Goal: Complete application form: Complete application form

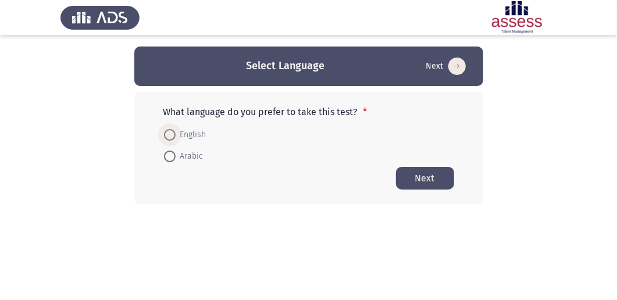
click at [169, 129] on span at bounding box center [170, 135] width 12 height 12
click at [169, 129] on input "English" at bounding box center [170, 135] width 12 height 12
radio input "true"
click at [434, 180] on button "Next" at bounding box center [425, 177] width 58 height 23
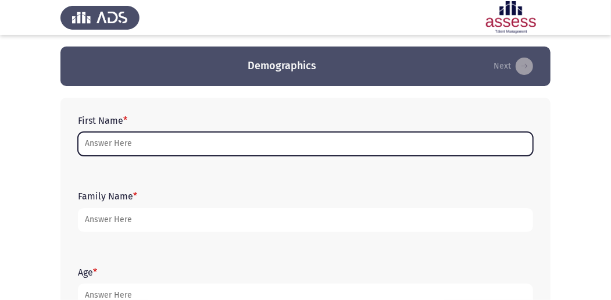
click at [159, 143] on input "First Name *" at bounding box center [305, 144] width 455 height 24
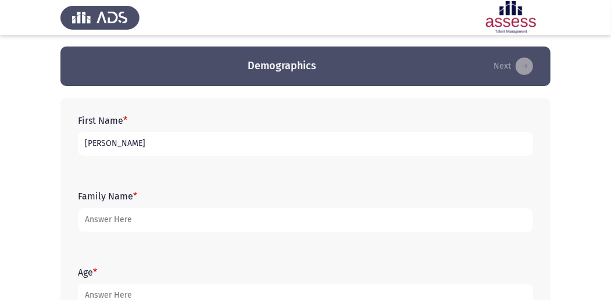
type input "J"
type input "[PERSON_NAME]"
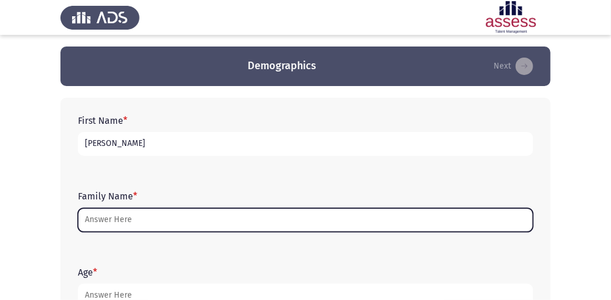
click at [127, 210] on input "Family Name *" at bounding box center [305, 220] width 455 height 24
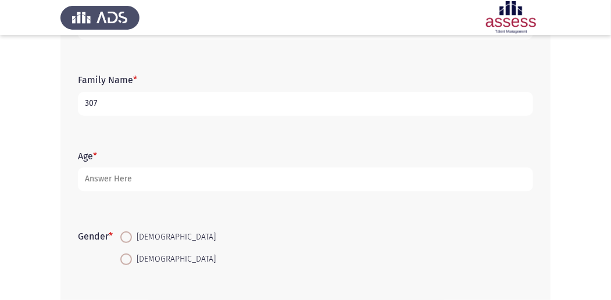
scroll to position [155, 0]
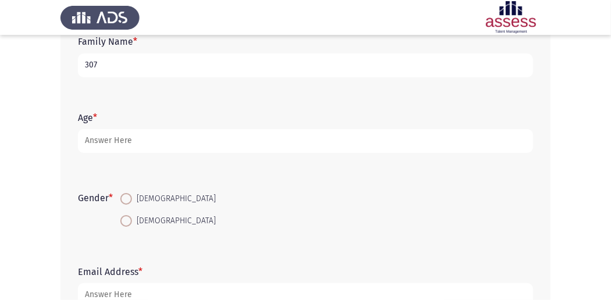
type input "307"
click at [128, 215] on span at bounding box center [126, 221] width 12 height 12
click at [128, 215] on input "[DEMOGRAPHIC_DATA]" at bounding box center [126, 221] width 12 height 12
radio input "true"
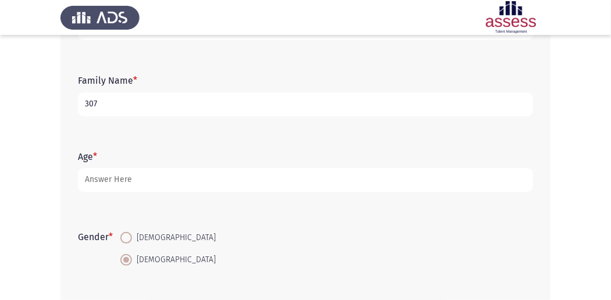
scroll to position [116, 0]
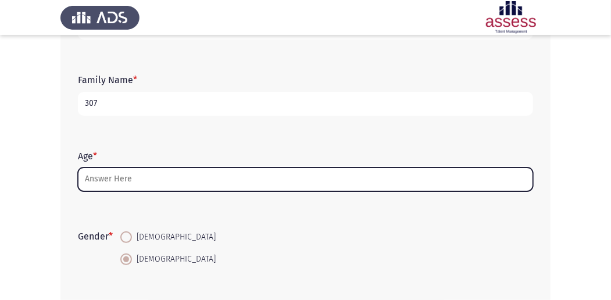
click at [186, 179] on input "Age *" at bounding box center [305, 180] width 455 height 24
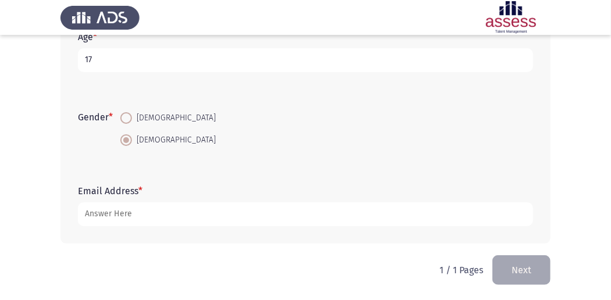
scroll to position [237, 0]
type input "17"
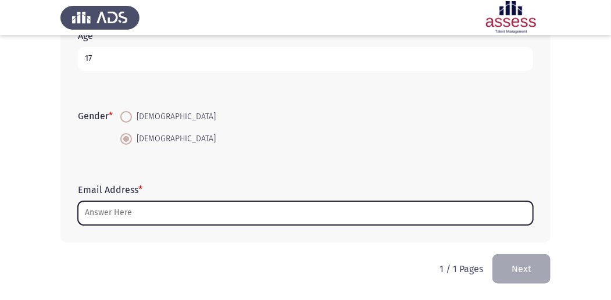
click at [135, 212] on input "Email Address *" at bounding box center [305, 213] width 455 height 24
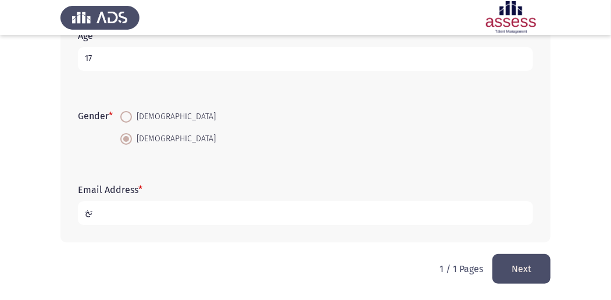
type input "ت"
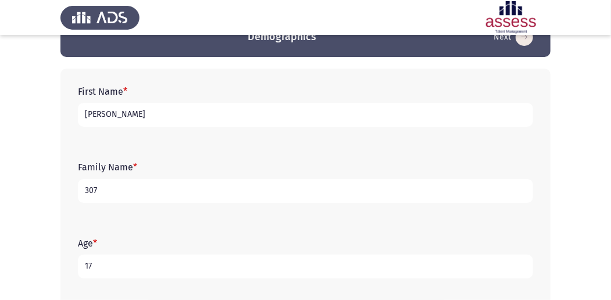
scroll to position [4, 0]
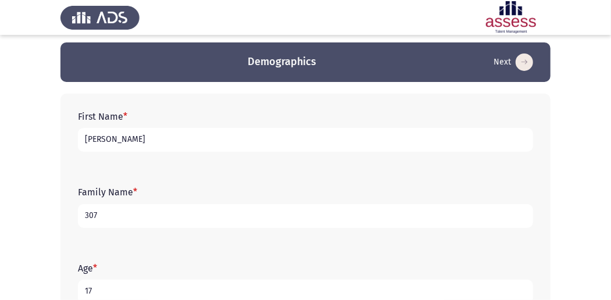
type input "JOD"
click at [236, 216] on input "307" at bounding box center [305, 216] width 455 height 24
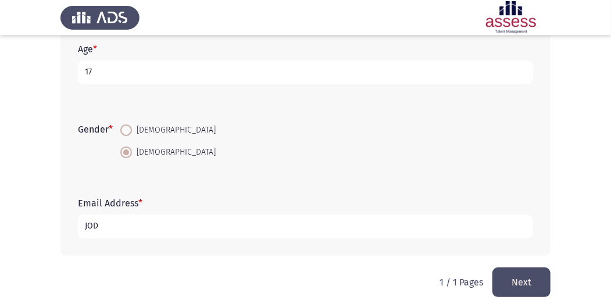
scroll to position [237, 0]
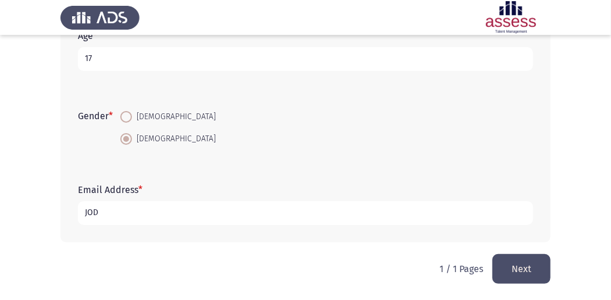
type input "30711262102945"
click at [165, 216] on input "JOD" at bounding box center [305, 213] width 455 height 24
type input "J"
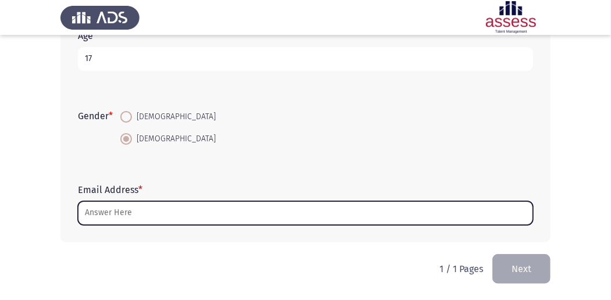
type input "G"
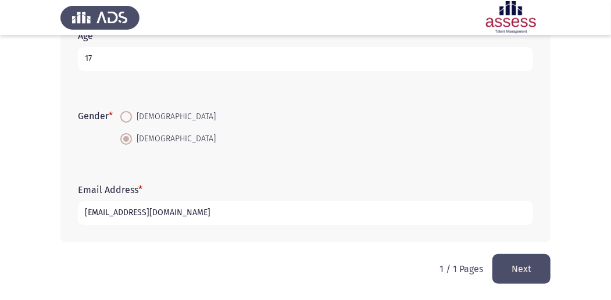
type input "[EMAIL_ADDRESS][DOMAIN_NAME]"
click at [523, 263] on button "Next" at bounding box center [522, 269] width 58 height 30
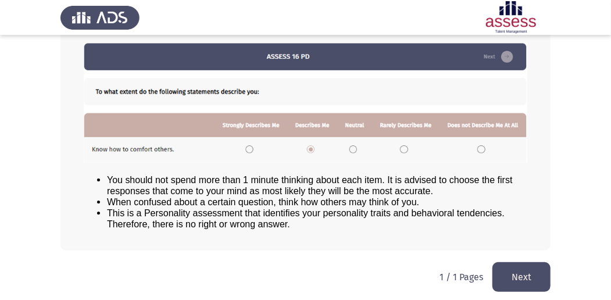
scroll to position [161, 0]
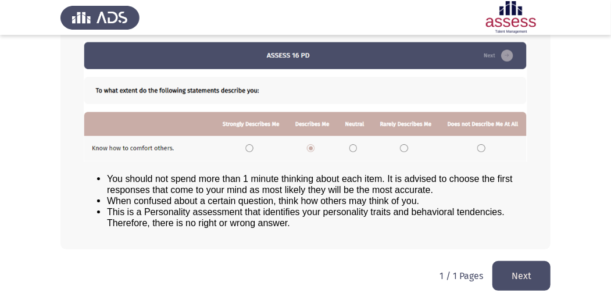
click at [530, 270] on button "Next" at bounding box center [522, 276] width 58 height 30
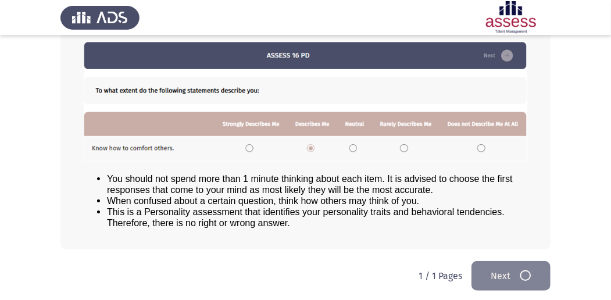
scroll to position [0, 0]
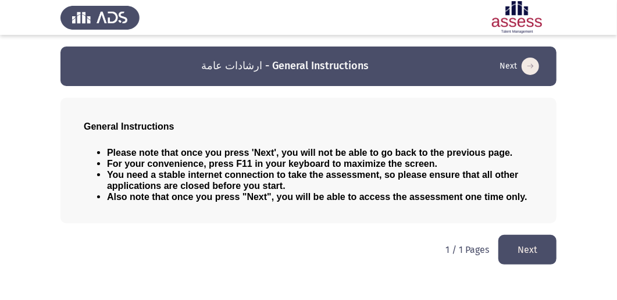
click at [525, 248] on button "Next" at bounding box center [527, 250] width 58 height 30
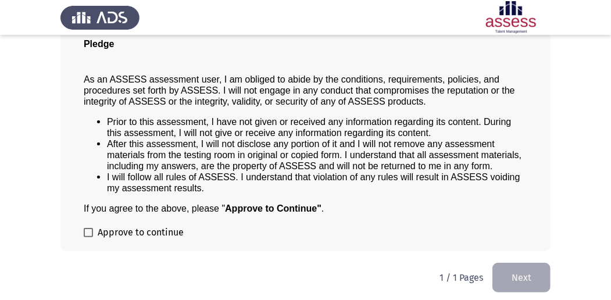
scroll to position [94, 0]
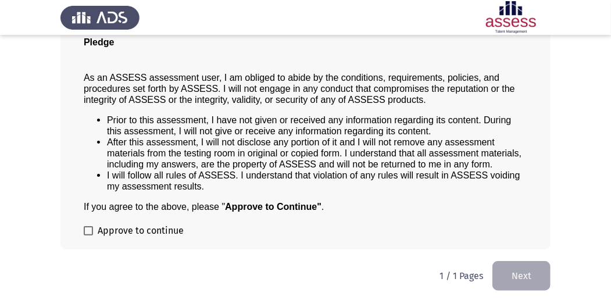
click at [83, 226] on div "Pledge As an ASSESS assessment user, I am obliged to abide by the conditions, r…" at bounding box center [305, 126] width 490 height 245
click at [94, 226] on label "Approve to continue" at bounding box center [134, 231] width 100 height 14
click at [88, 236] on input "Approve to continue" at bounding box center [88, 236] width 1 height 1
checkbox input "true"
click at [508, 269] on button "Next" at bounding box center [522, 276] width 58 height 30
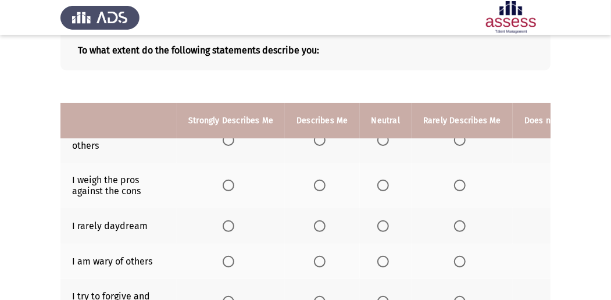
scroll to position [38, 0]
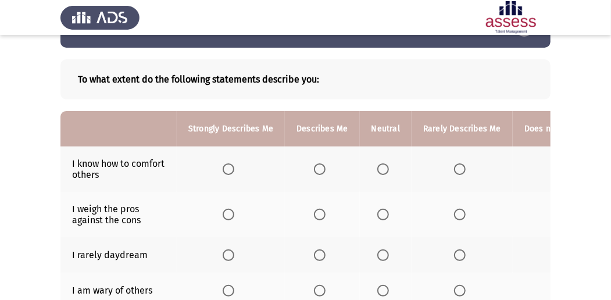
drag, startPoint x: 539, startPoint y: 135, endPoint x: 563, endPoint y: 158, distance: 33.7
click at [526, 172] on th at bounding box center [577, 169] width 129 height 45
click at [233, 163] on span "Select an option" at bounding box center [229, 169] width 12 height 12
click at [233, 163] on input "Select an option" at bounding box center [229, 169] width 12 height 12
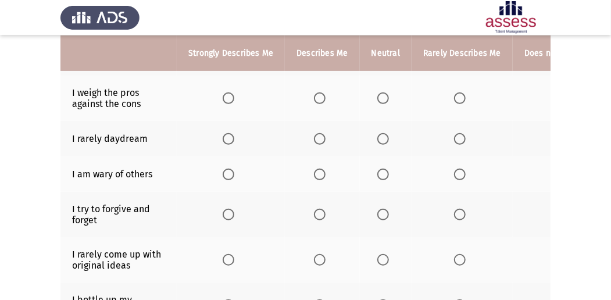
scroll to position [155, 0]
click at [380, 99] on span "Select an option" at bounding box center [383, 98] width 12 height 12
click at [380, 99] on input "Select an option" at bounding box center [383, 98] width 12 height 12
click at [100, 170] on td "I am wary of others" at bounding box center [118, 173] width 116 height 35
click at [103, 172] on td "I am wary of others" at bounding box center [118, 173] width 116 height 35
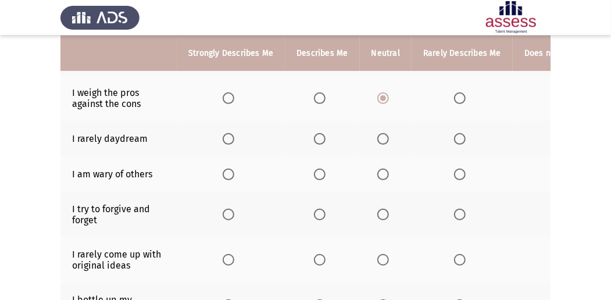
click at [101, 173] on td "I am wary of others" at bounding box center [118, 173] width 116 height 35
click at [100, 174] on td "I am wary of others" at bounding box center [118, 173] width 116 height 35
click at [104, 170] on td "I am wary of others" at bounding box center [118, 173] width 116 height 35
drag, startPoint x: 104, startPoint y: 170, endPoint x: 117, endPoint y: 171, distance: 14.0
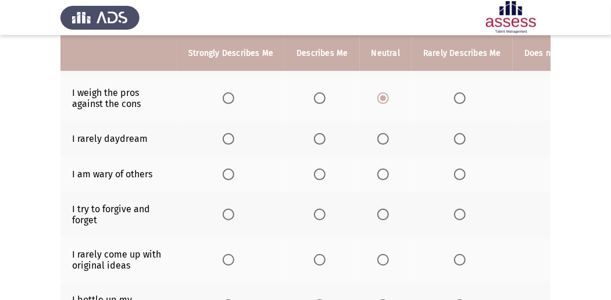
click at [117, 171] on td "I am wary of others" at bounding box center [118, 173] width 116 height 35
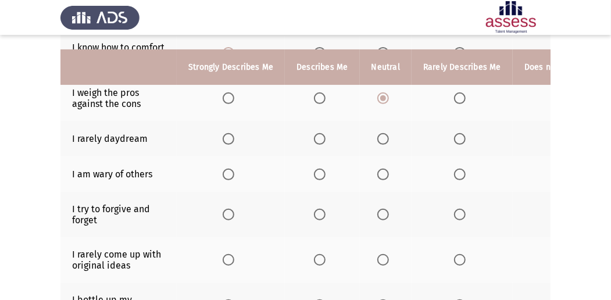
scroll to position [194, 0]
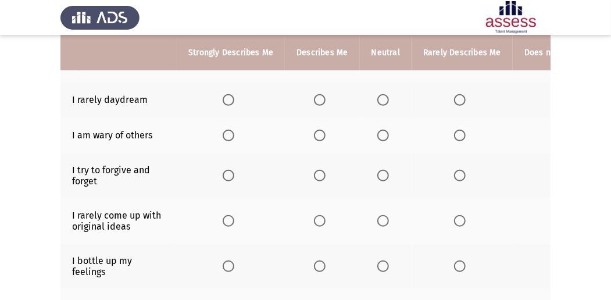
click at [315, 175] on span "Select an option" at bounding box center [320, 176] width 12 height 12
click at [315, 175] on input "Select an option" at bounding box center [320, 176] width 12 height 12
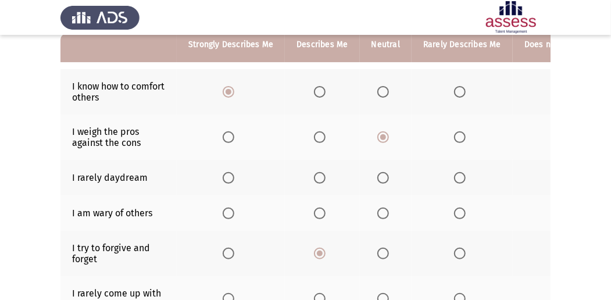
scroll to position [116, 0]
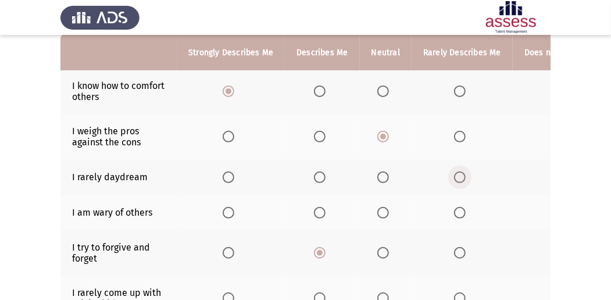
click at [457, 173] on span "Select an option" at bounding box center [460, 178] width 12 height 12
click at [457, 173] on input "Select an option" at bounding box center [460, 178] width 12 height 12
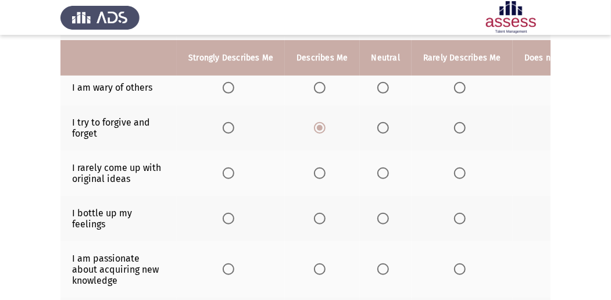
scroll to position [271, 0]
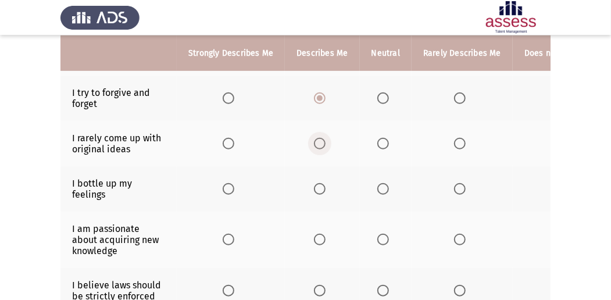
click at [314, 142] on span "Select an option" at bounding box center [320, 144] width 12 height 12
click at [314, 142] on input "Select an option" at bounding box center [320, 144] width 12 height 12
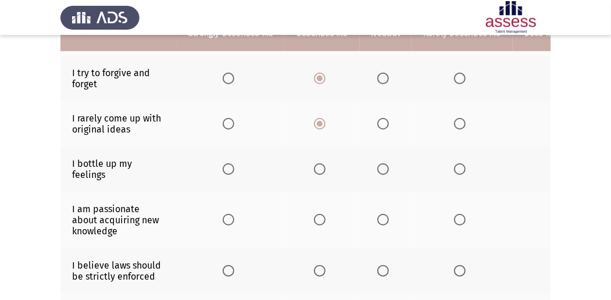
scroll to position [310, 0]
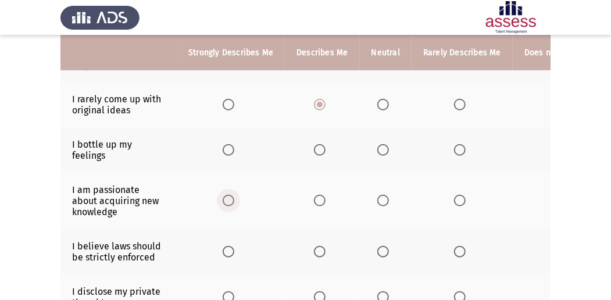
click at [224, 204] on span "Select an option" at bounding box center [229, 201] width 12 height 12
click at [224, 204] on input "Select an option" at bounding box center [229, 201] width 12 height 12
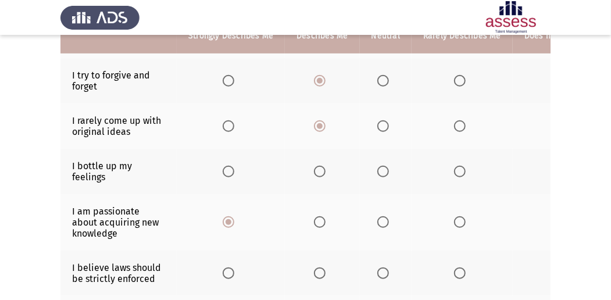
scroll to position [271, 0]
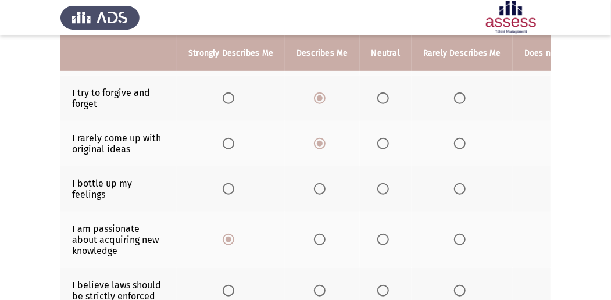
click at [38, 156] on app-assessment-container "ASSESS Employability Next To what extent do the following statements describe y…" at bounding box center [305, 84] width 611 height 618
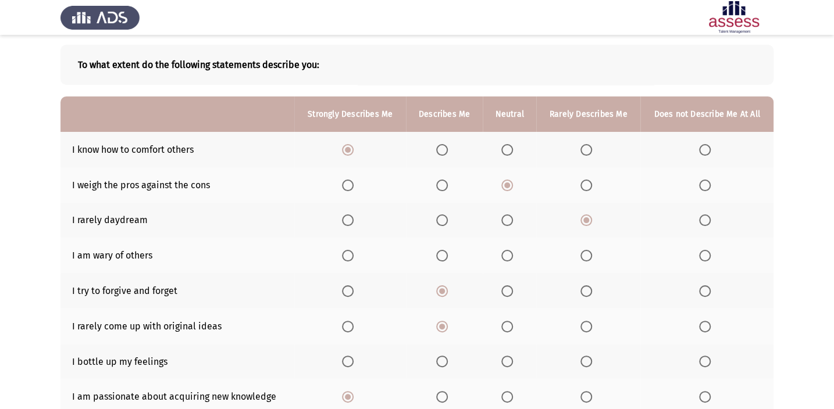
scroll to position [105, 0]
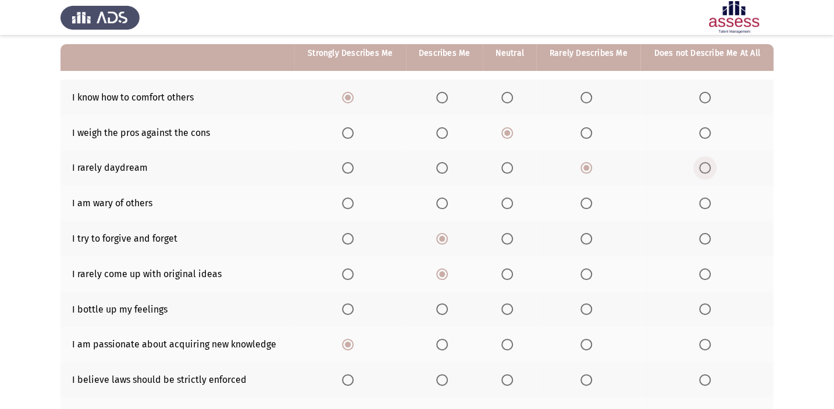
click at [617, 163] on span "Select an option" at bounding box center [705, 168] width 12 height 12
click at [617, 163] on input "Select an option" at bounding box center [705, 168] width 12 height 12
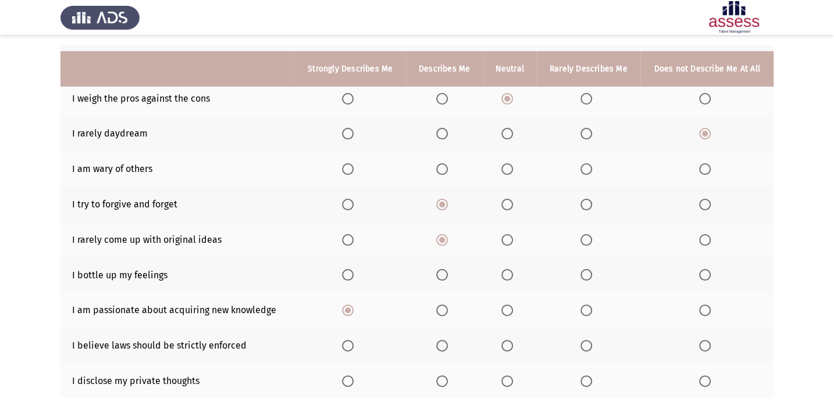
scroll to position [158, 0]
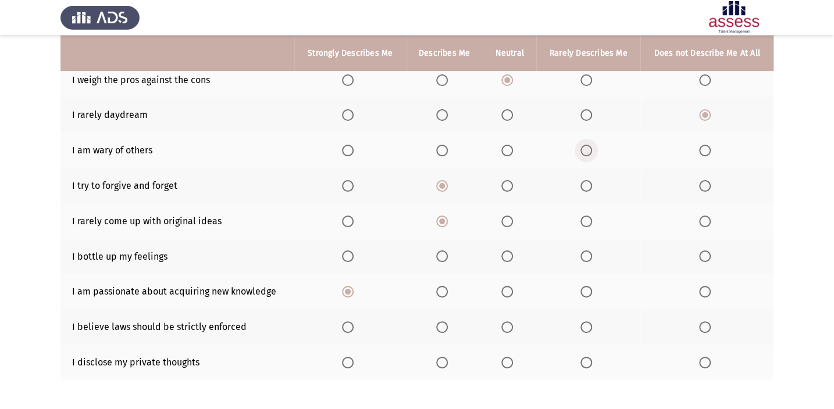
click at [582, 148] on span "Select an option" at bounding box center [586, 151] width 12 height 12
click at [582, 148] on input "Select an option" at bounding box center [586, 151] width 12 height 12
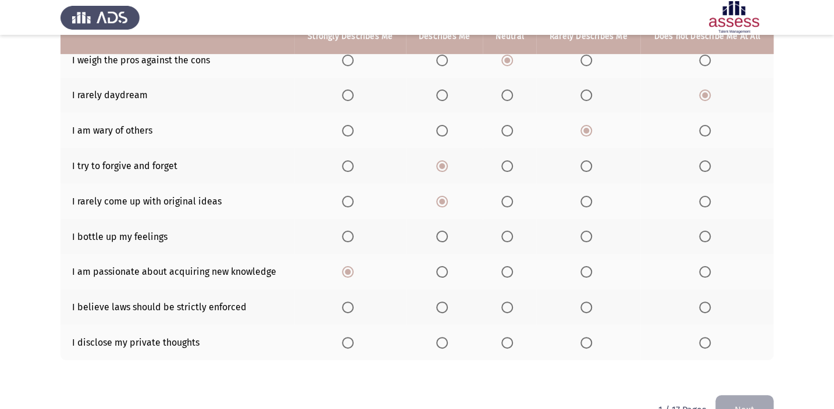
scroll to position [208, 0]
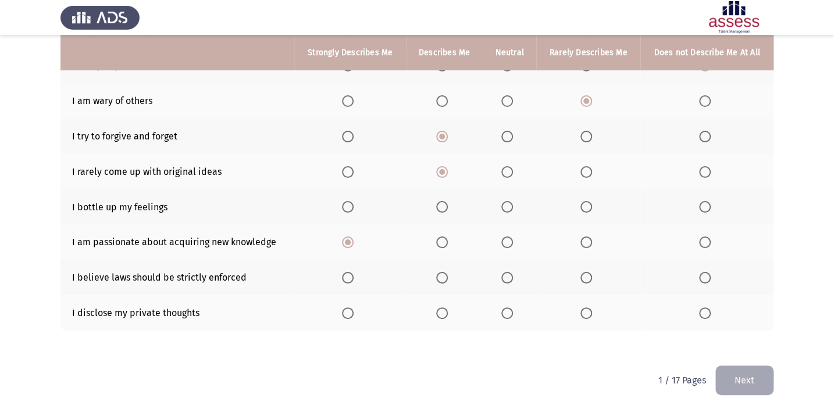
click at [508, 205] on span "Select an option" at bounding box center [507, 207] width 12 height 12
click at [508, 205] on input "Select an option" at bounding box center [507, 207] width 12 height 12
drag, startPoint x: 696, startPoint y: 311, endPoint x: 698, endPoint y: 316, distance: 6.1
click at [617, 300] on th at bounding box center [706, 312] width 133 height 35
click at [617, 300] on span "Select an option" at bounding box center [705, 314] width 12 height 12
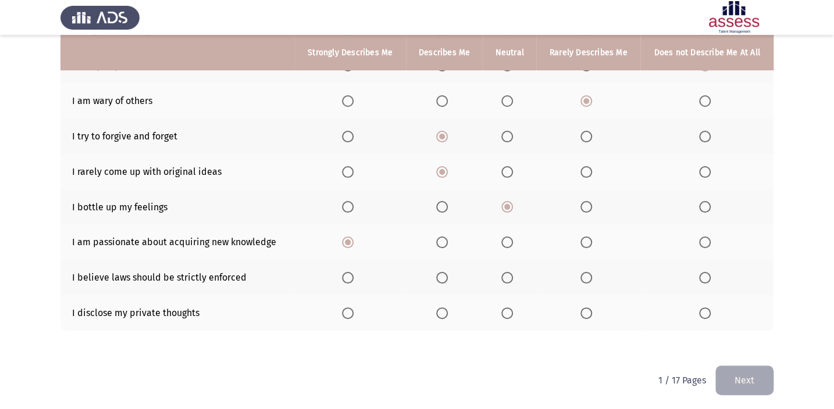
click at [617, 300] on input "Select an option" at bounding box center [705, 314] width 12 height 12
click at [517, 276] on label "Select an option" at bounding box center [509, 278] width 16 height 12
click at [513, 276] on input "Select an option" at bounding box center [507, 278] width 12 height 12
click at [617, 300] on button "Next" at bounding box center [744, 381] width 58 height 30
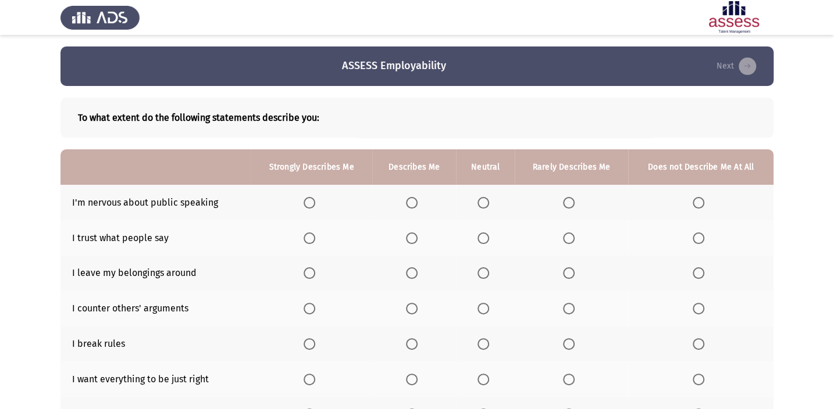
scroll to position [52, 0]
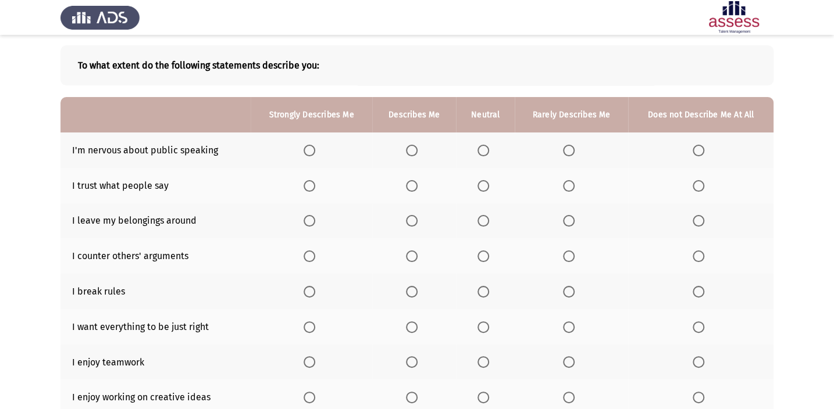
click at [617, 148] on span "Select an option" at bounding box center [699, 151] width 12 height 12
click at [617, 148] on input "Select an option" at bounding box center [699, 151] width 12 height 12
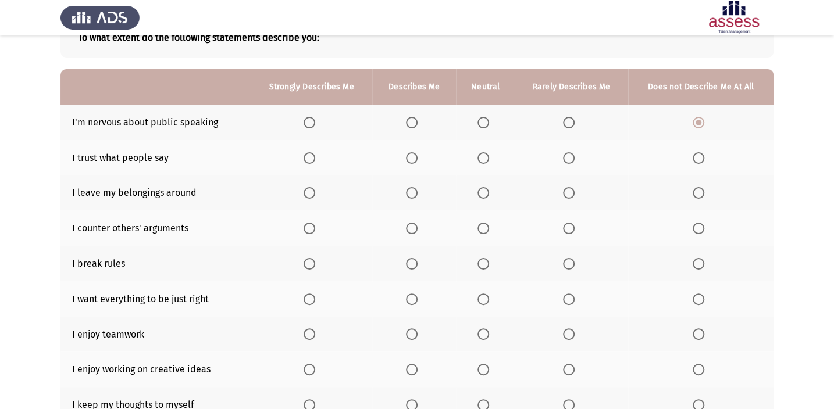
scroll to position [105, 0]
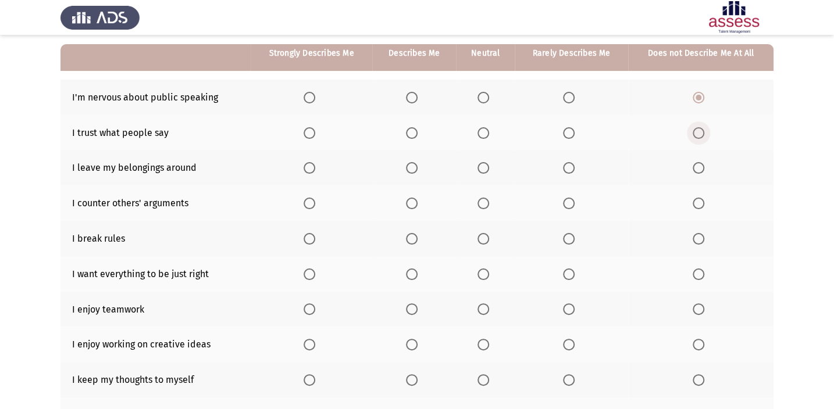
click at [617, 131] on span "Select an option" at bounding box center [699, 133] width 12 height 12
click at [617, 131] on input "Select an option" at bounding box center [699, 133] width 12 height 12
click at [567, 163] on span "Select an option" at bounding box center [569, 168] width 12 height 12
click at [567, 163] on input "Select an option" at bounding box center [569, 168] width 12 height 12
click at [617, 237] on span "Select an option" at bounding box center [699, 239] width 12 height 12
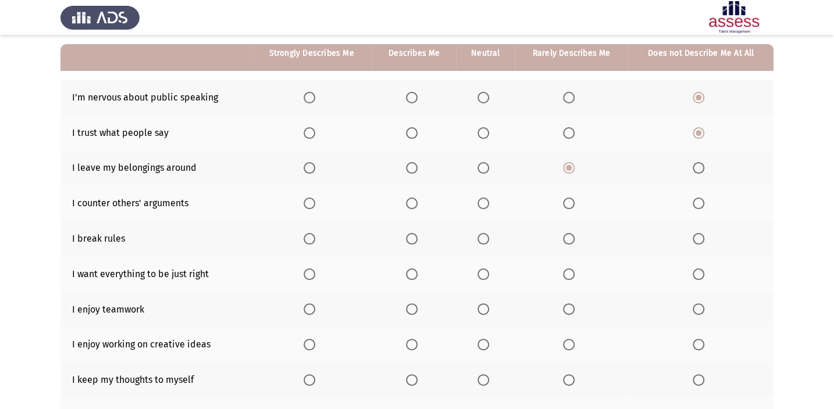
click at [617, 237] on input "Select an option" at bounding box center [699, 239] width 12 height 12
click at [489, 204] on label "Select an option" at bounding box center [486, 204] width 16 height 12
click at [489, 204] on input "Select an option" at bounding box center [484, 204] width 12 height 12
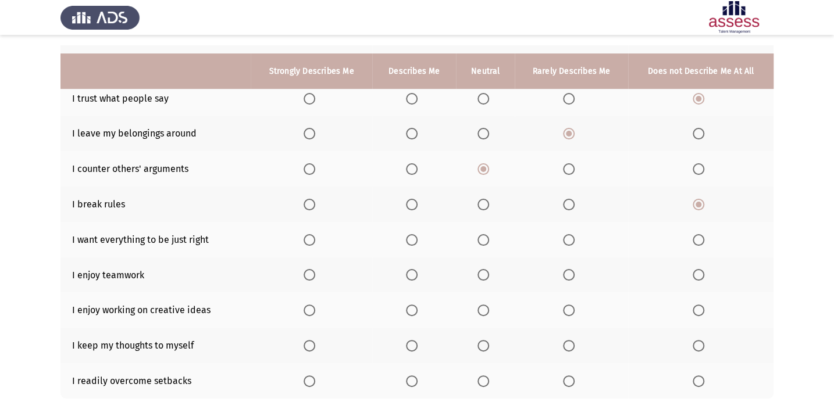
scroll to position [158, 0]
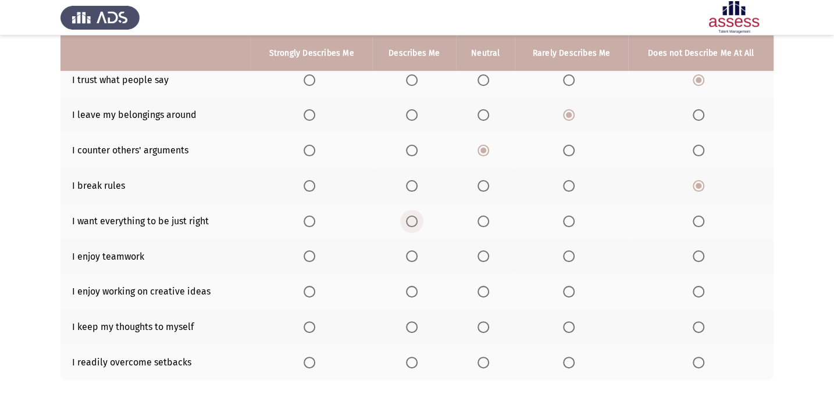
click at [415, 216] on span "Select an option" at bounding box center [412, 222] width 12 height 12
click at [415, 216] on input "Select an option" at bounding box center [412, 222] width 12 height 12
click at [305, 216] on span "Select an option" at bounding box center [310, 222] width 12 height 12
click at [305, 216] on input "Select an option" at bounding box center [310, 222] width 12 height 12
click at [411, 222] on span "Select an option" at bounding box center [412, 222] width 12 height 12
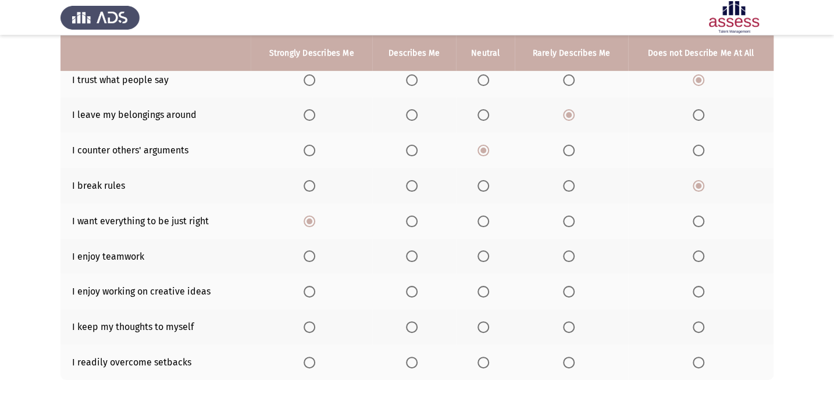
click at [411, 222] on input "Select an option" at bounding box center [412, 222] width 12 height 12
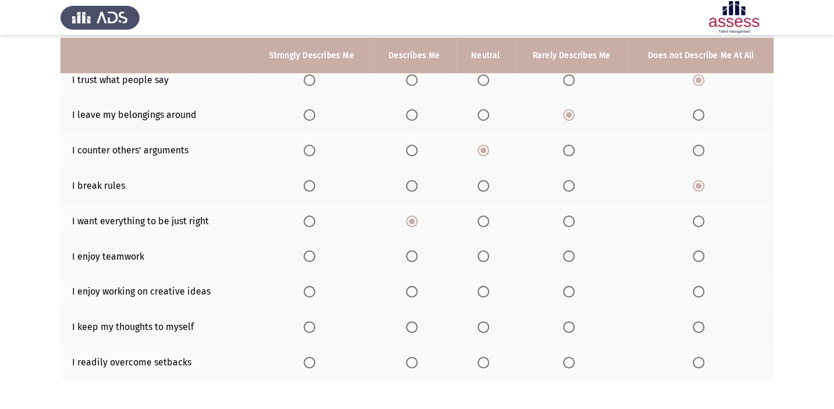
scroll to position [208, 0]
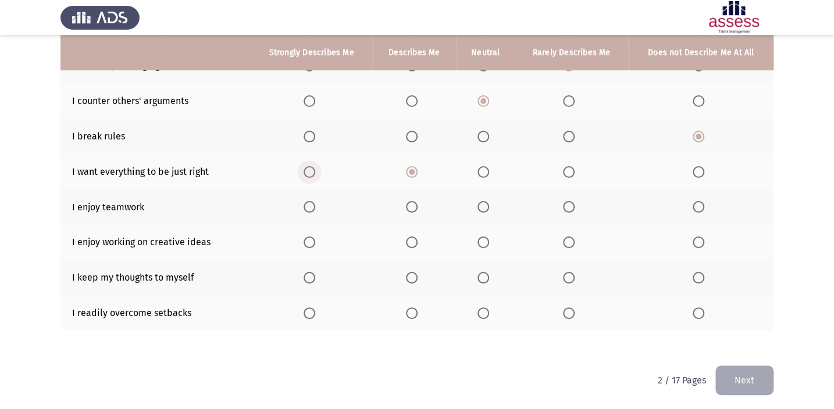
click at [311, 169] on span "Select an option" at bounding box center [310, 172] width 12 height 12
click at [311, 169] on input "Select an option" at bounding box center [310, 172] width 12 height 12
click at [414, 204] on span "Select an option" at bounding box center [412, 207] width 12 height 12
click at [414, 204] on input "Select an option" at bounding box center [412, 207] width 12 height 12
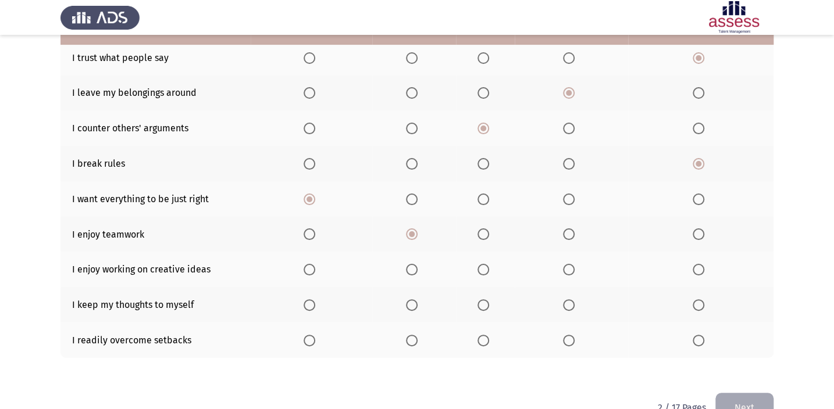
scroll to position [155, 0]
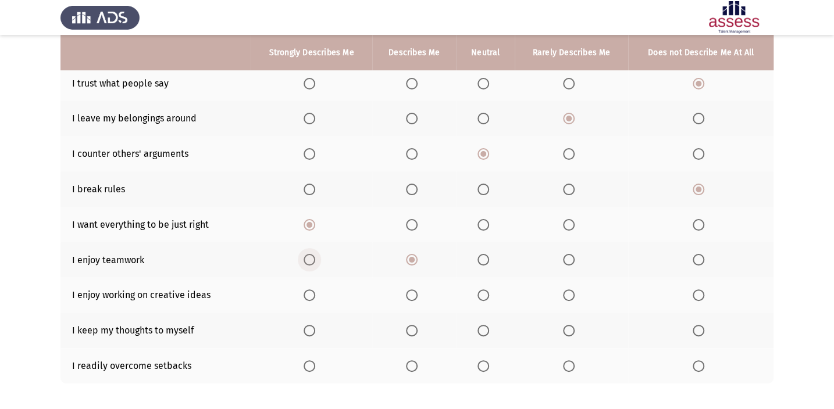
click at [314, 258] on span "Select an option" at bounding box center [310, 260] width 12 height 12
click at [314, 258] on input "Select an option" at bounding box center [310, 260] width 12 height 12
click at [413, 254] on span "Select an option" at bounding box center [412, 260] width 12 height 12
click at [413, 254] on input "Select an option" at bounding box center [412, 260] width 12 height 12
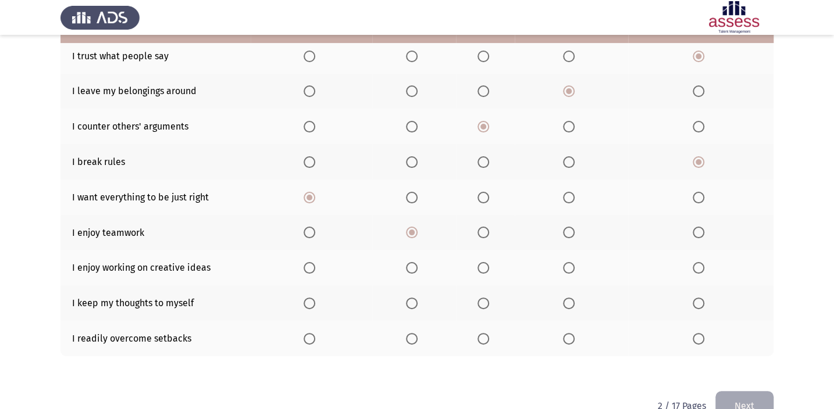
scroll to position [208, 0]
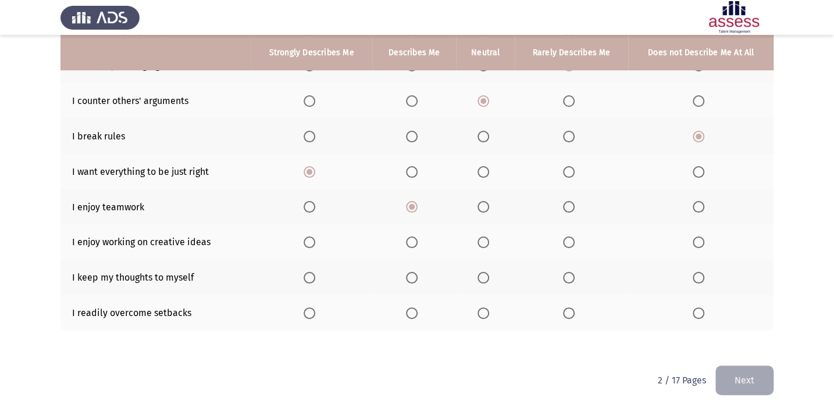
click at [419, 240] on label "Select an option" at bounding box center [414, 243] width 16 height 12
click at [418, 240] on input "Select an option" at bounding box center [412, 243] width 12 height 12
click at [412, 273] on span "Select an option" at bounding box center [412, 278] width 12 height 12
click at [412, 273] on input "Select an option" at bounding box center [412, 278] width 12 height 12
click at [490, 300] on label "Select an option" at bounding box center [486, 314] width 16 height 12
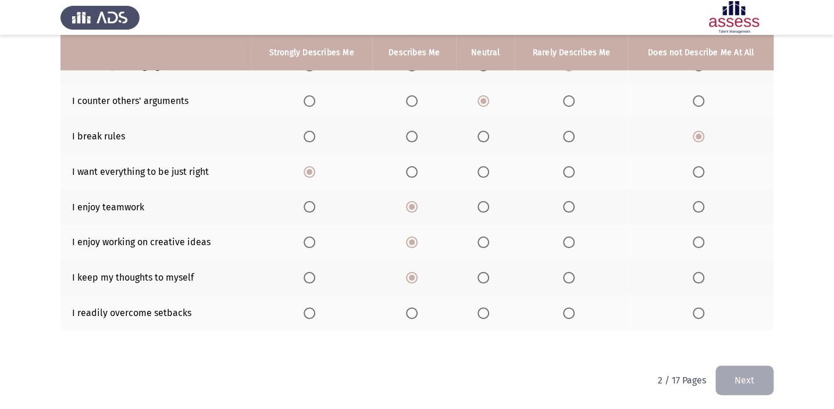
click at [489, 300] on input "Select an option" at bounding box center [484, 314] width 12 height 12
click at [415, 300] on span "Select an option" at bounding box center [412, 314] width 12 height 12
click at [415, 300] on input "Select an option" at bounding box center [412, 314] width 12 height 12
click at [314, 204] on span "Select an option" at bounding box center [310, 207] width 12 height 12
click at [314, 204] on input "Select an option" at bounding box center [310, 207] width 12 height 12
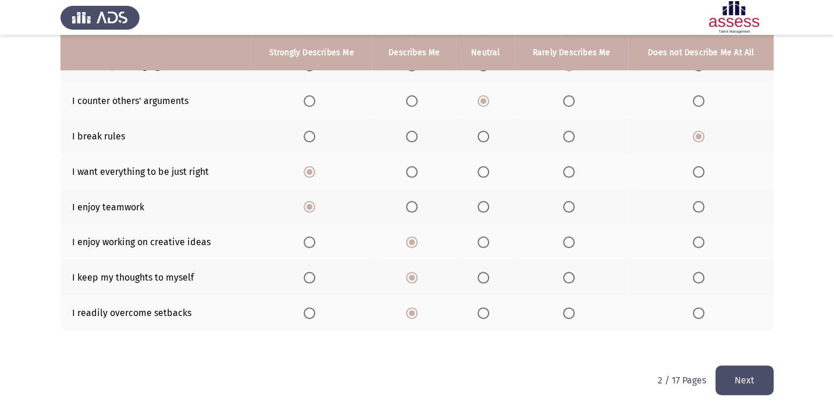
click at [617, 300] on button "Next" at bounding box center [744, 381] width 58 height 30
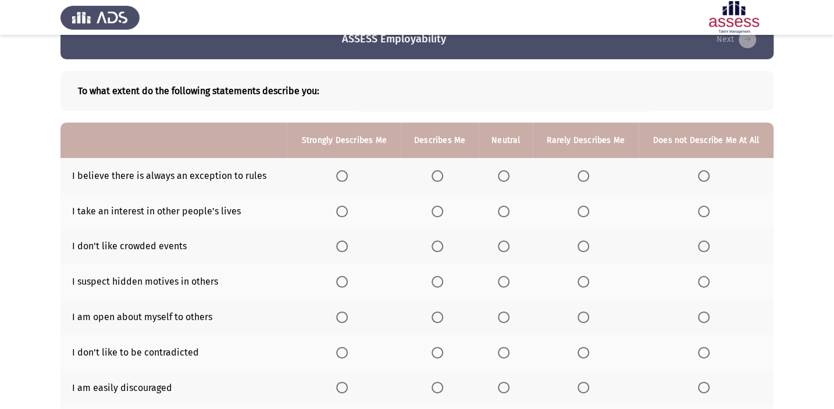
scroll to position [52, 0]
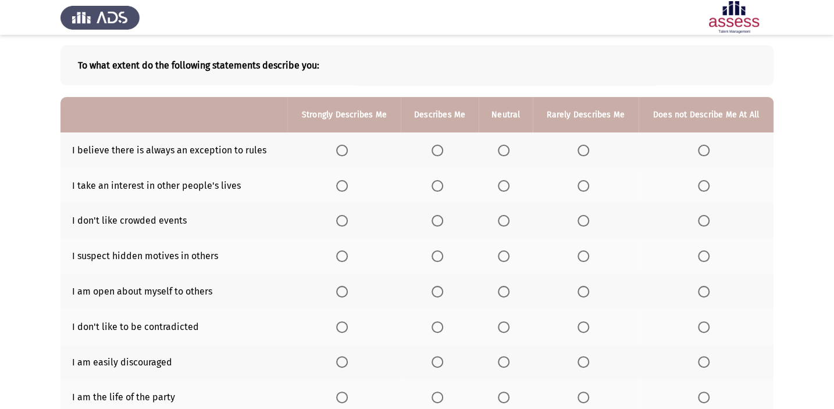
click at [343, 149] on span "Select an option" at bounding box center [342, 151] width 12 height 12
click at [343, 149] on input "Select an option" at bounding box center [342, 151] width 12 height 12
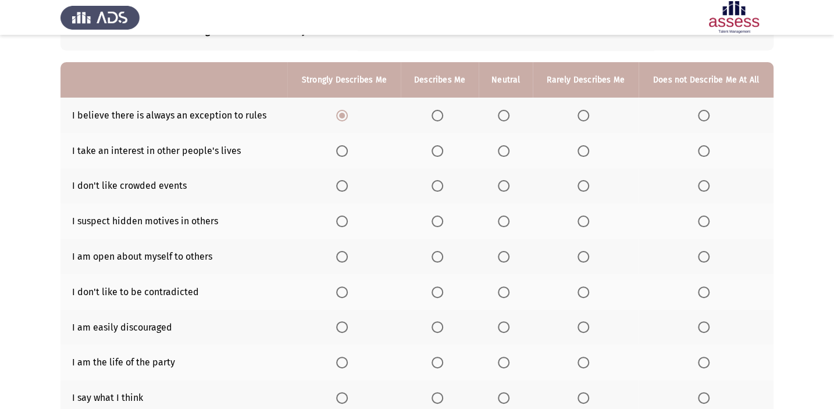
scroll to position [105, 0]
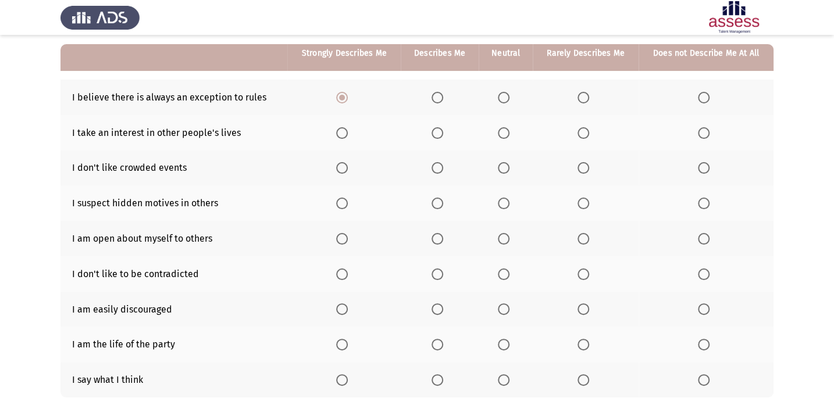
click at [440, 129] on span "Select an option" at bounding box center [438, 133] width 12 height 12
click at [440, 129] on input "Select an option" at bounding box center [438, 133] width 12 height 12
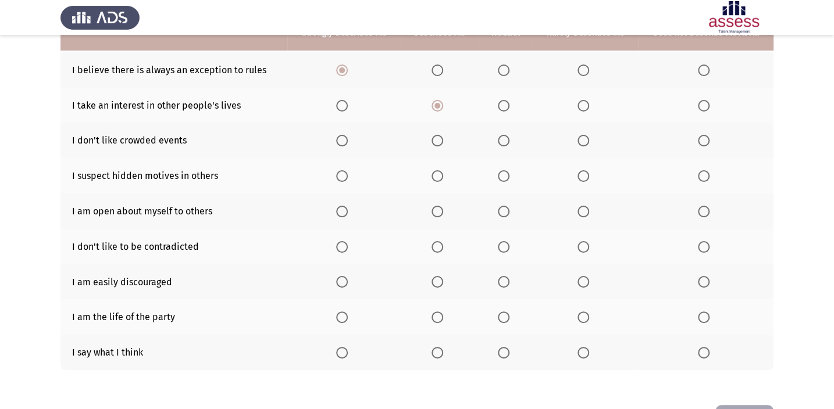
scroll to position [158, 0]
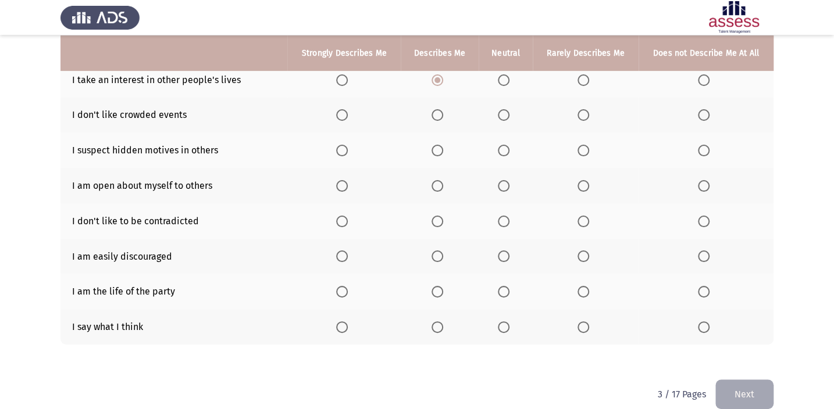
click at [437, 104] on th at bounding box center [440, 115] width 78 height 35
click at [505, 115] on span "Select an option" at bounding box center [504, 115] width 12 height 12
click at [505, 115] on input "Select an option" at bounding box center [504, 115] width 12 height 12
click at [343, 153] on span "Select an option" at bounding box center [342, 151] width 12 height 12
click at [343, 153] on input "Select an option" at bounding box center [342, 151] width 12 height 12
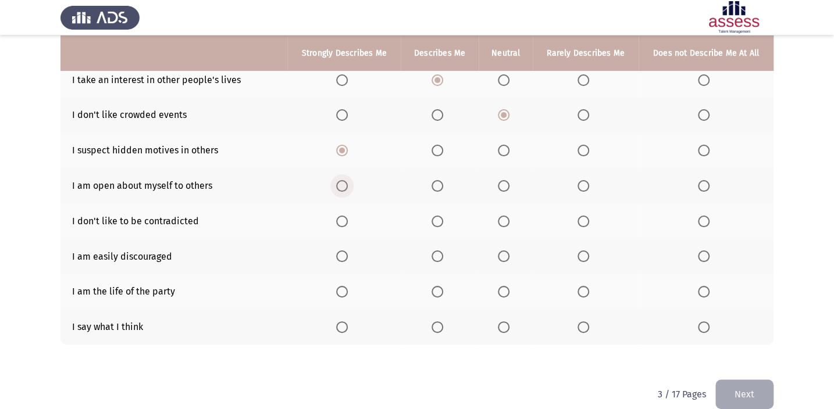
click at [345, 184] on span "Select an option" at bounding box center [342, 186] width 12 height 12
click at [345, 184] on input "Select an option" at bounding box center [342, 186] width 12 height 12
click at [617, 217] on span "Select an option" at bounding box center [704, 222] width 12 height 12
click at [617, 217] on input "Select an option" at bounding box center [704, 222] width 12 height 12
click at [442, 216] on span "Select an option" at bounding box center [438, 222] width 12 height 12
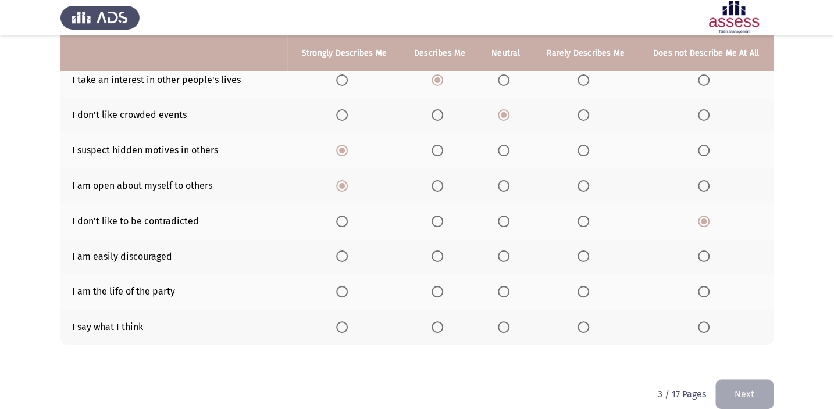
click at [442, 216] on input "Select an option" at bounding box center [438, 222] width 12 height 12
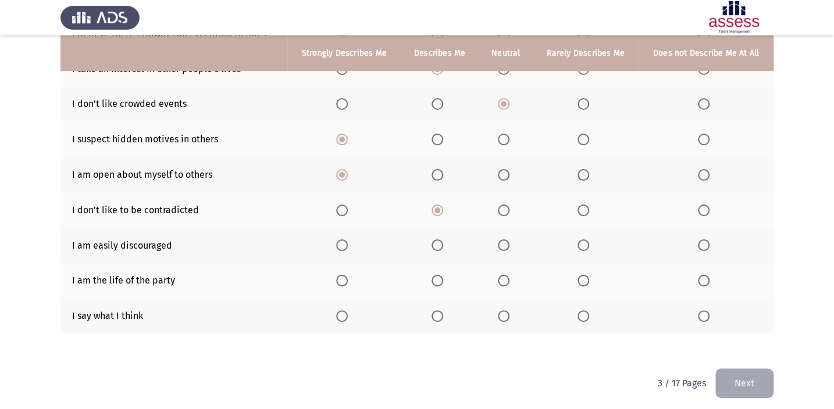
scroll to position [173, 0]
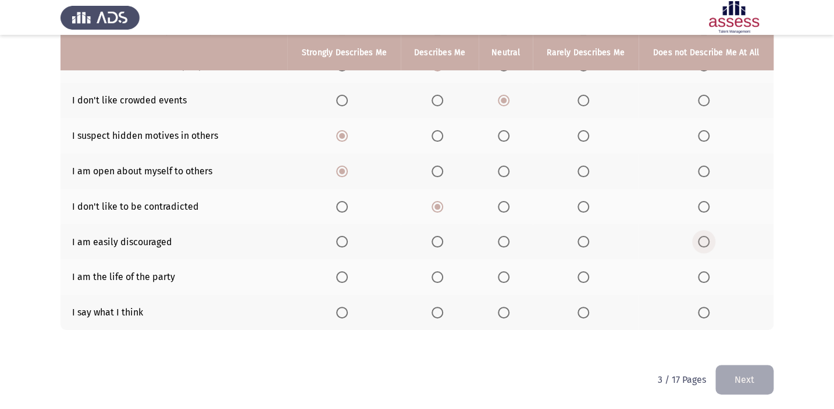
click at [617, 238] on span "Select an option" at bounding box center [704, 242] width 12 height 12
click at [617, 238] on input "Select an option" at bounding box center [704, 242] width 12 height 12
click at [444, 300] on label "Select an option" at bounding box center [440, 313] width 16 height 12
click at [443, 300] on input "Select an option" at bounding box center [438, 313] width 12 height 12
drag, startPoint x: 483, startPoint y: 276, endPoint x: 471, endPoint y: 279, distance: 12.0
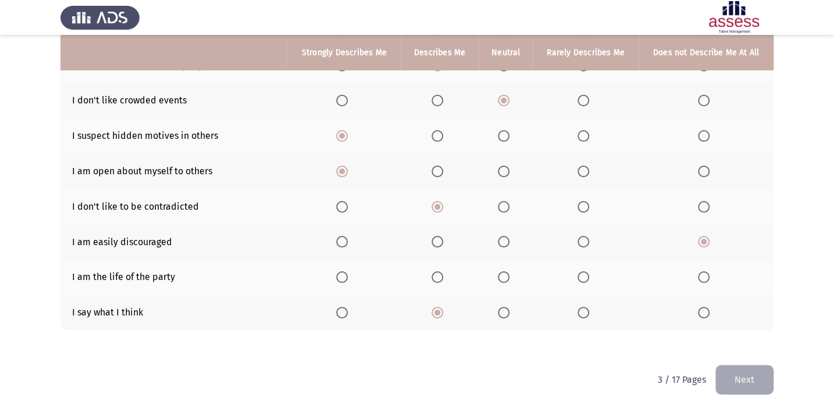
click at [464, 273] on tr "I am the life of the party" at bounding box center [416, 276] width 713 height 35
click at [499, 279] on span "Select an option" at bounding box center [504, 278] width 12 height 12
click at [499, 279] on input "Select an option" at bounding box center [504, 278] width 12 height 12
click at [617, 300] on button "Next" at bounding box center [744, 380] width 58 height 30
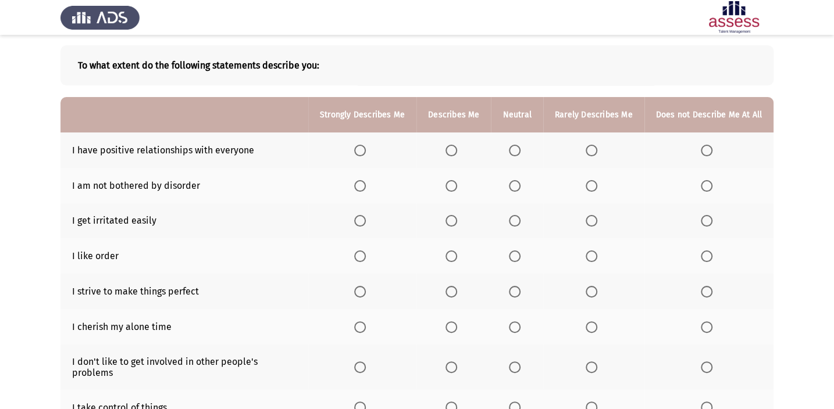
scroll to position [52, 0]
click at [450, 149] on span "Select an option" at bounding box center [452, 151] width 12 height 12
click at [450, 149] on input "Select an option" at bounding box center [452, 151] width 12 height 12
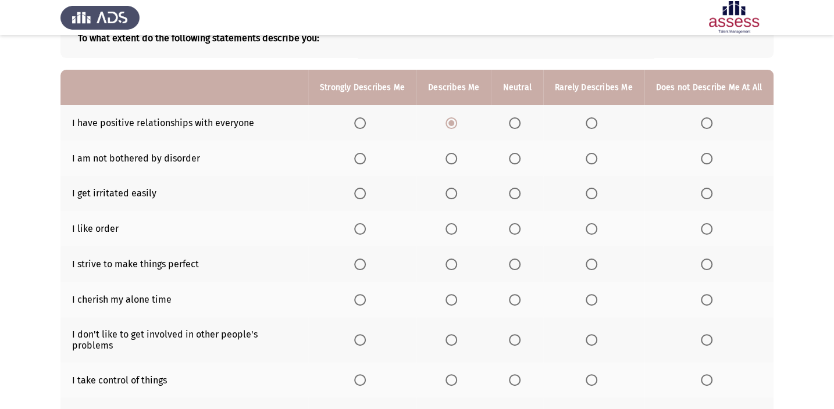
scroll to position [105, 0]
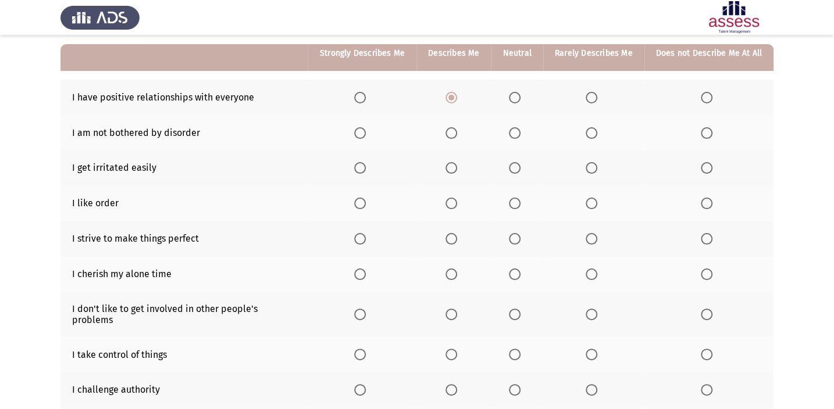
click at [597, 94] on span "Select an option" at bounding box center [592, 98] width 12 height 12
click at [597, 94] on input "Select an option" at bounding box center [592, 98] width 12 height 12
click at [517, 97] on span "Select an option" at bounding box center [515, 98] width 12 height 12
click at [517, 97] on input "Select an option" at bounding box center [515, 98] width 12 height 12
click at [454, 130] on span "Select an option" at bounding box center [452, 133] width 12 height 12
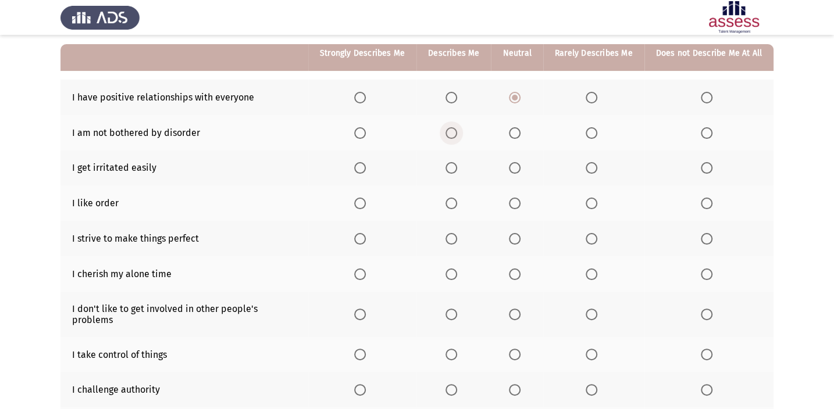
click at [454, 130] on input "Select an option" at bounding box center [452, 133] width 12 height 12
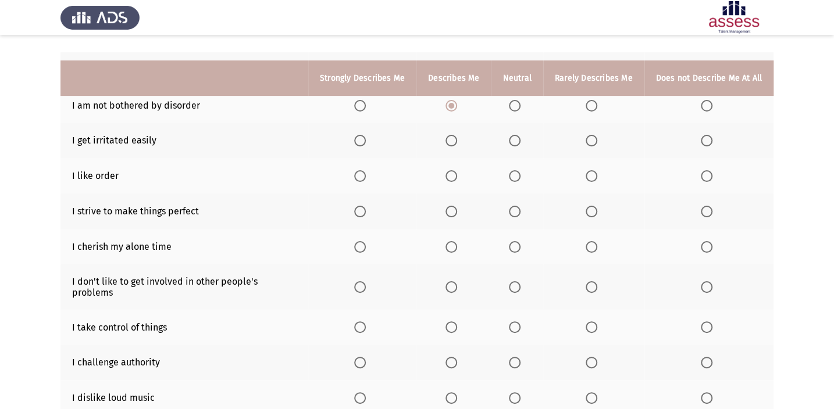
scroll to position [158, 0]
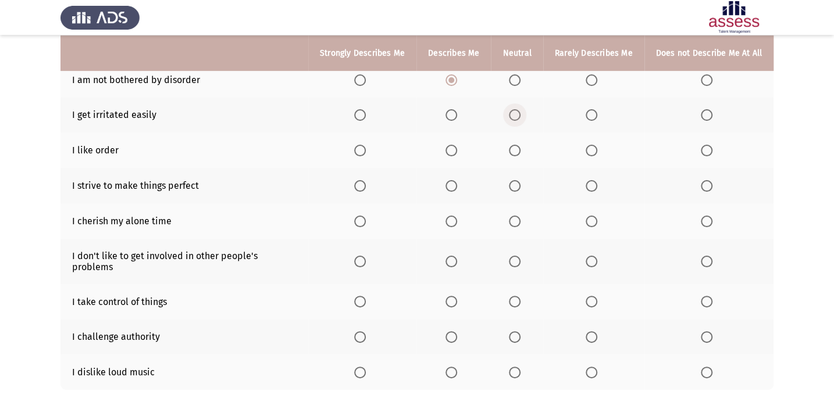
click at [520, 113] on span "Select an option" at bounding box center [515, 115] width 12 height 12
click at [520, 113] on input "Select an option" at bounding box center [515, 115] width 12 height 12
click at [617, 150] on label "Select an option" at bounding box center [709, 151] width 16 height 12
click at [617, 150] on input "Select an option" at bounding box center [707, 151] width 12 height 12
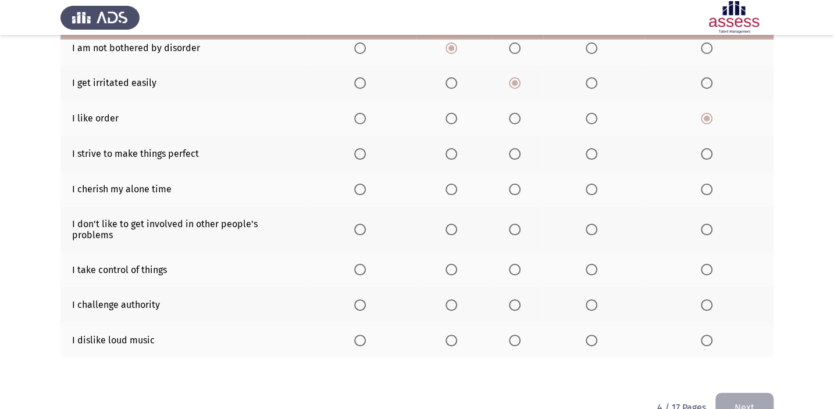
scroll to position [208, 0]
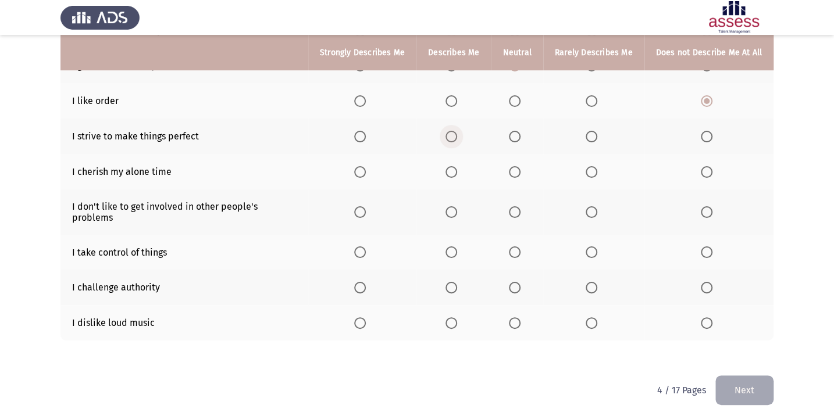
click at [457, 127] on th at bounding box center [453, 136] width 74 height 35
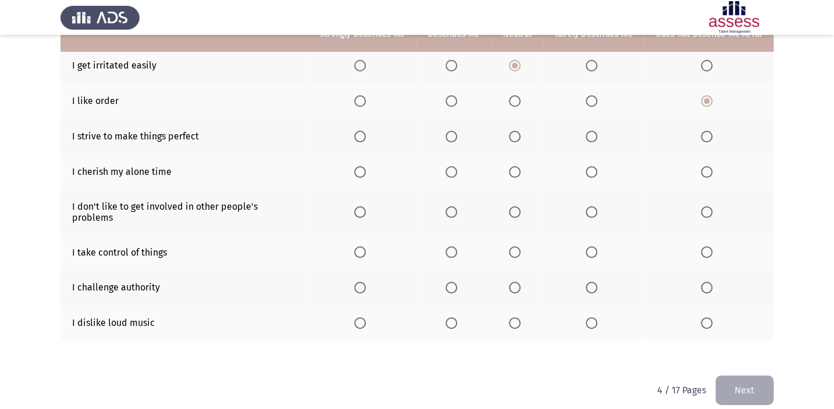
scroll to position [155, 0]
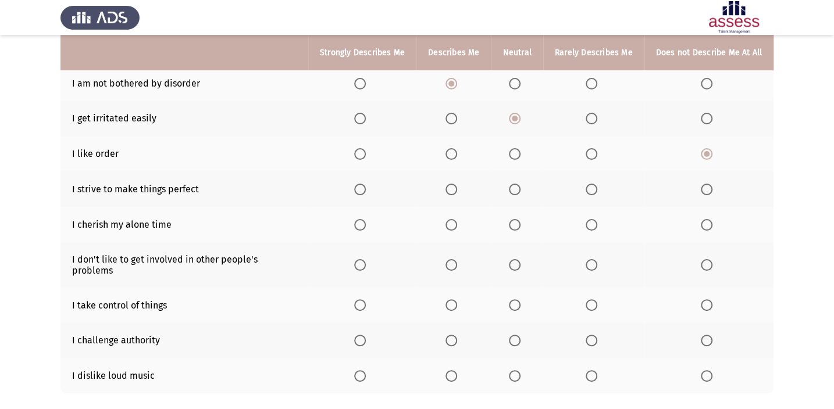
click at [617, 189] on span "Select an option" at bounding box center [707, 190] width 12 height 12
click at [617, 189] on input "Select an option" at bounding box center [707, 190] width 12 height 12
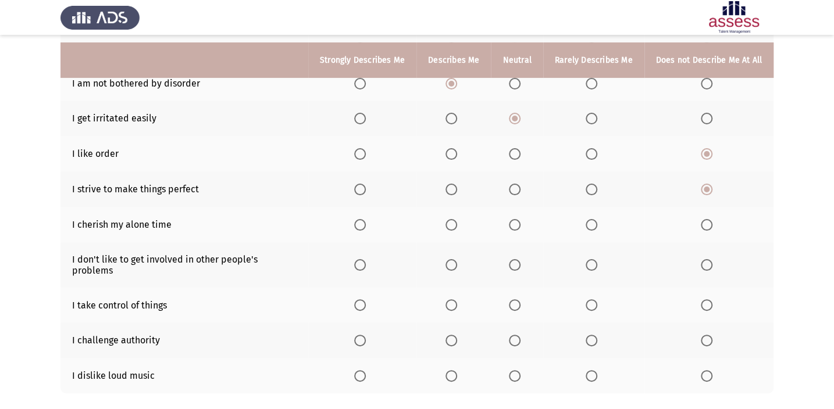
scroll to position [208, 0]
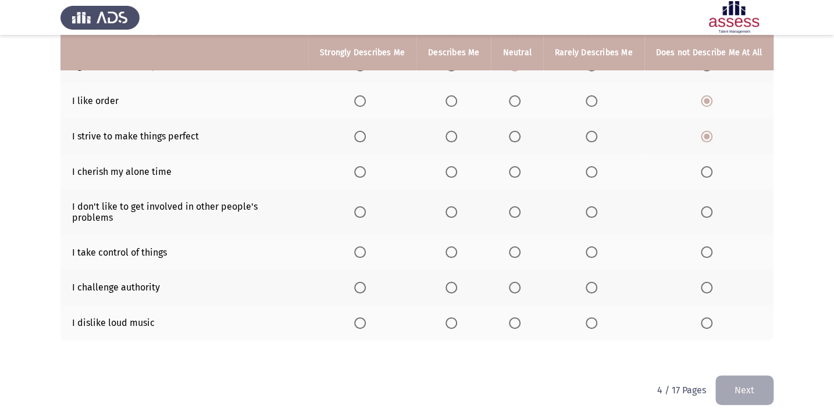
click at [359, 170] on span "Select an option" at bounding box center [360, 172] width 12 height 12
click at [359, 170] on input "Select an option" at bounding box center [360, 172] width 12 height 12
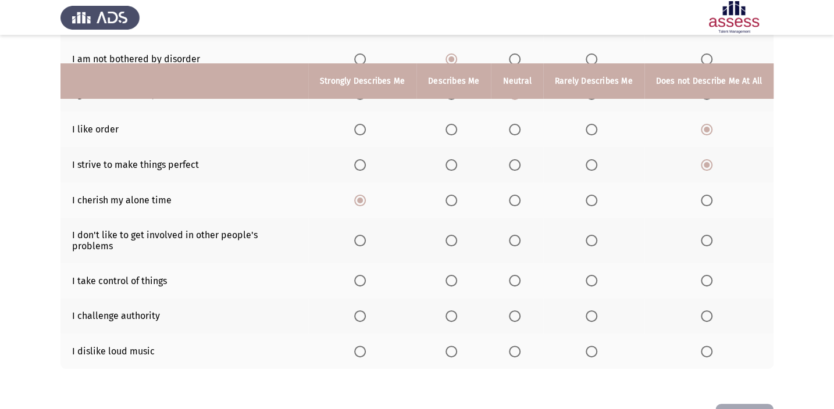
scroll to position [155, 0]
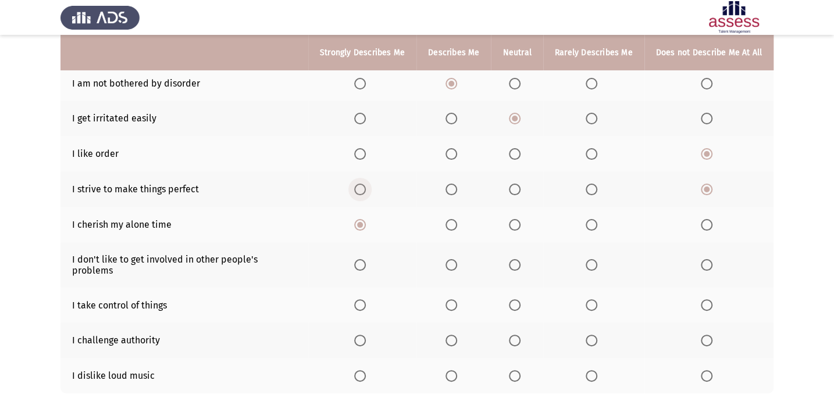
click at [364, 185] on span "Select an option" at bounding box center [360, 190] width 12 height 12
click at [364, 185] on input "Select an option" at bounding box center [360, 190] width 12 height 12
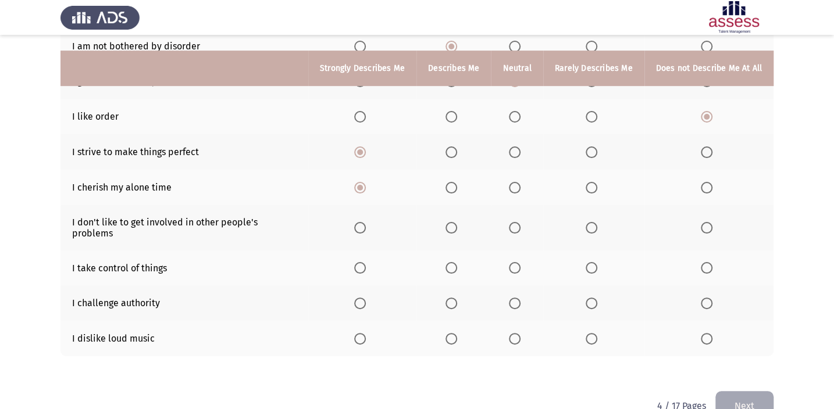
scroll to position [208, 0]
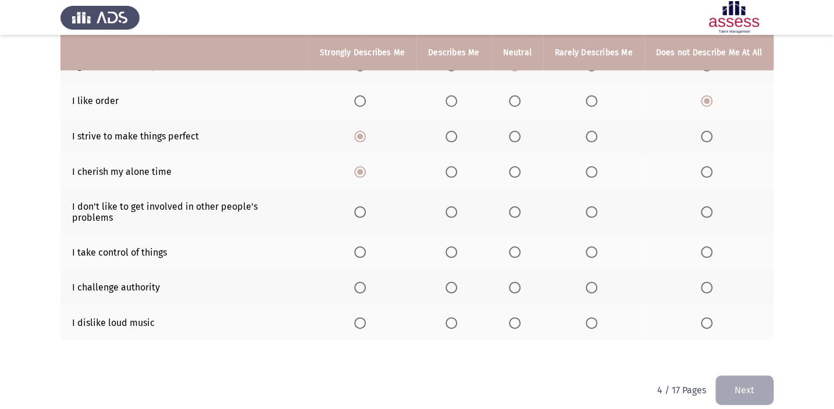
click at [355, 206] on th at bounding box center [362, 212] width 108 height 45
click at [366, 206] on span "Select an option" at bounding box center [360, 212] width 12 height 12
click at [366, 206] on input "Select an option" at bounding box center [360, 212] width 12 height 12
click at [525, 247] on label "Select an option" at bounding box center [517, 253] width 16 height 12
click at [521, 247] on input "Select an option" at bounding box center [515, 253] width 12 height 12
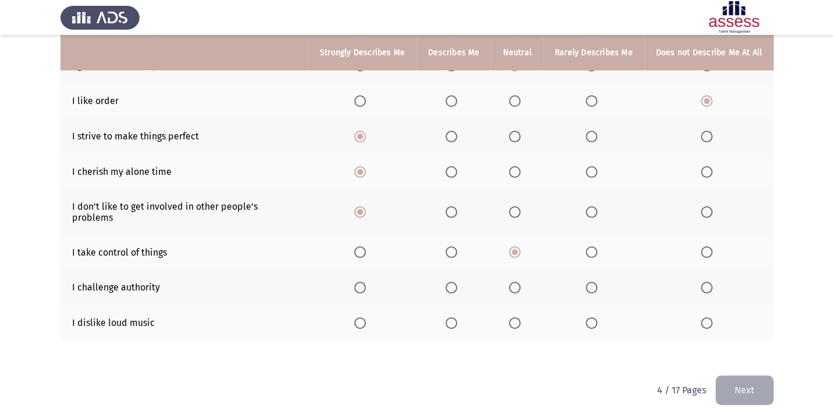
click at [454, 247] on span "Select an option" at bounding box center [452, 253] width 12 height 12
click at [454, 247] on input "Select an option" at bounding box center [452, 253] width 12 height 12
click at [517, 300] on span "Select an option" at bounding box center [515, 324] width 12 height 12
click at [517, 300] on input "Select an option" at bounding box center [515, 324] width 12 height 12
click at [454, 282] on span "Select an option" at bounding box center [452, 288] width 12 height 12
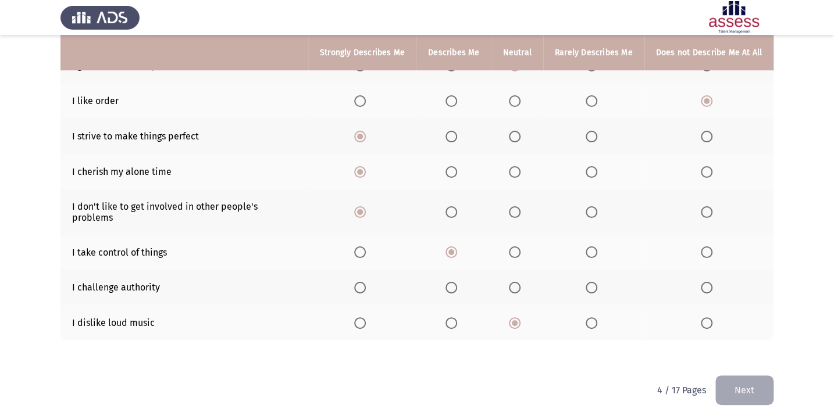
click at [454, 282] on input "Select an option" at bounding box center [452, 288] width 12 height 12
click at [617, 300] on button "Next" at bounding box center [744, 391] width 58 height 30
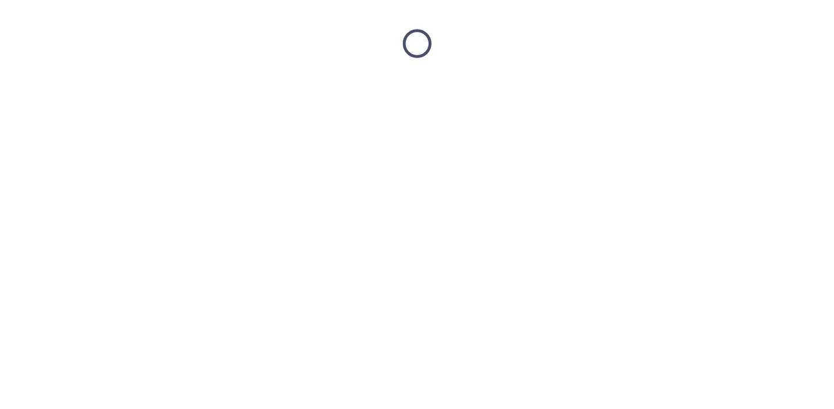
scroll to position [0, 0]
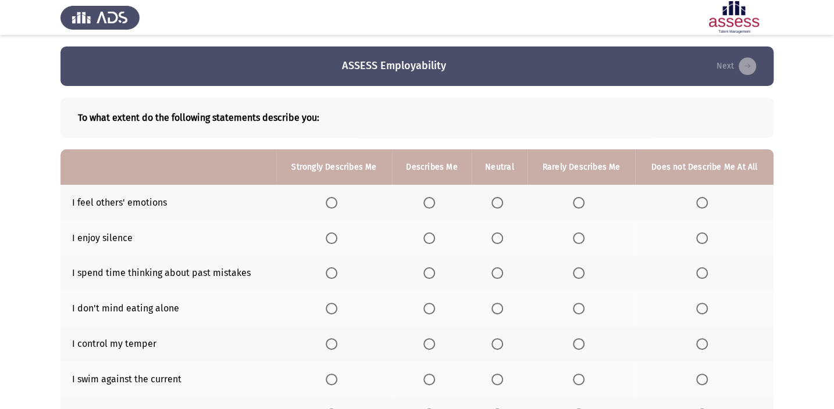
click at [578, 198] on span "Select an option" at bounding box center [579, 203] width 12 height 12
click at [578, 198] on input "Select an option" at bounding box center [579, 203] width 12 height 12
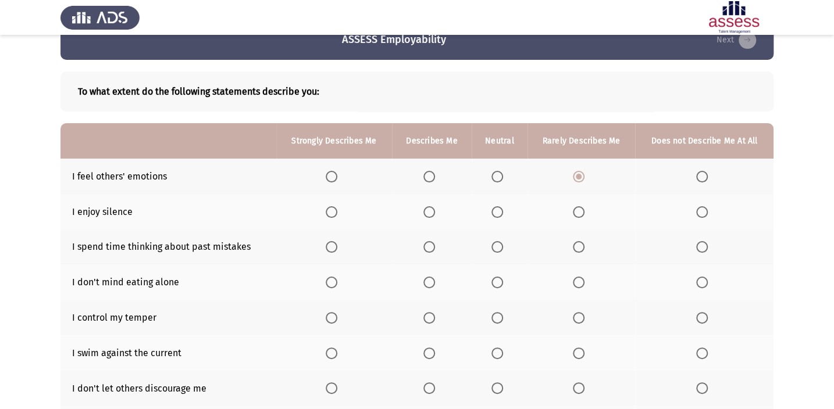
scroll to position [52, 0]
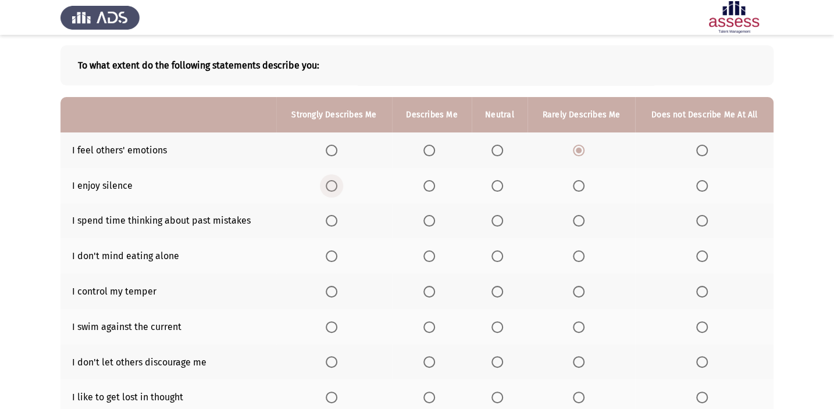
click at [331, 189] on span "Select an option" at bounding box center [332, 186] width 12 height 12
click at [331, 189] on input "Select an option" at bounding box center [332, 186] width 12 height 12
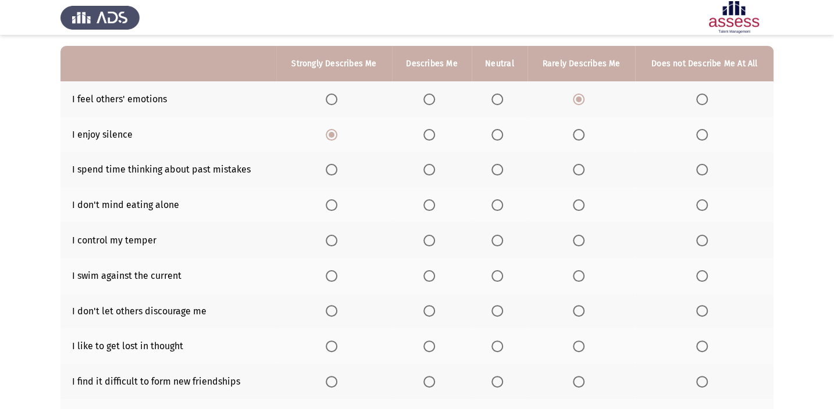
scroll to position [105, 0]
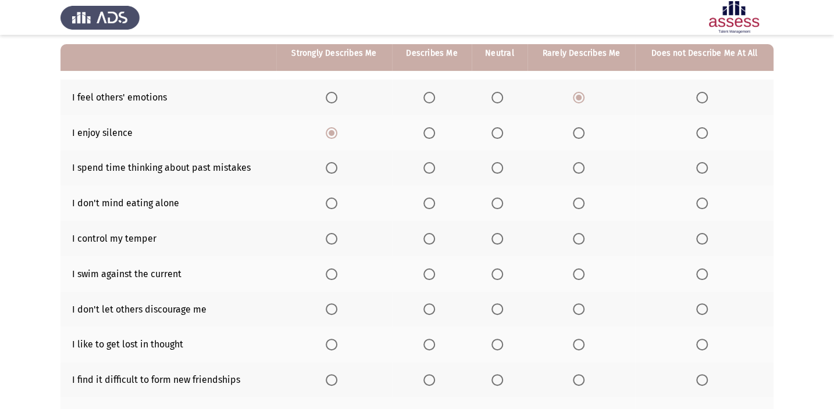
click at [617, 168] on label "Select an option" at bounding box center [704, 168] width 16 height 12
click at [617, 168] on input "Select an option" at bounding box center [702, 168] width 12 height 12
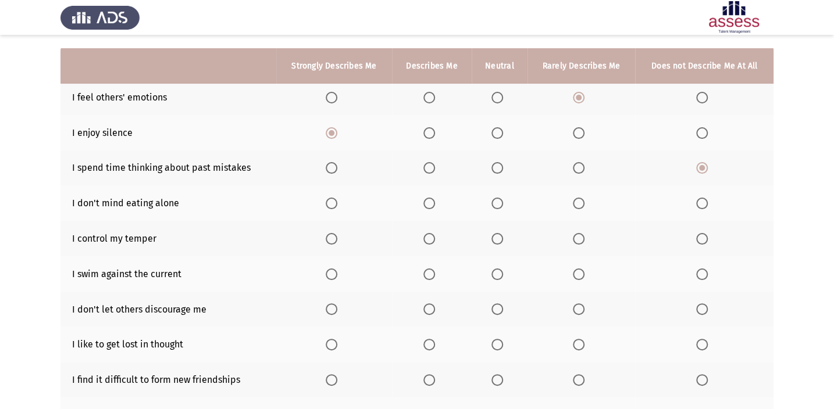
scroll to position [158, 0]
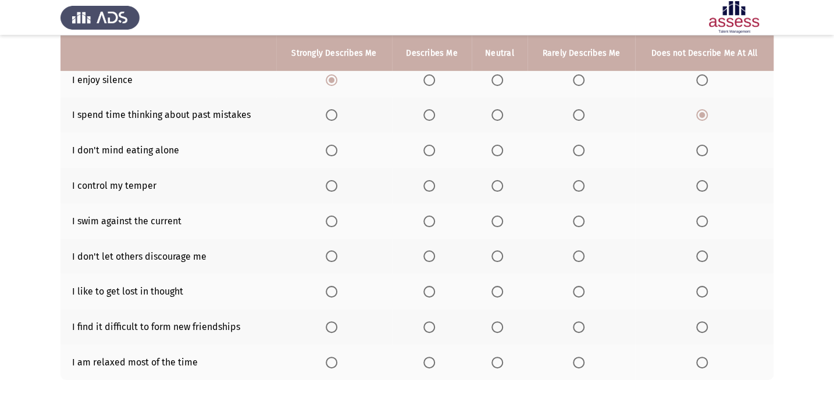
click at [335, 144] on mat-radio-button "Select an option" at bounding box center [334, 150] width 16 height 12
click at [326, 143] on th at bounding box center [334, 150] width 116 height 35
click at [330, 145] on span "Select an option" at bounding box center [332, 151] width 12 height 12
click at [330, 145] on input "Select an option" at bounding box center [332, 151] width 12 height 12
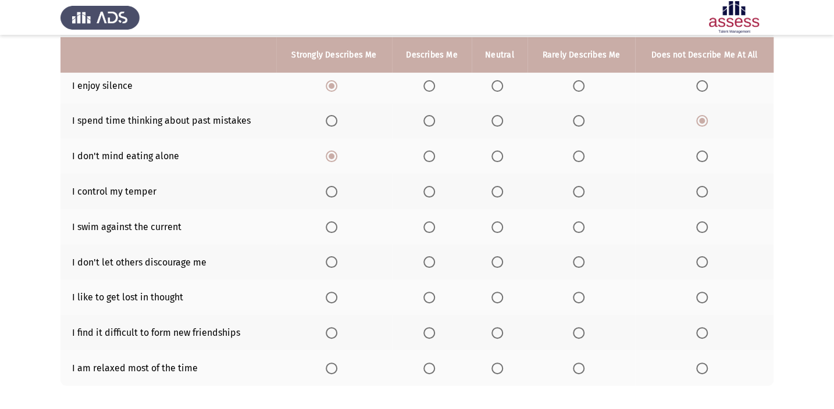
scroll to position [155, 0]
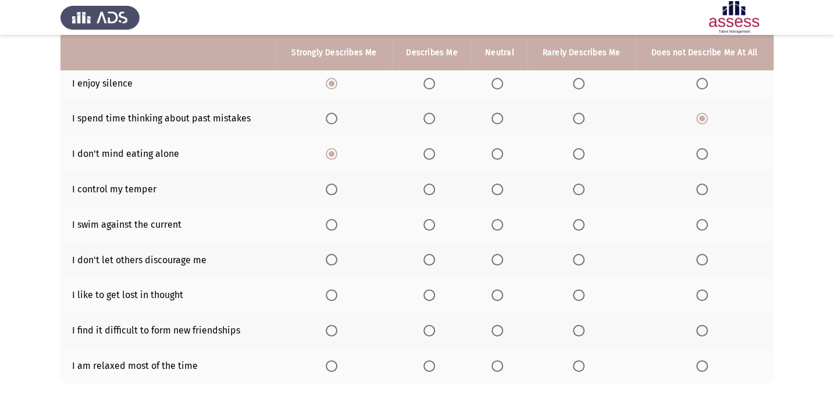
click at [501, 183] on th at bounding box center [500, 189] width 56 height 35
click at [505, 188] on label "Select an option" at bounding box center [499, 190] width 16 height 12
click at [503, 188] on input "Select an option" at bounding box center [497, 190] width 12 height 12
click at [440, 216] on th at bounding box center [432, 224] width 80 height 35
click at [431, 222] on span "Select an option" at bounding box center [429, 225] width 12 height 12
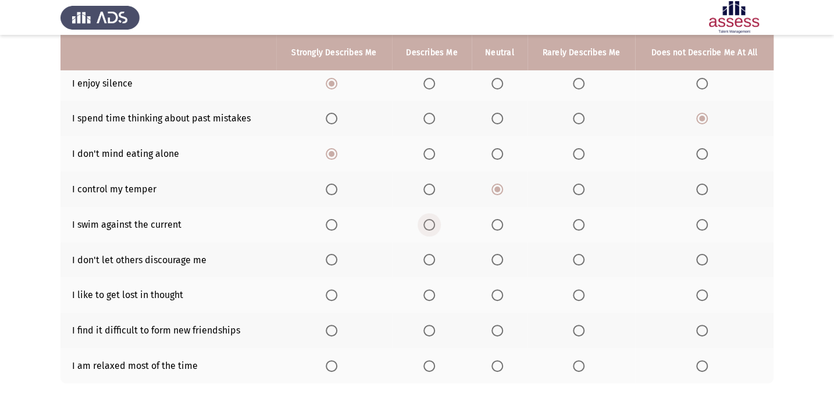
click at [431, 222] on input "Select an option" at bounding box center [429, 225] width 12 height 12
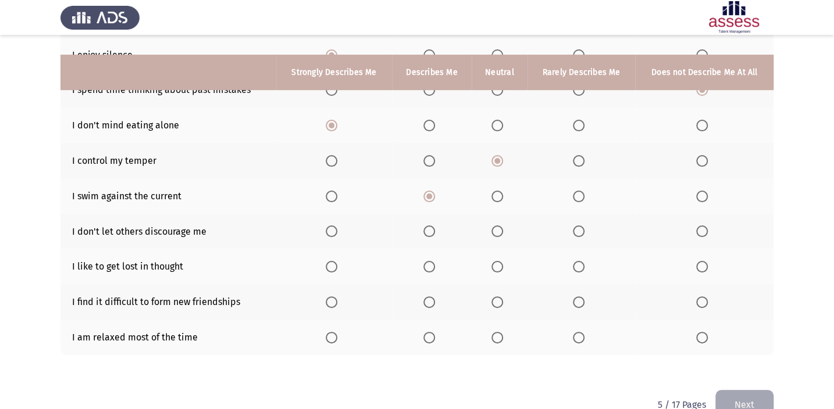
scroll to position [208, 0]
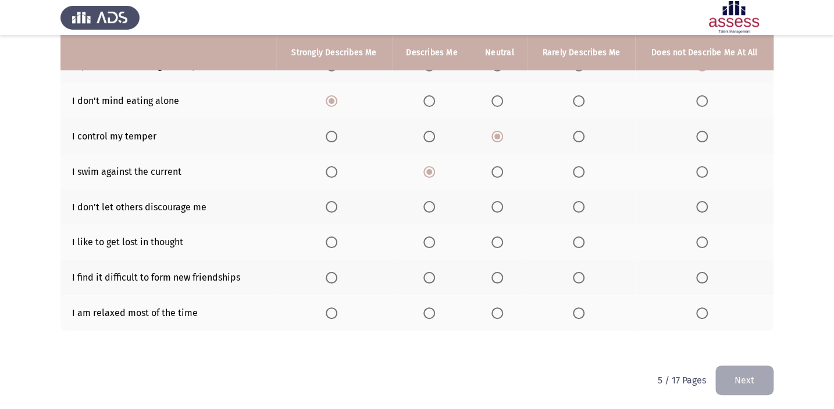
click at [332, 205] on span "Select an option" at bounding box center [332, 207] width 12 height 12
click at [332, 205] on input "Select an option" at bounding box center [332, 207] width 12 height 12
click at [513, 237] on th at bounding box center [500, 242] width 56 height 35
click at [488, 237] on th at bounding box center [500, 242] width 56 height 35
click at [489, 238] on th at bounding box center [500, 242] width 56 height 35
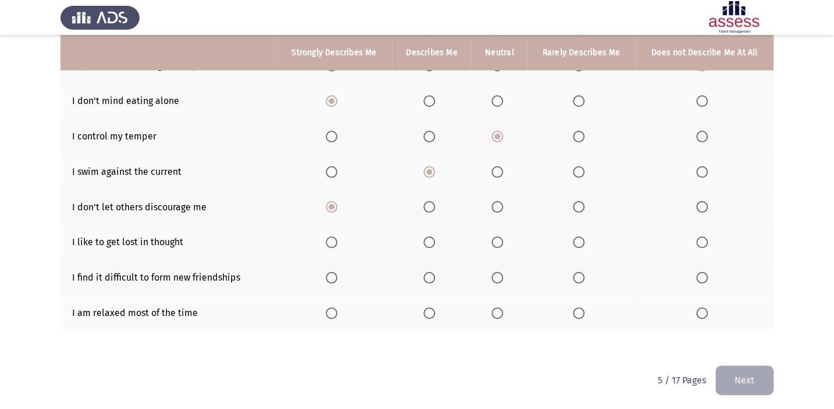
click at [494, 244] on span "Select an option" at bounding box center [497, 243] width 12 height 12
click at [494, 244] on input "Select an option" at bounding box center [497, 243] width 12 height 12
click at [617, 275] on span "Select an option" at bounding box center [702, 278] width 12 height 12
click at [617, 275] on input "Select an option" at bounding box center [702, 278] width 12 height 12
click at [617, 300] on span "Select an option" at bounding box center [702, 314] width 12 height 12
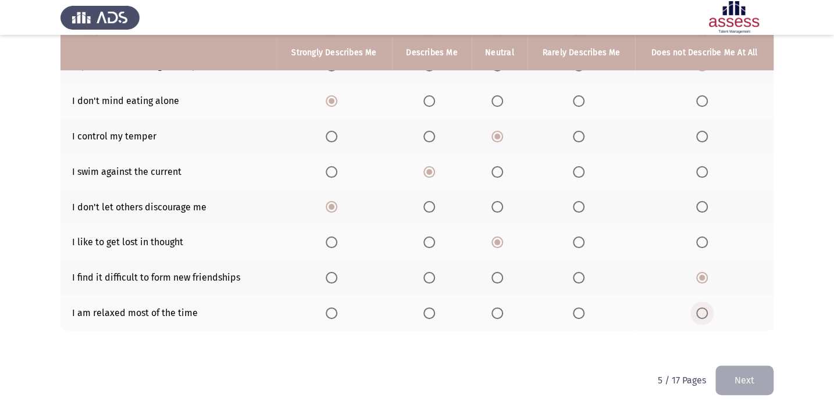
click at [617, 300] on input "Select an option" at bounding box center [702, 314] width 12 height 12
click at [617, 300] on button "Next" at bounding box center [744, 381] width 58 height 30
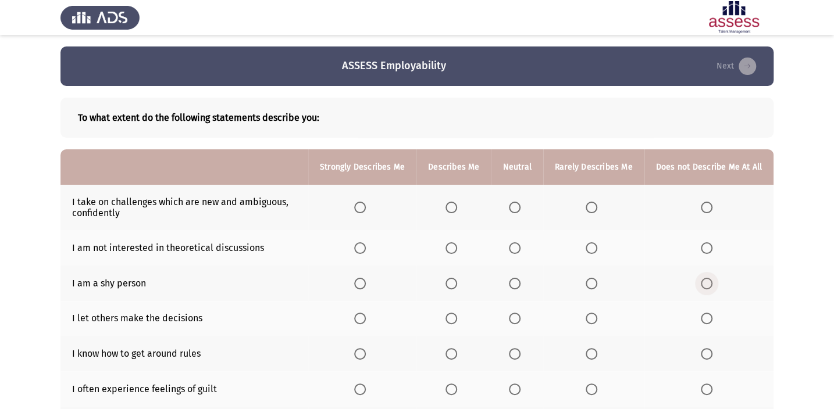
click at [617, 280] on span "Select an option" at bounding box center [707, 284] width 12 height 12
click at [617, 280] on input "Select an option" at bounding box center [707, 284] width 12 height 12
click at [593, 287] on span "Select an option" at bounding box center [592, 284] width 12 height 12
click at [593, 287] on input "Select an option" at bounding box center [592, 284] width 12 height 12
click at [617, 284] on th at bounding box center [708, 283] width 129 height 35
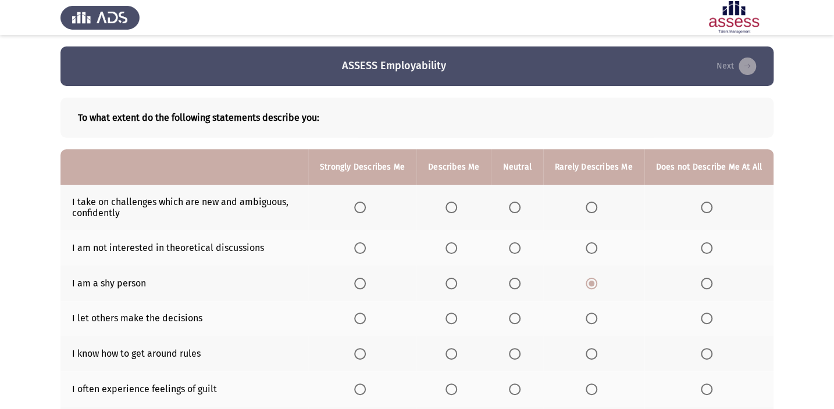
click at [617, 282] on span "Select an option" at bounding box center [707, 284] width 12 height 12
click at [617, 282] on input "Select an option" at bounding box center [707, 284] width 12 height 12
click at [590, 284] on span "Select an option" at bounding box center [592, 284] width 12 height 12
click at [590, 284] on input "Select an option" at bounding box center [592, 284] width 12 height 12
click at [457, 207] on span "Select an option" at bounding box center [452, 208] width 12 height 12
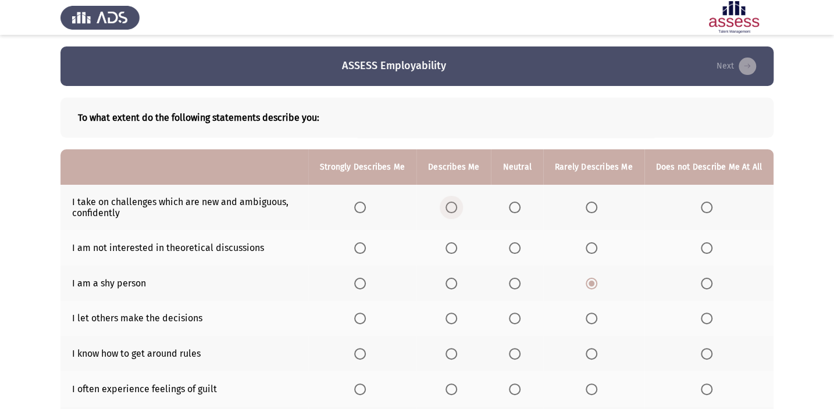
click at [457, 207] on input "Select an option" at bounding box center [452, 208] width 12 height 12
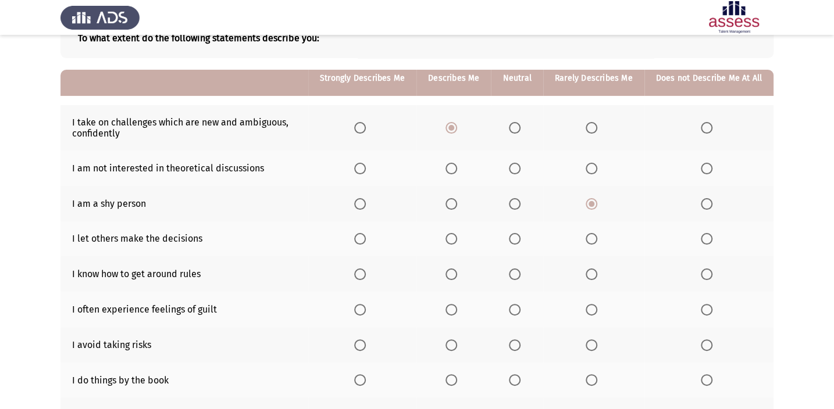
scroll to position [105, 0]
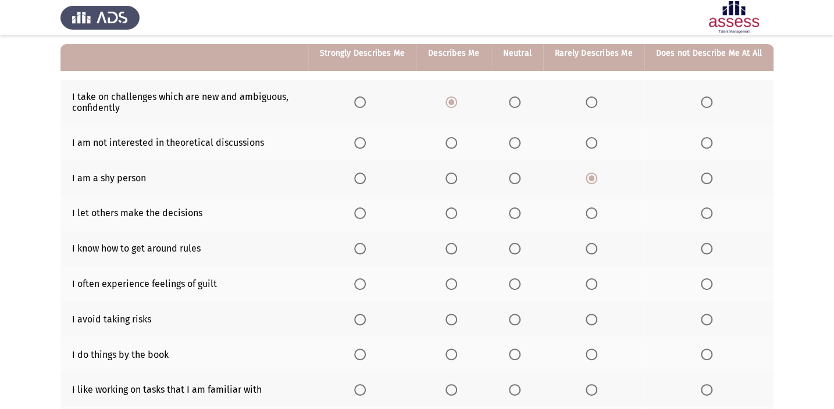
click at [454, 146] on span "Select an option" at bounding box center [452, 143] width 12 height 12
click at [454, 146] on input "Select an option" at bounding box center [452, 143] width 12 height 12
click at [519, 143] on span "Select an option" at bounding box center [515, 143] width 12 height 12
click at [519, 143] on input "Select an option" at bounding box center [515, 143] width 12 height 12
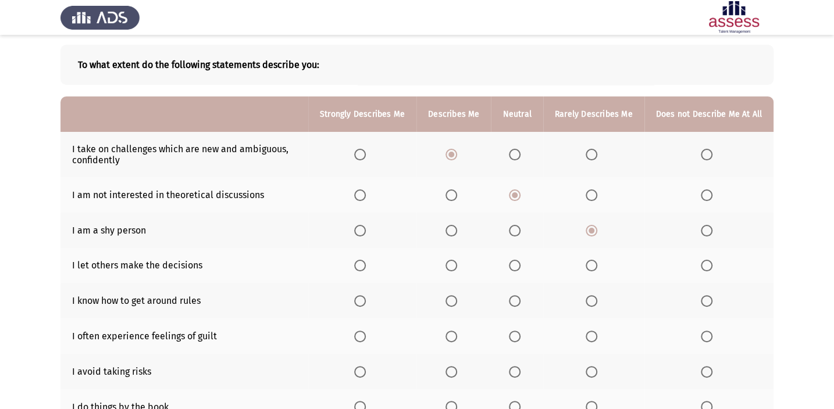
scroll to position [52, 0]
click at [617, 229] on span "Select an option" at bounding box center [707, 232] width 12 height 12
click at [617, 229] on input "Select an option" at bounding box center [707, 232] width 12 height 12
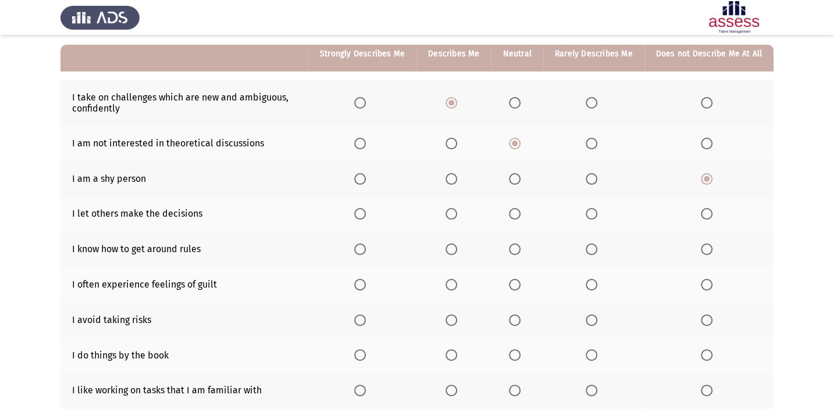
scroll to position [105, 0]
click at [596, 176] on span "Select an option" at bounding box center [592, 179] width 12 height 12
click at [596, 176] on input "Select an option" at bounding box center [592, 179] width 12 height 12
click at [617, 213] on span "Select an option" at bounding box center [707, 214] width 12 height 12
click at [617, 213] on input "Select an option" at bounding box center [707, 214] width 12 height 12
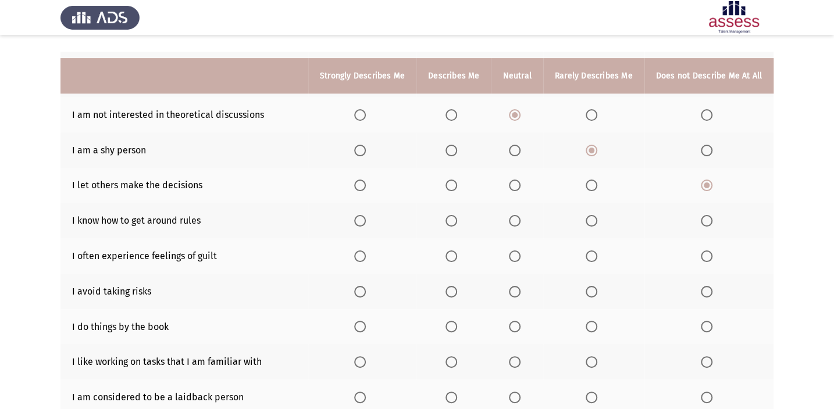
scroll to position [158, 0]
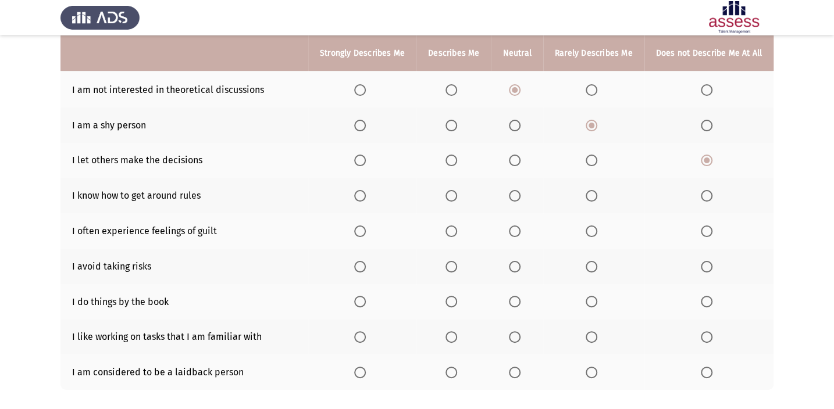
click at [457, 193] on span "Select an option" at bounding box center [452, 196] width 12 height 12
click at [457, 193] on input "Select an option" at bounding box center [452, 196] width 12 height 12
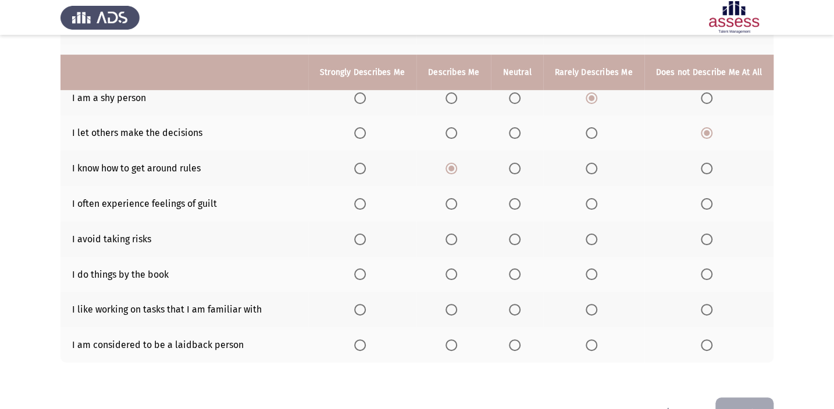
scroll to position [211, 0]
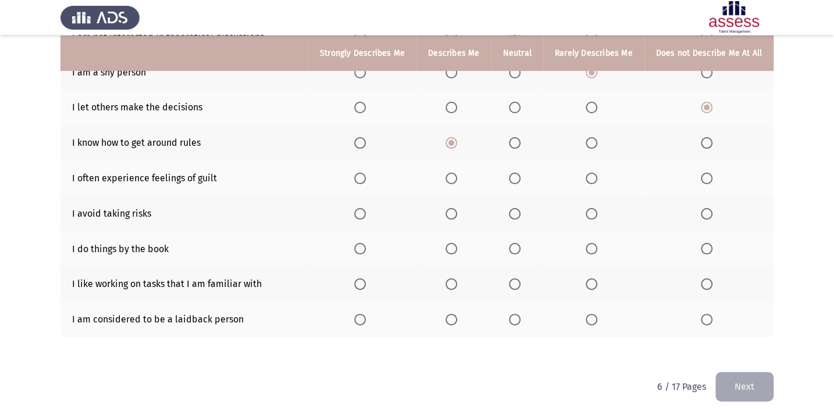
click at [617, 215] on span "Select an option" at bounding box center [707, 214] width 12 height 12
click at [617, 215] on input "Select an option" at bounding box center [707, 214] width 12 height 12
click at [519, 177] on span "Select an option" at bounding box center [515, 179] width 12 height 12
click at [519, 177] on input "Select an option" at bounding box center [515, 179] width 12 height 12
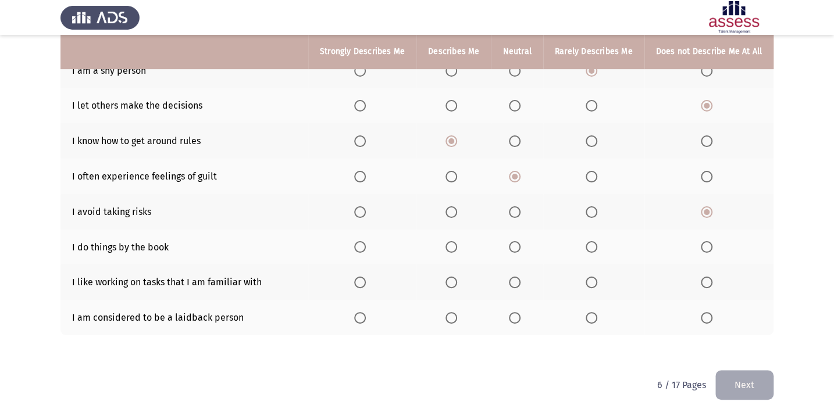
scroll to position [218, 0]
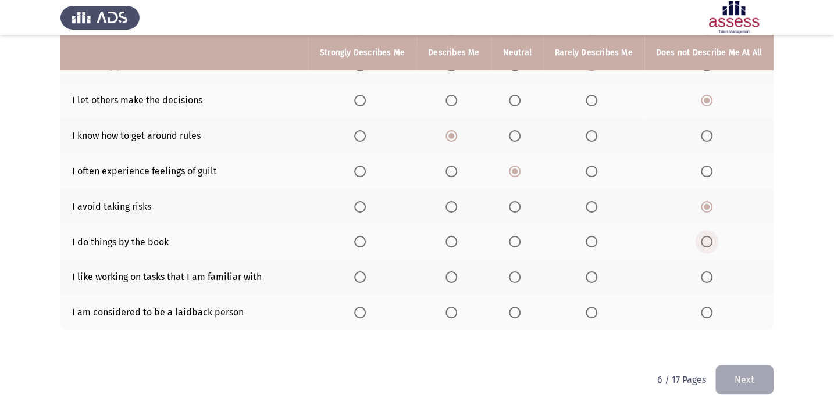
click at [617, 238] on span "Select an option" at bounding box center [707, 242] width 12 height 12
click at [617, 238] on input "Select an option" at bounding box center [707, 242] width 12 height 12
click at [462, 272] on label "Select an option" at bounding box center [454, 278] width 16 height 12
click at [457, 272] on input "Select an option" at bounding box center [452, 278] width 12 height 12
click at [517, 300] on span "Select an option" at bounding box center [515, 313] width 12 height 12
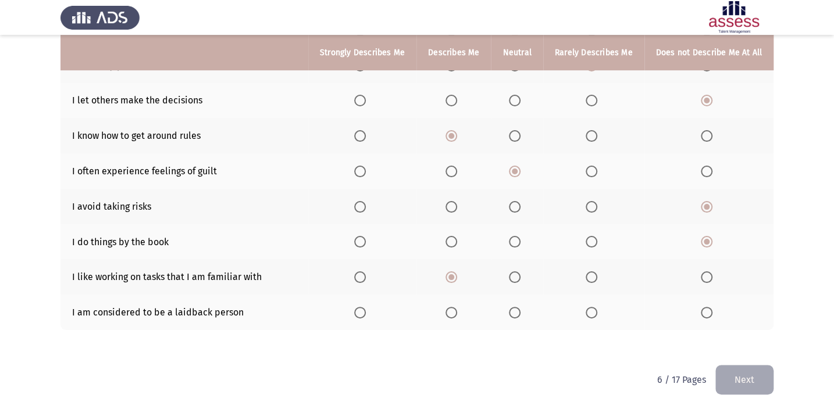
click at [517, 300] on input "Select an option" at bounding box center [515, 313] width 12 height 12
click at [617, 300] on button "Next" at bounding box center [744, 380] width 58 height 30
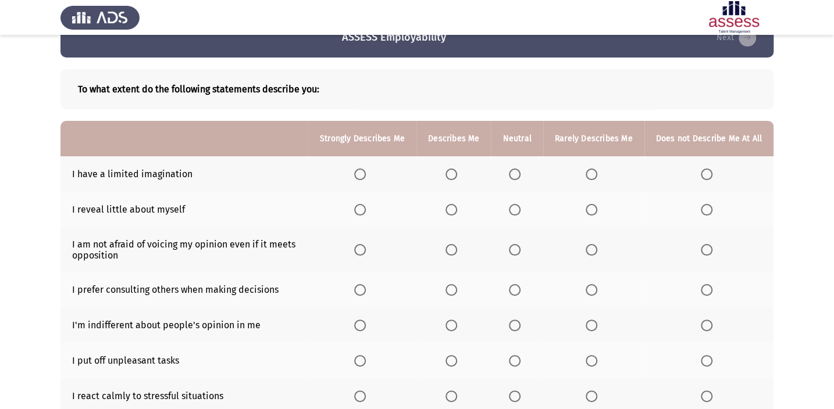
scroll to position [52, 0]
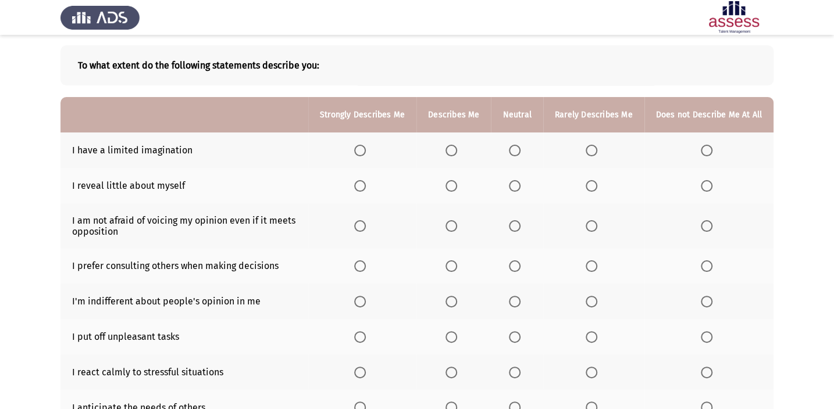
click at [595, 151] on span "Select an option" at bounding box center [592, 151] width 12 height 12
click at [595, 151] on input "Select an option" at bounding box center [592, 151] width 12 height 12
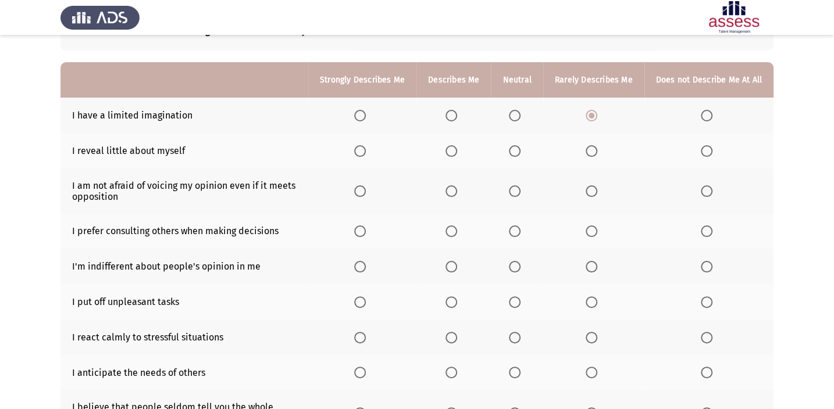
scroll to position [105, 0]
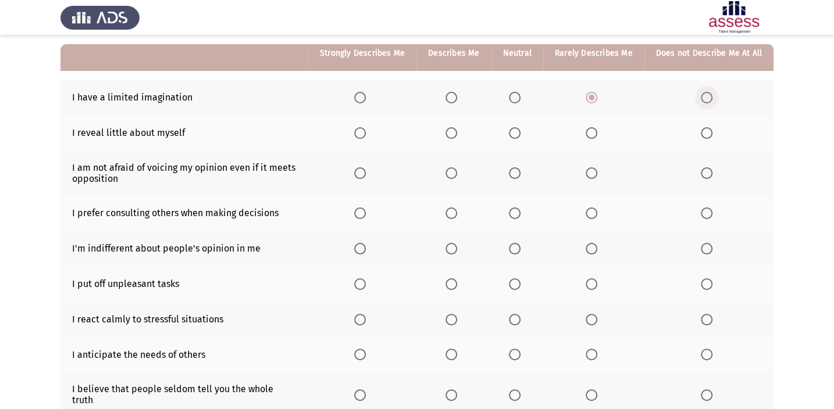
click at [617, 95] on span "Select an option" at bounding box center [707, 98] width 12 height 12
click at [617, 95] on input "Select an option" at bounding box center [707, 98] width 12 height 12
click at [521, 133] on span "Select an option" at bounding box center [515, 133] width 12 height 12
click at [521, 133] on input "Select an option" at bounding box center [515, 133] width 12 height 12
click at [457, 132] on span "Select an option" at bounding box center [452, 133] width 12 height 12
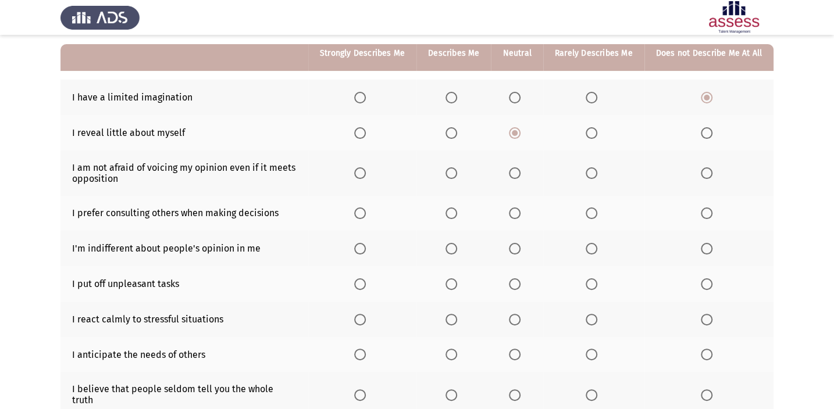
click at [457, 132] on input "Select an option" at bounding box center [452, 133] width 12 height 12
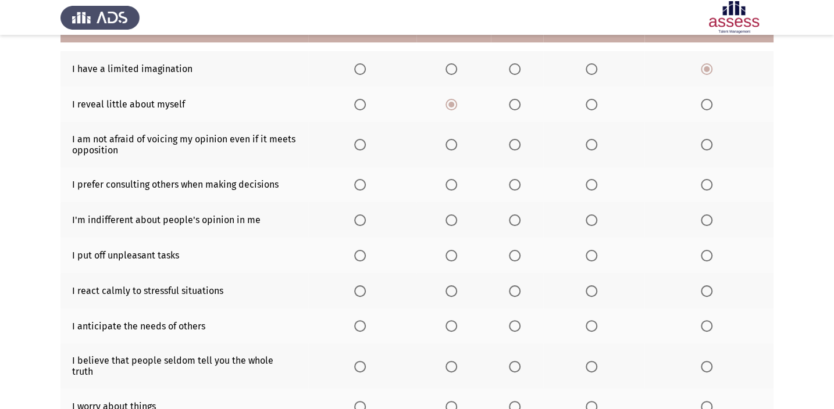
scroll to position [158, 0]
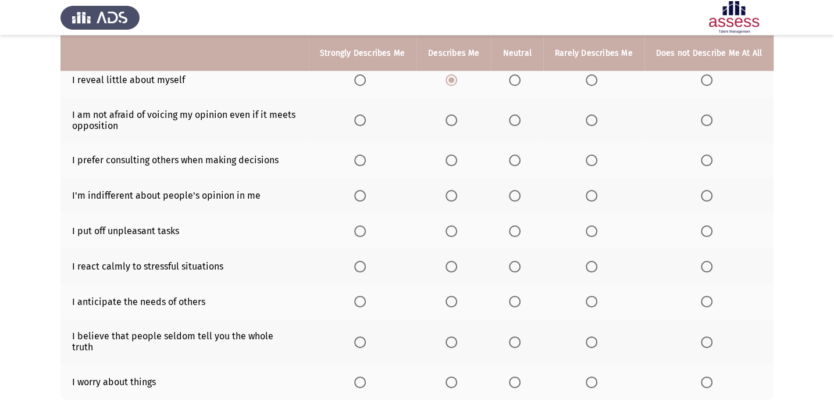
click at [360, 119] on span "Select an option" at bounding box center [360, 121] width 12 height 12
click at [360, 119] on input "Select an option" at bounding box center [360, 121] width 12 height 12
drag, startPoint x: 473, startPoint y: 115, endPoint x: 465, endPoint y: 116, distance: 8.2
click at [474, 115] on th at bounding box center [453, 120] width 74 height 45
click at [462, 116] on label "Select an option" at bounding box center [454, 121] width 16 height 12
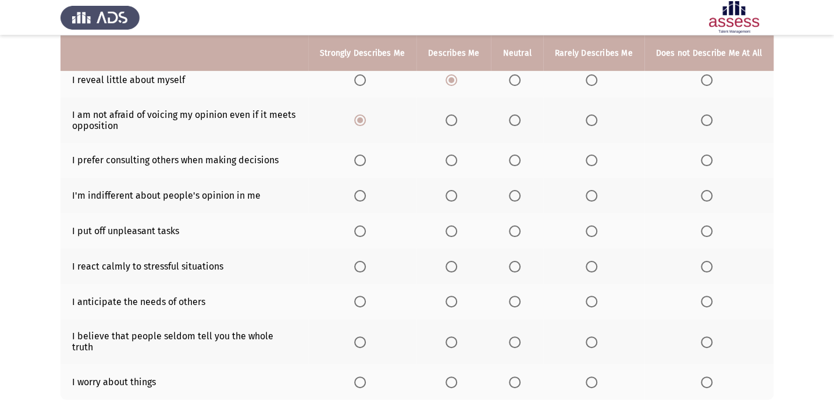
click at [457, 116] on input "Select an option" at bounding box center [452, 121] width 12 height 12
click at [376, 116] on th at bounding box center [362, 120] width 108 height 45
click at [371, 120] on label "Select an option" at bounding box center [362, 121] width 16 height 12
click at [366, 120] on input "Select an option" at bounding box center [360, 121] width 12 height 12
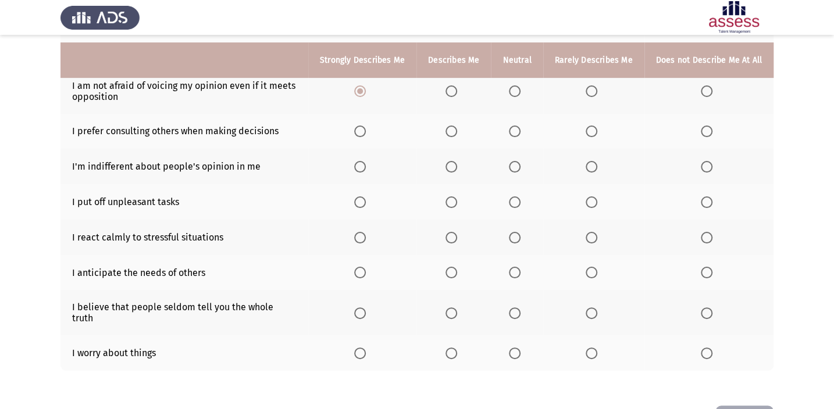
scroll to position [211, 0]
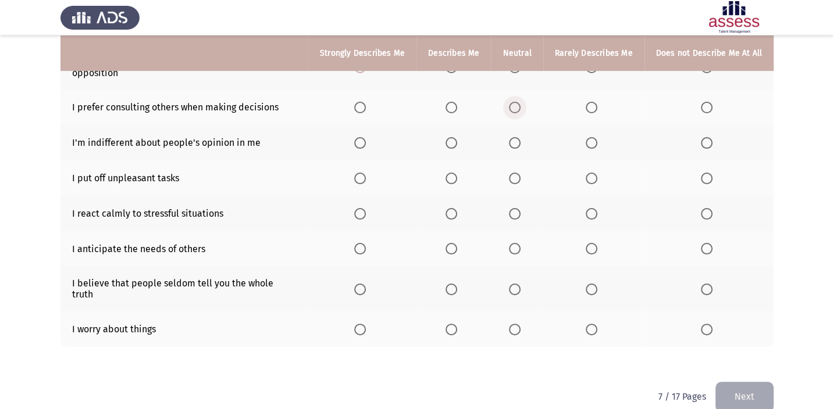
click at [525, 104] on label "Select an option" at bounding box center [517, 108] width 16 height 12
click at [521, 104] on input "Select an option" at bounding box center [515, 108] width 12 height 12
click at [505, 144] on th at bounding box center [517, 142] width 52 height 35
click at [512, 142] on span "Select an option" at bounding box center [515, 143] width 12 height 12
click at [512, 142] on input "Select an option" at bounding box center [515, 143] width 12 height 12
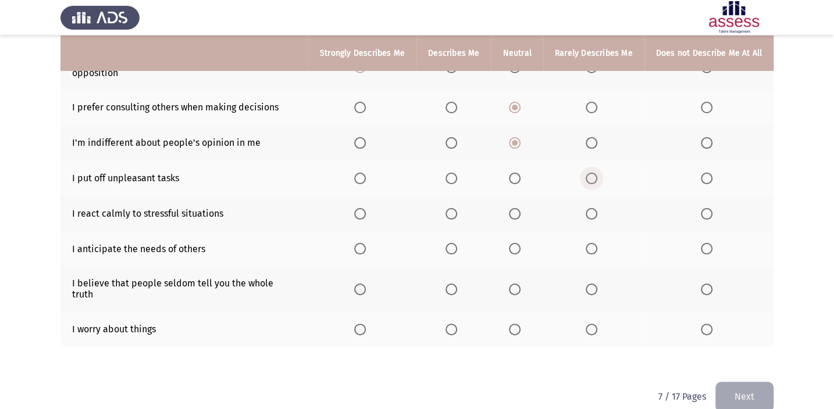
click at [599, 176] on label "Select an option" at bounding box center [594, 179] width 16 height 12
click at [597, 176] on input "Select an option" at bounding box center [592, 179] width 12 height 12
click at [602, 210] on label "Select an option" at bounding box center [594, 214] width 16 height 12
click at [597, 210] on input "Select an option" at bounding box center [592, 214] width 12 height 12
click at [457, 244] on span "Select an option" at bounding box center [452, 249] width 12 height 12
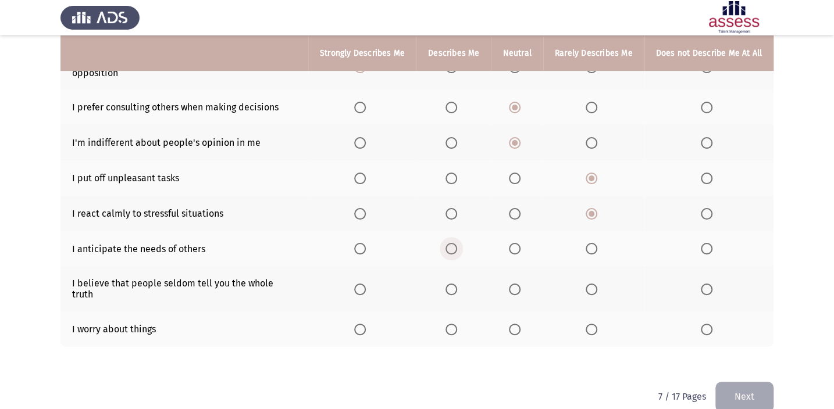
click at [457, 244] on input "Select an option" at bounding box center [452, 249] width 12 height 12
click at [515, 300] on span "Select an option" at bounding box center [515, 330] width 0 height 0
click at [518, 300] on input "Select an option" at bounding box center [515, 330] width 12 height 12
click at [587, 284] on span "Select an option" at bounding box center [592, 290] width 12 height 12
click at [587, 284] on input "Select an option" at bounding box center [592, 290] width 12 height 12
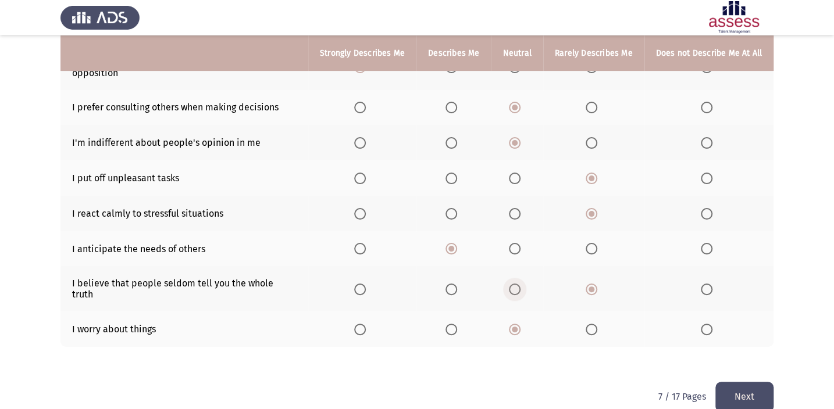
click at [521, 287] on span "Select an option" at bounding box center [515, 290] width 12 height 12
click at [521, 287] on input "Select an option" at bounding box center [515, 290] width 12 height 12
click at [617, 300] on button "Next" at bounding box center [744, 397] width 58 height 30
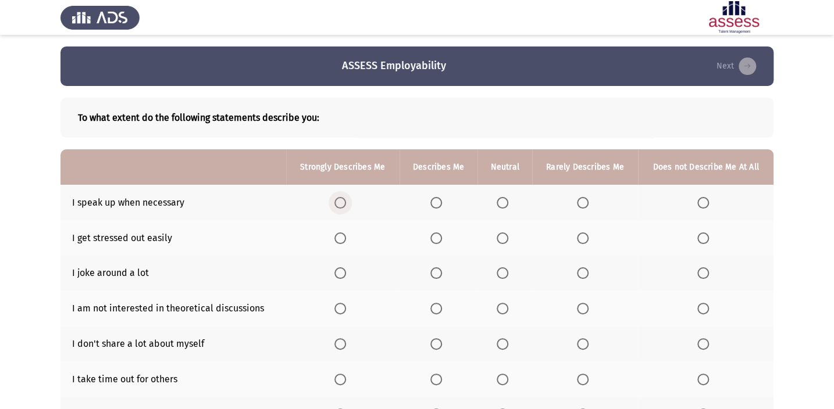
click at [349, 202] on label "Select an option" at bounding box center [342, 203] width 16 height 12
click at [346, 202] on input "Select an option" at bounding box center [340, 203] width 12 height 12
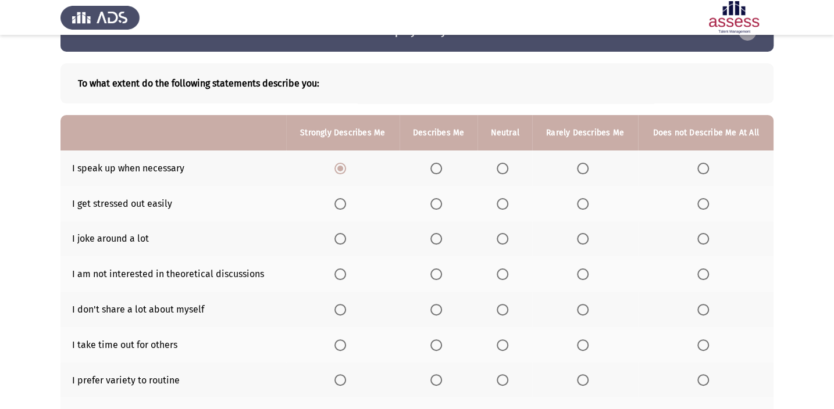
scroll to position [52, 0]
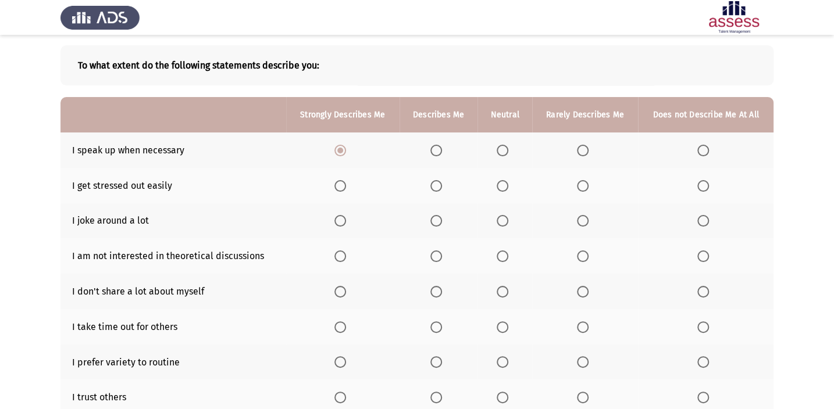
click at [587, 180] on span "Select an option" at bounding box center [583, 186] width 12 height 12
click at [587, 180] on input "Select an option" at bounding box center [583, 186] width 12 height 12
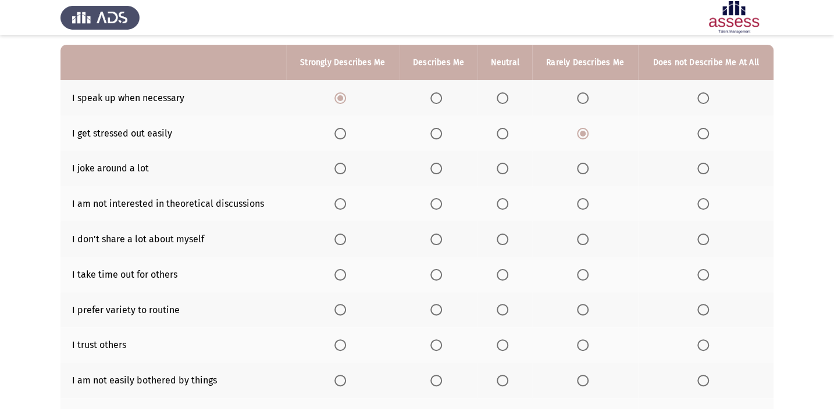
scroll to position [105, 0]
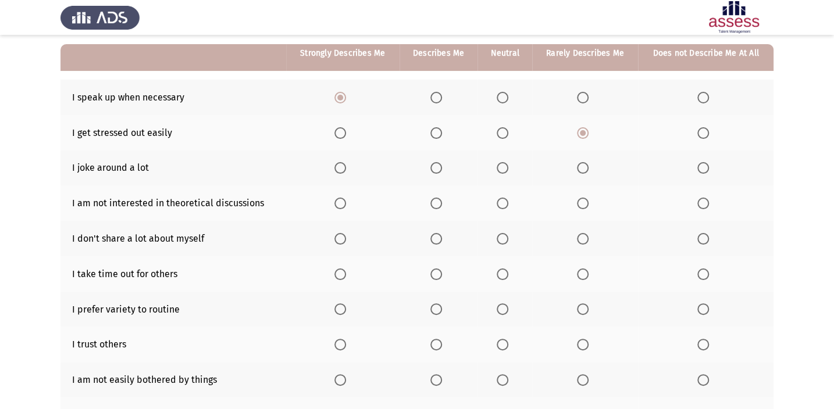
click at [438, 168] on span "Select an option" at bounding box center [436, 168] width 12 height 12
click at [438, 168] on input "Select an option" at bounding box center [436, 168] width 12 height 12
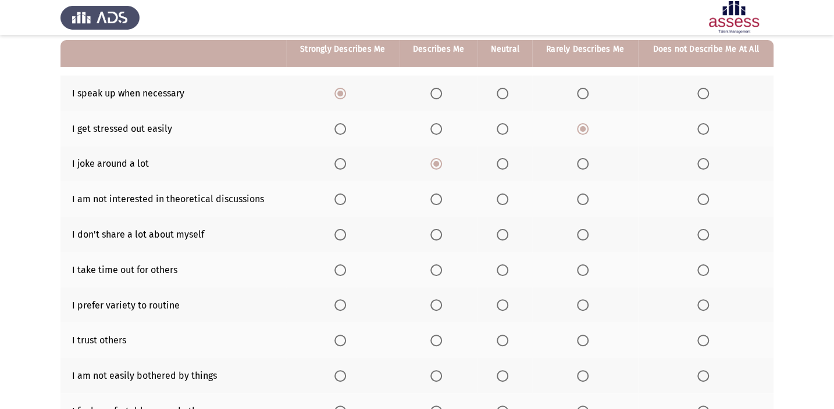
scroll to position [158, 0]
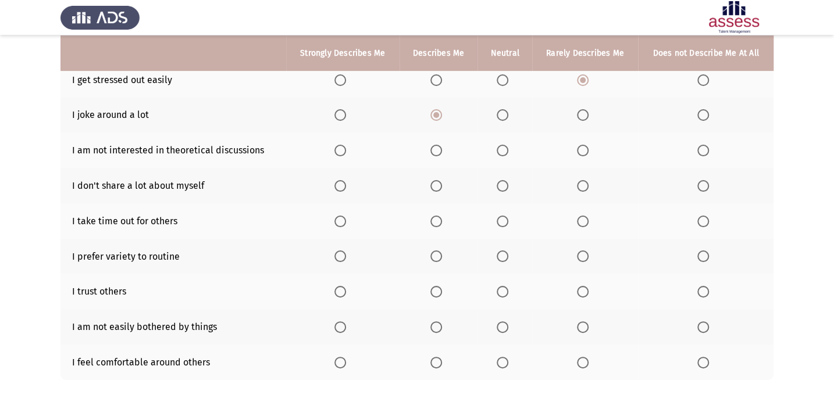
click at [583, 149] on span "Select an option" at bounding box center [583, 151] width 12 height 12
click at [583, 149] on input "Select an option" at bounding box center [583, 151] width 12 height 12
click at [617, 148] on span "Select an option" at bounding box center [703, 151] width 12 height 12
click at [617, 148] on input "Select an option" at bounding box center [703, 151] width 12 height 12
click at [584, 186] on span "Select an option" at bounding box center [583, 186] width 12 height 12
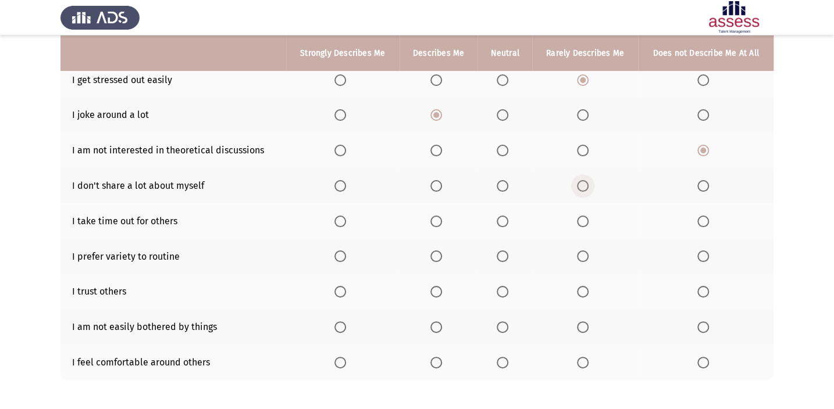
click at [584, 186] on input "Select an option" at bounding box center [583, 186] width 12 height 12
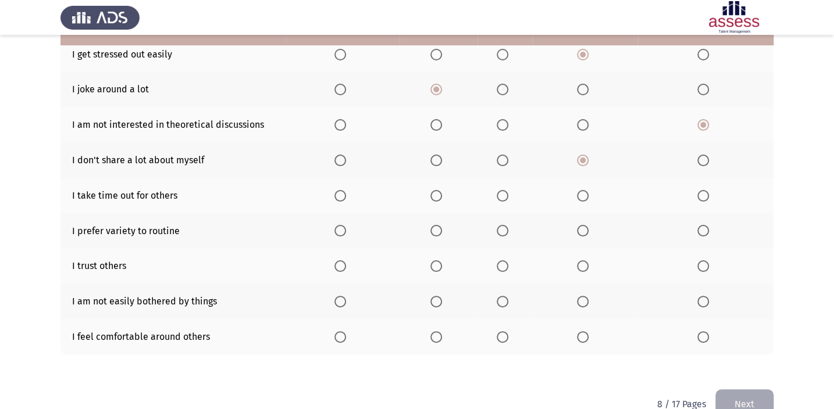
scroll to position [208, 0]
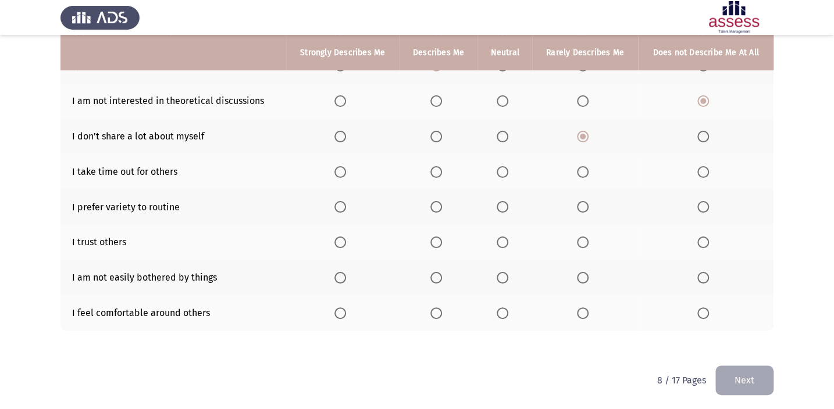
click at [581, 170] on span "Select an option" at bounding box center [583, 172] width 12 height 12
click at [581, 170] on input "Select an option" at bounding box center [583, 172] width 12 height 12
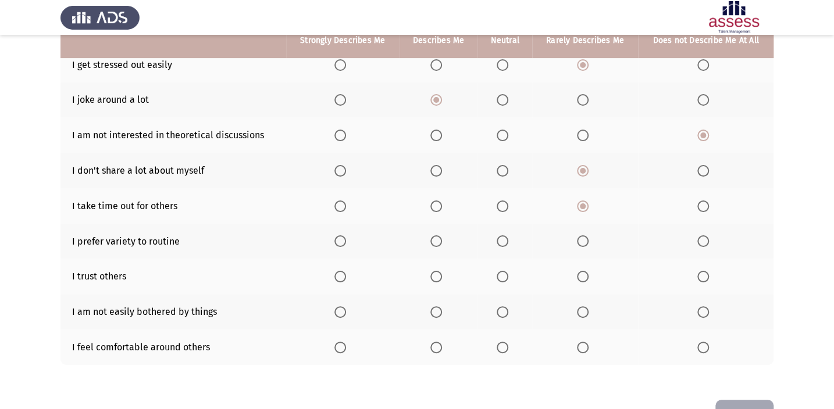
scroll to position [155, 0]
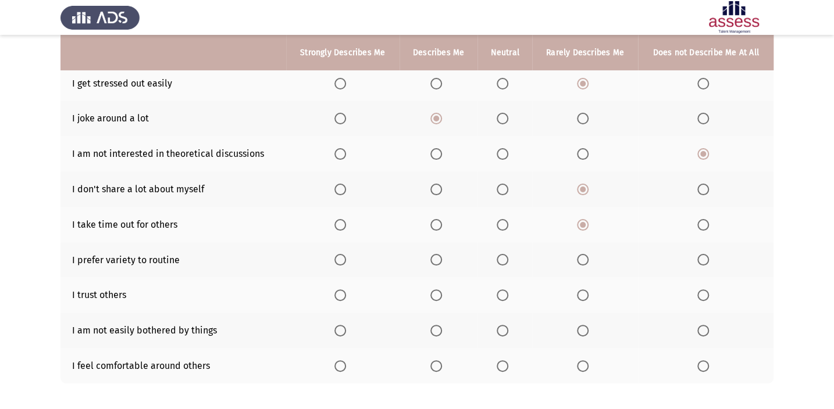
click at [617, 191] on span "Select an option" at bounding box center [703, 190] width 12 height 12
click at [617, 191] on input "Select an option" at bounding box center [703, 190] width 12 height 12
click at [580, 188] on span "Select an option" at bounding box center [583, 190] width 12 height 12
click at [580, 188] on input "Select an option" at bounding box center [583, 190] width 12 height 12
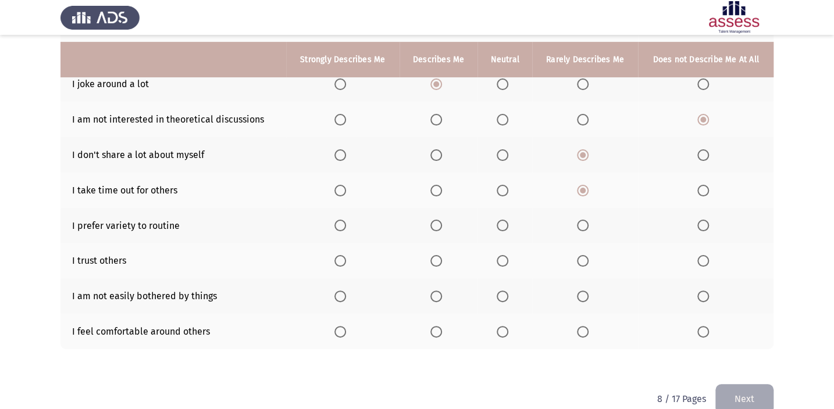
scroll to position [208, 0]
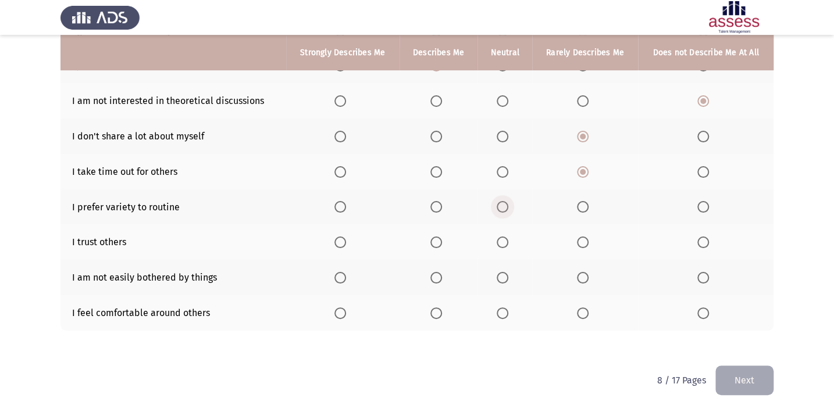
click at [506, 211] on span "Select an option" at bounding box center [503, 207] width 12 height 12
click at [506, 211] on input "Select an option" at bounding box center [503, 207] width 12 height 12
click at [500, 233] on th at bounding box center [505, 242] width 55 height 35
drag, startPoint x: 505, startPoint y: 238, endPoint x: 498, endPoint y: 236, distance: 7.2
click at [498, 237] on span "Select an option" at bounding box center [503, 243] width 12 height 12
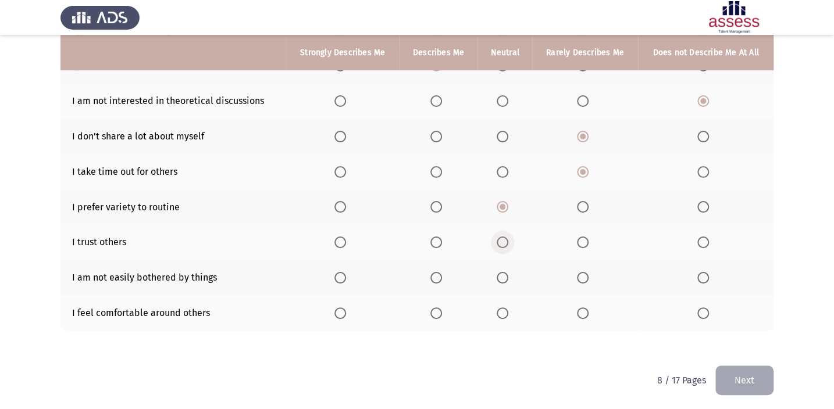
click at [498, 237] on input "Select an option" at bounding box center [503, 243] width 12 height 12
click at [440, 240] on span "Select an option" at bounding box center [436, 243] width 12 height 12
click at [440, 240] on input "Select an option" at bounding box center [436, 243] width 12 height 12
click at [508, 242] on span "Select an option" at bounding box center [503, 243] width 12 height 12
click at [508, 242] on input "Select an option" at bounding box center [503, 243] width 12 height 12
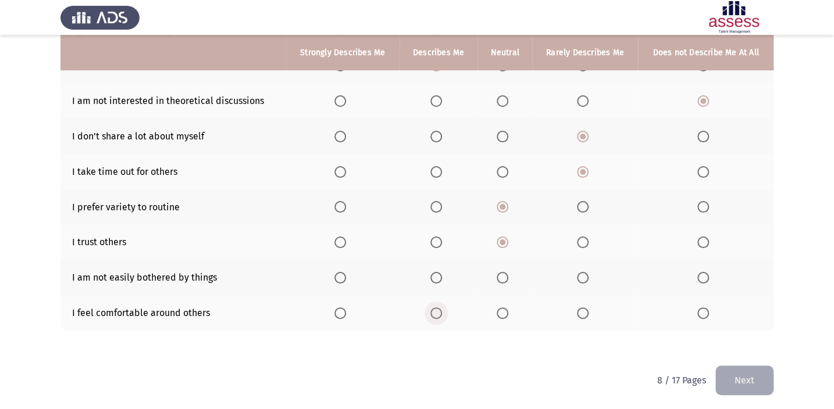
click at [438, 300] on th at bounding box center [439, 312] width 79 height 35
drag, startPoint x: 425, startPoint y: 307, endPoint x: 459, endPoint y: 325, distance: 39.3
click at [425, 300] on th at bounding box center [439, 312] width 79 height 35
click at [442, 300] on th at bounding box center [439, 312] width 79 height 35
click at [426, 300] on th at bounding box center [439, 312] width 79 height 35
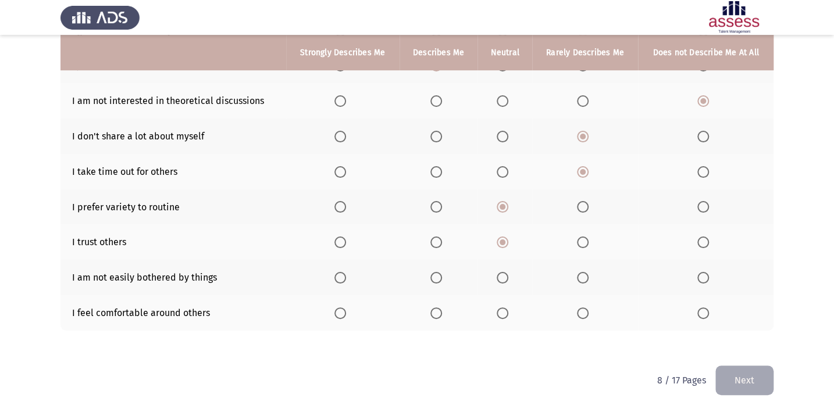
drag, startPoint x: 429, startPoint y: 307, endPoint x: 451, endPoint y: 320, distance: 25.5
click at [430, 300] on th at bounding box center [439, 312] width 79 height 35
click at [451, 300] on th at bounding box center [439, 312] width 79 height 35
click at [439, 300] on span "Select an option" at bounding box center [436, 314] width 12 height 12
click at [439, 300] on input "Select an option" at bounding box center [436, 314] width 12 height 12
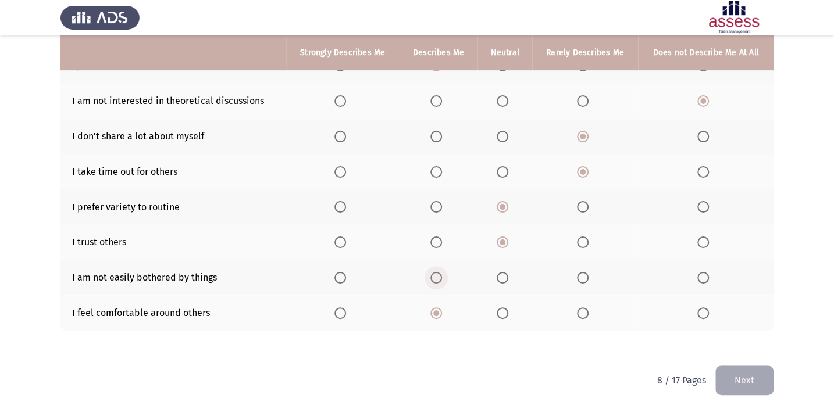
click at [436, 273] on span "Select an option" at bounding box center [436, 278] width 12 height 12
click at [436, 273] on input "Select an option" at bounding box center [436, 278] width 12 height 12
drag, startPoint x: 743, startPoint y: 379, endPoint x: 731, endPoint y: 378, distance: 12.8
click at [617, 300] on button "Next" at bounding box center [744, 381] width 58 height 30
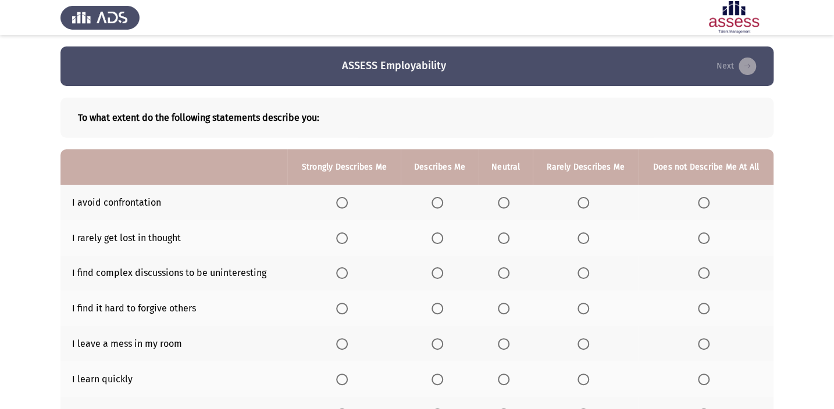
scroll to position [52, 0]
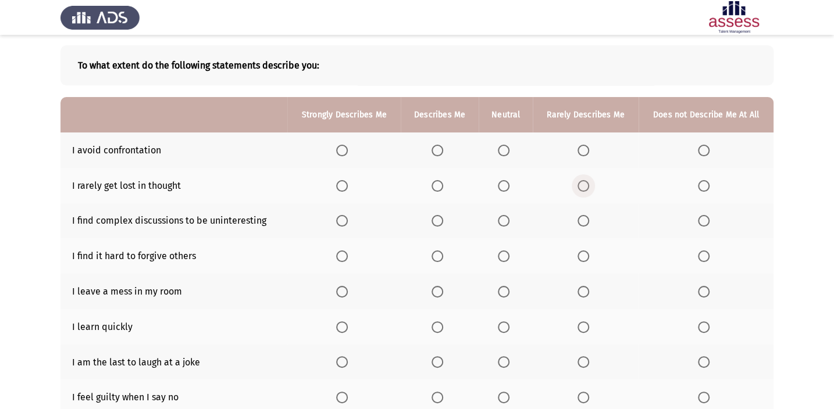
click at [580, 188] on span "Select an option" at bounding box center [584, 186] width 12 height 12
click at [580, 188] on input "Select an option" at bounding box center [584, 186] width 12 height 12
click at [504, 146] on span "Select an option" at bounding box center [504, 151] width 12 height 12
click at [504, 146] on input "Select an option" at bounding box center [504, 151] width 12 height 12
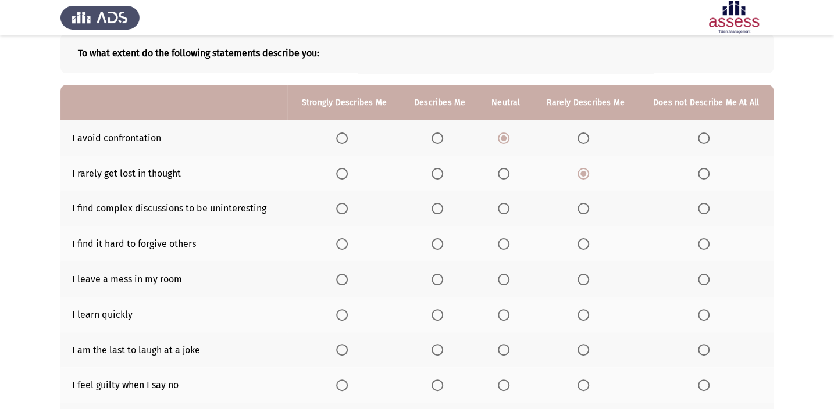
scroll to position [105, 0]
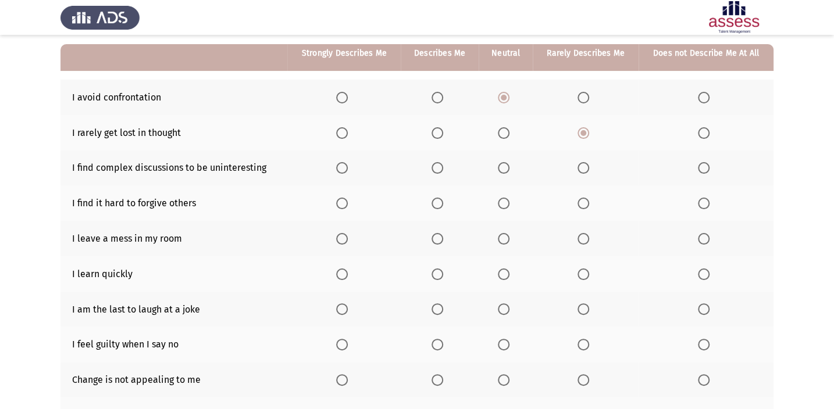
click at [442, 203] on span "Select an option" at bounding box center [438, 204] width 12 height 12
click at [442, 203] on input "Select an option" at bounding box center [438, 204] width 12 height 12
click at [438, 238] on span "Select an option" at bounding box center [438, 239] width 12 height 12
click at [438, 238] on input "Select an option" at bounding box center [438, 239] width 12 height 12
click at [502, 168] on span "Select an option" at bounding box center [504, 168] width 12 height 12
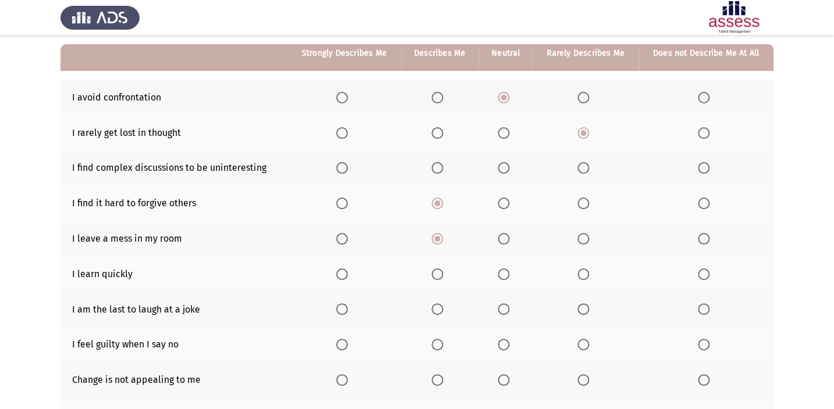
click at [502, 168] on input "Select an option" at bounding box center [504, 168] width 12 height 12
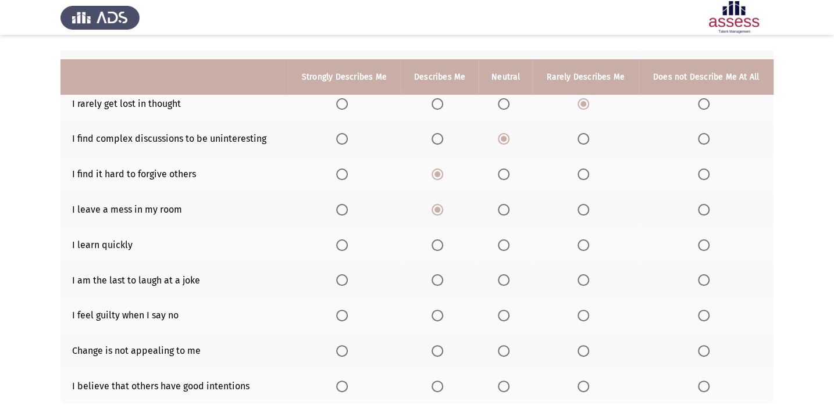
scroll to position [158, 0]
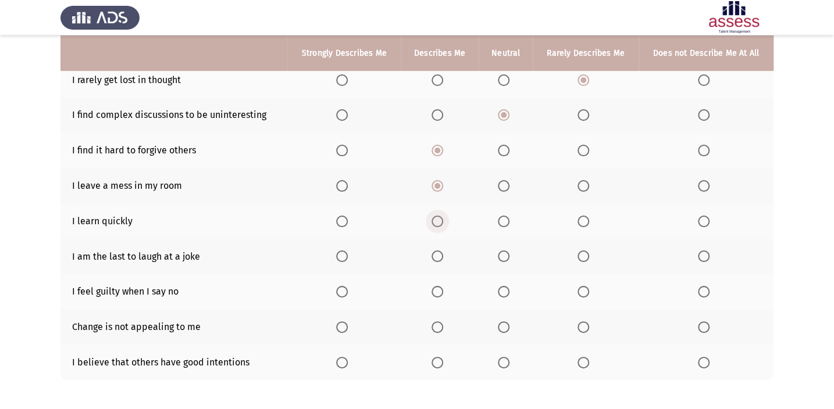
click at [439, 220] on span "Select an option" at bounding box center [438, 222] width 12 height 12
click at [439, 220] on input "Select an option" at bounding box center [438, 222] width 12 height 12
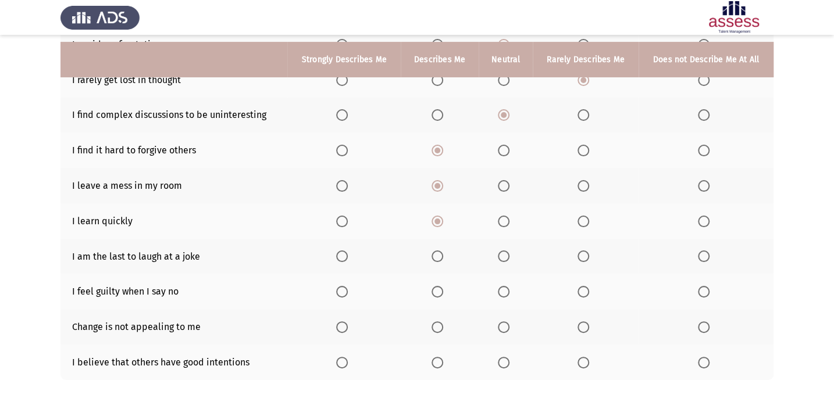
scroll to position [208, 0]
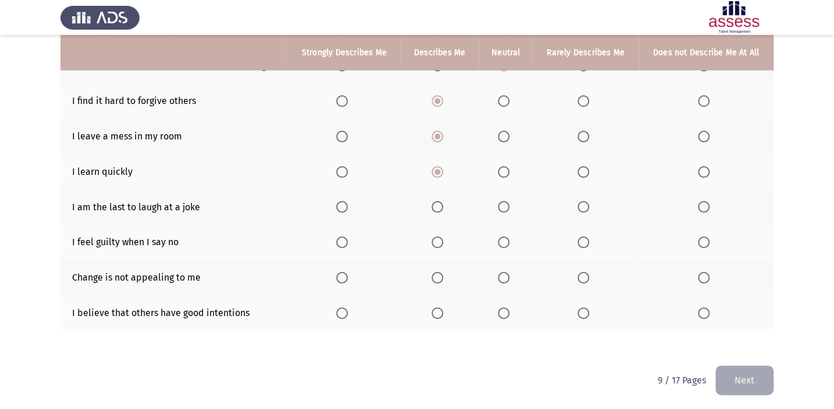
click at [617, 198] on th at bounding box center [706, 207] width 135 height 35
click at [590, 206] on label "Select an option" at bounding box center [586, 207] width 16 height 12
click at [589, 206] on input "Select an option" at bounding box center [584, 207] width 12 height 12
click at [339, 241] on span "Select an option" at bounding box center [342, 243] width 12 height 12
click at [339, 241] on input "Select an option" at bounding box center [342, 243] width 12 height 12
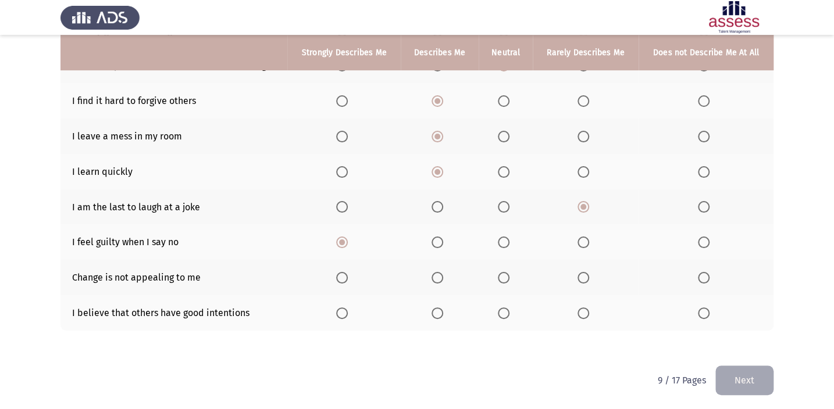
click at [344, 275] on span "Select an option" at bounding box center [342, 278] width 12 height 12
click at [344, 275] on input "Select an option" at bounding box center [342, 278] width 12 height 12
click at [439, 300] on span "Select an option" at bounding box center [438, 314] width 12 height 12
click at [439, 300] on input "Select an option" at bounding box center [438, 314] width 12 height 12
click at [617, 300] on html "ASSESS Employability Next To what extent do the following statements describe y…" at bounding box center [417, 102] width 834 height 620
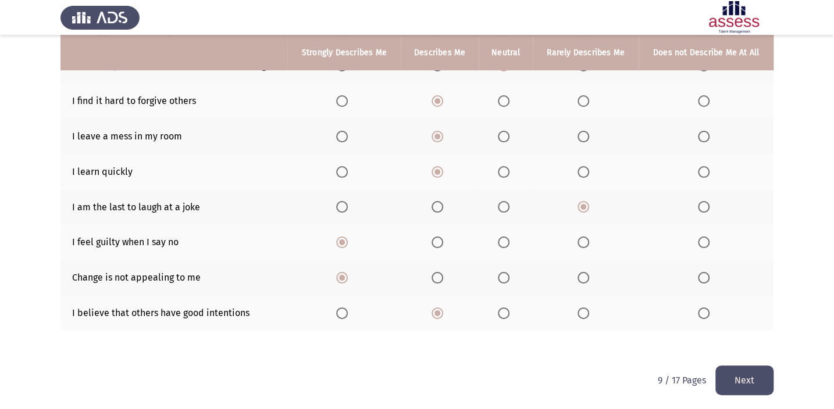
click at [617, 300] on html "ASSESS Employability Next To what extent do the following statements describe y…" at bounding box center [417, 102] width 834 height 620
click at [617, 300] on button "Next" at bounding box center [744, 381] width 58 height 30
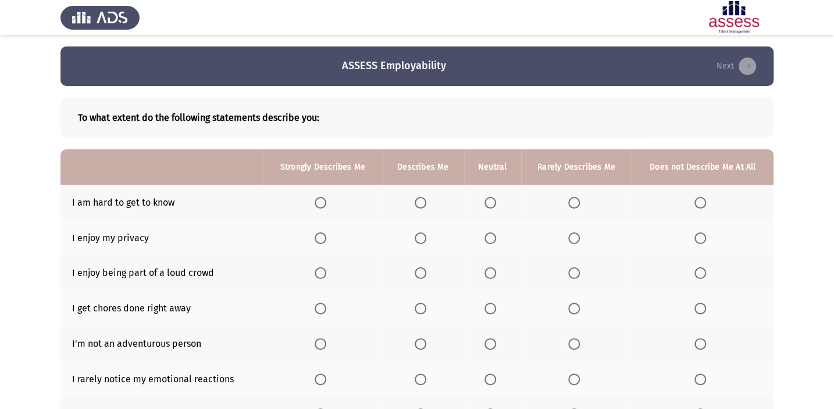
click at [579, 198] on span "Select an option" at bounding box center [574, 203] width 12 height 12
click at [579, 198] on input "Select an option" at bounding box center [574, 203] width 12 height 12
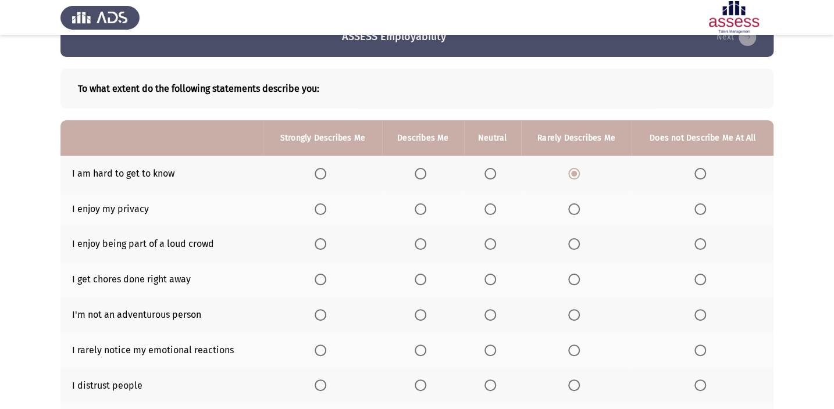
scroll to position [52, 0]
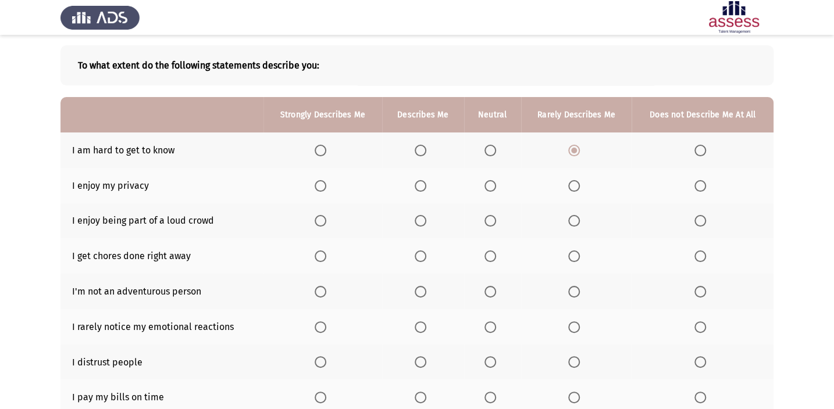
click at [425, 186] on span "Select an option" at bounding box center [421, 186] width 12 height 12
click at [425, 186] on input "Select an option" at bounding box center [421, 186] width 12 height 12
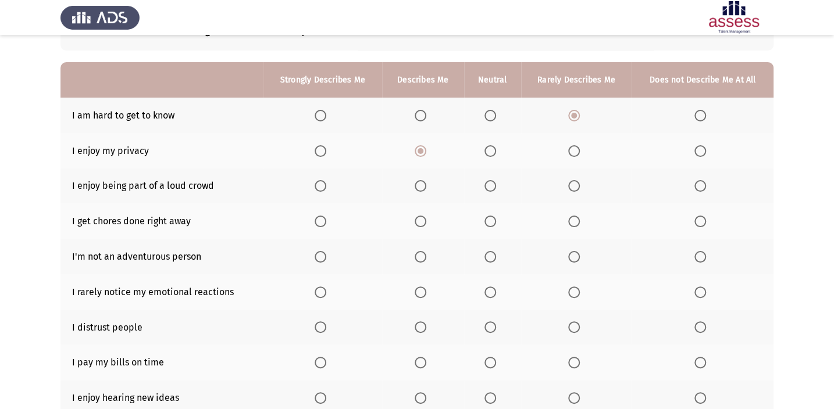
scroll to position [105, 0]
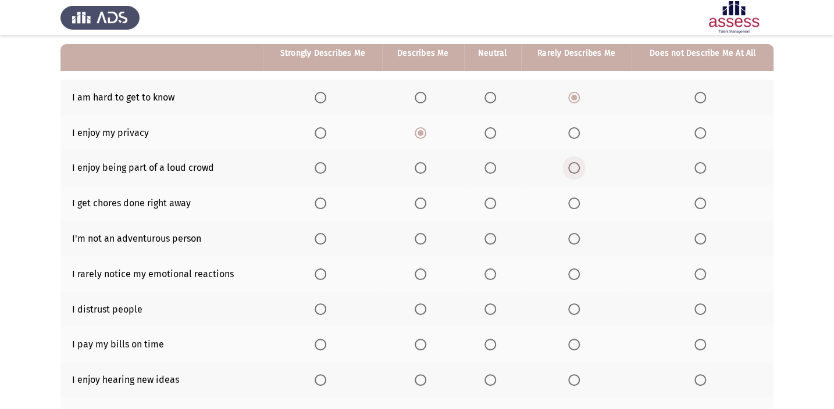
click at [574, 168] on span "Select an option" at bounding box center [574, 168] width 0 height 0
click at [574, 167] on input "Select an option" at bounding box center [574, 168] width 12 height 12
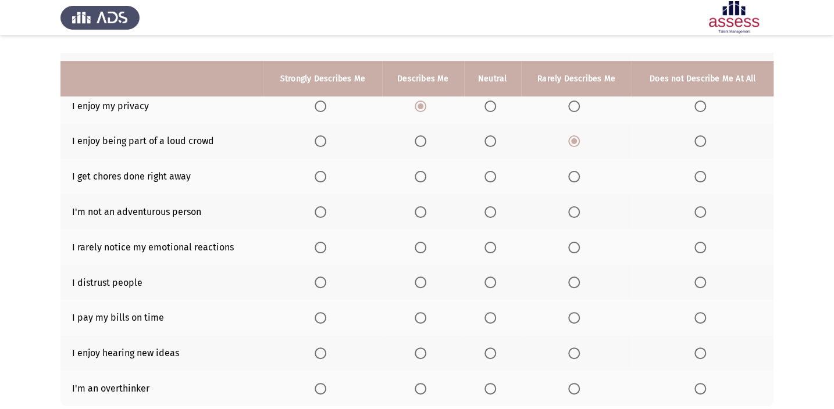
scroll to position [158, 0]
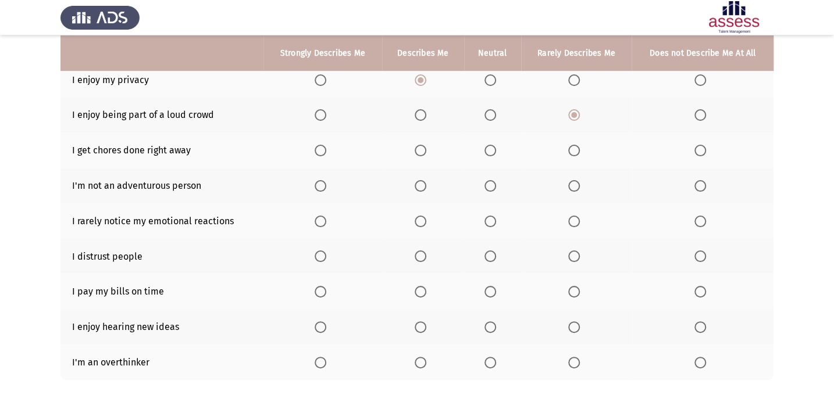
click at [486, 150] on span "Select an option" at bounding box center [491, 151] width 12 height 12
click at [486, 150] on input "Select an option" at bounding box center [491, 151] width 12 height 12
click at [617, 181] on span "Select an option" at bounding box center [700, 186] width 12 height 12
click at [617, 181] on input "Select an option" at bounding box center [700, 186] width 12 height 12
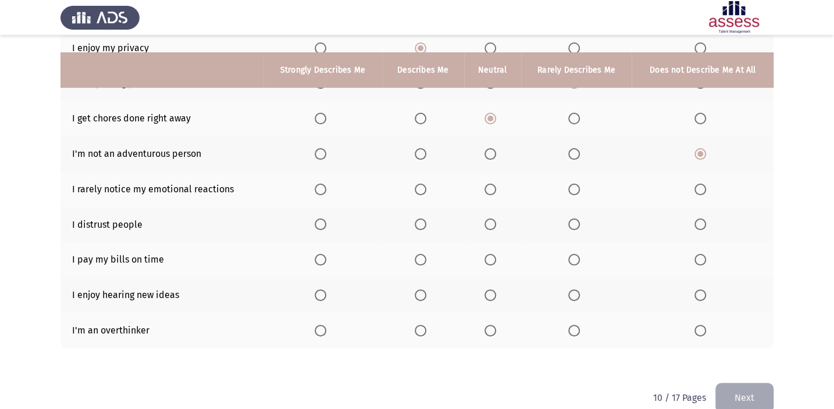
scroll to position [208, 0]
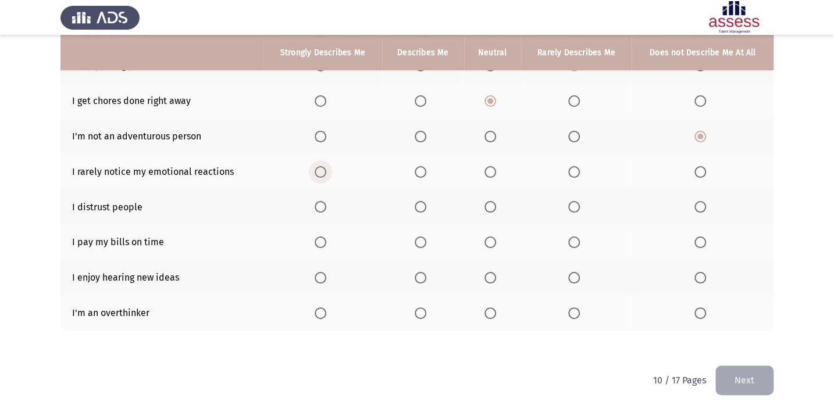
click at [316, 173] on span "Select an option" at bounding box center [321, 172] width 12 height 12
click at [316, 173] on input "Select an option" at bounding box center [321, 172] width 12 height 12
drag, startPoint x: 419, startPoint y: 202, endPoint x: 423, endPoint y: 211, distance: 8.9
click at [423, 211] on span "Select an option" at bounding box center [421, 207] width 12 height 12
click at [423, 211] on input "Select an option" at bounding box center [421, 207] width 12 height 12
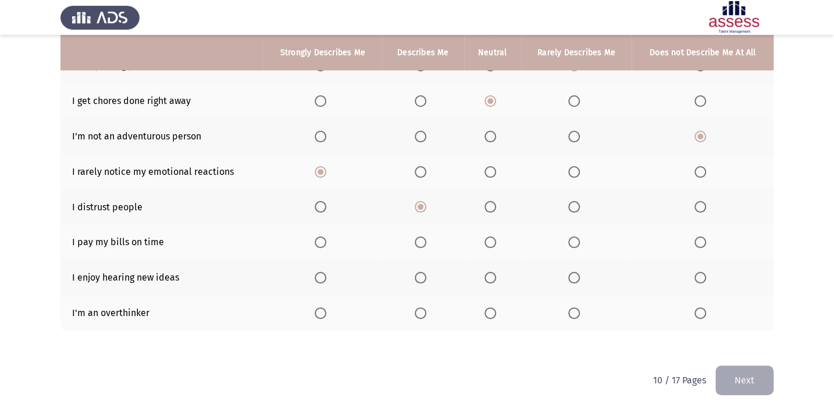
click at [323, 278] on span "Select an option" at bounding box center [321, 278] width 12 height 12
click at [323, 278] on input "Select an option" at bounding box center [321, 278] width 12 height 12
click at [326, 300] on span "Select an option" at bounding box center [321, 314] width 12 height 12
click at [326, 300] on input "Select an option" at bounding box center [321, 314] width 12 height 12
click at [419, 237] on span "Select an option" at bounding box center [421, 243] width 12 height 12
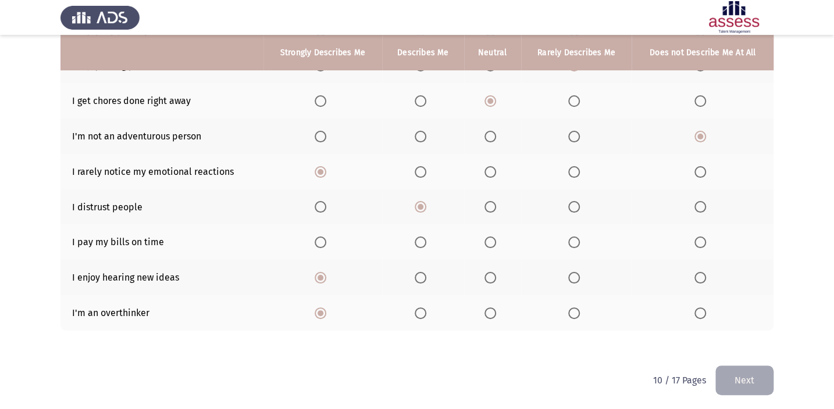
click at [419, 237] on input "Select an option" at bounding box center [421, 243] width 12 height 12
click at [617, 300] on button "Next" at bounding box center [744, 381] width 58 height 30
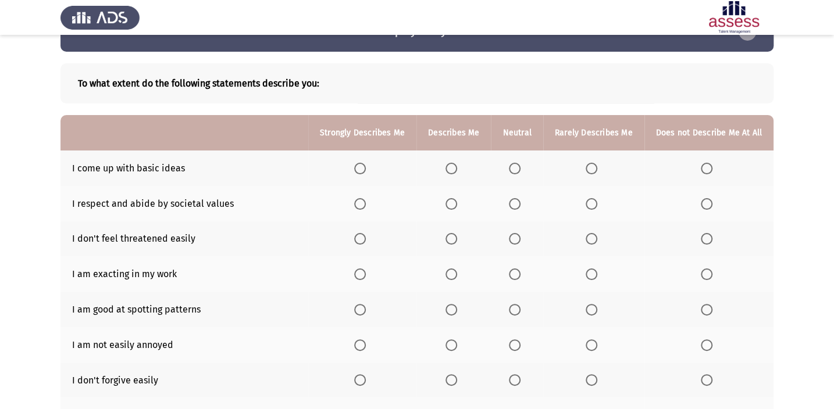
scroll to position [52, 0]
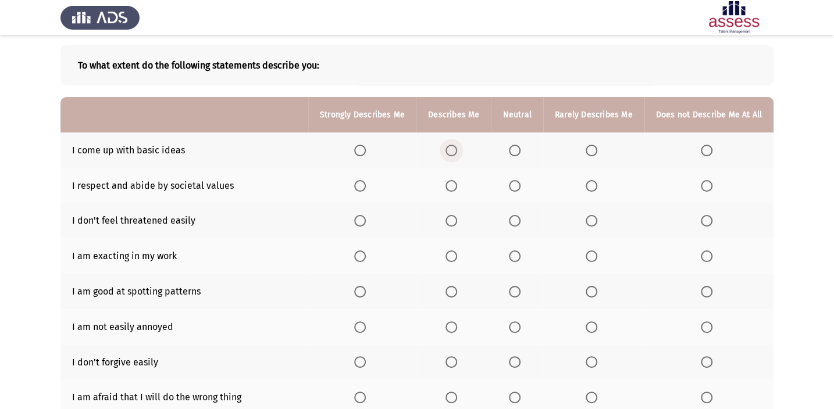
click at [457, 149] on span "Select an option" at bounding box center [452, 151] width 12 height 12
click at [457, 149] on input "Select an option" at bounding box center [452, 151] width 12 height 12
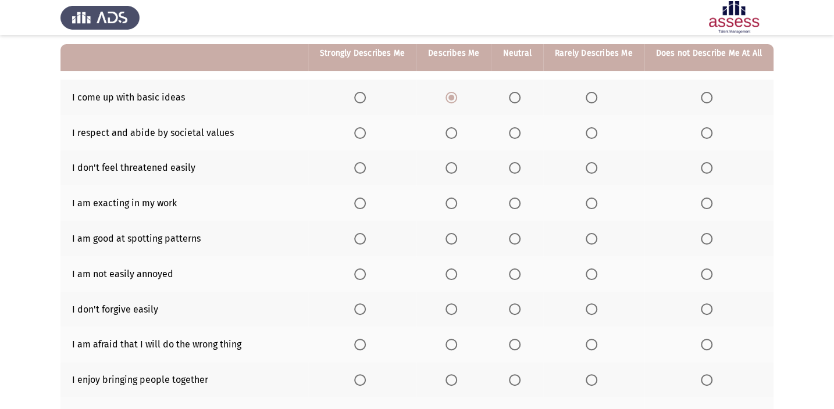
click at [454, 198] on span "Select an option" at bounding box center [452, 204] width 12 height 12
click at [454, 198] on input "Select an option" at bounding box center [452, 204] width 12 height 12
click at [516, 164] on span "Select an option" at bounding box center [515, 168] width 12 height 12
click at [516, 164] on input "Select an option" at bounding box center [515, 168] width 12 height 12
click at [617, 134] on span "Select an option" at bounding box center [707, 133] width 12 height 12
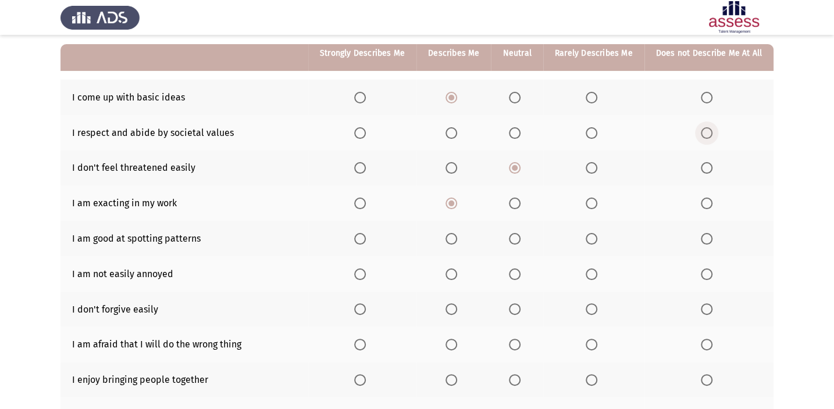
click at [617, 134] on input "Select an option" at bounding box center [707, 133] width 12 height 12
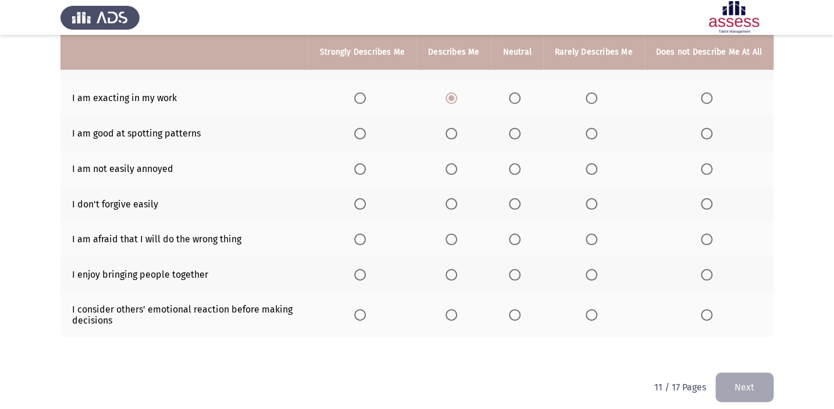
scroll to position [211, 0]
click at [517, 166] on span "Select an option" at bounding box center [515, 169] width 12 height 12
click at [517, 166] on input "Select an option" at bounding box center [515, 169] width 12 height 12
click at [457, 166] on span "Select an option" at bounding box center [452, 169] width 12 height 12
click at [457, 166] on input "Select an option" at bounding box center [452, 169] width 12 height 12
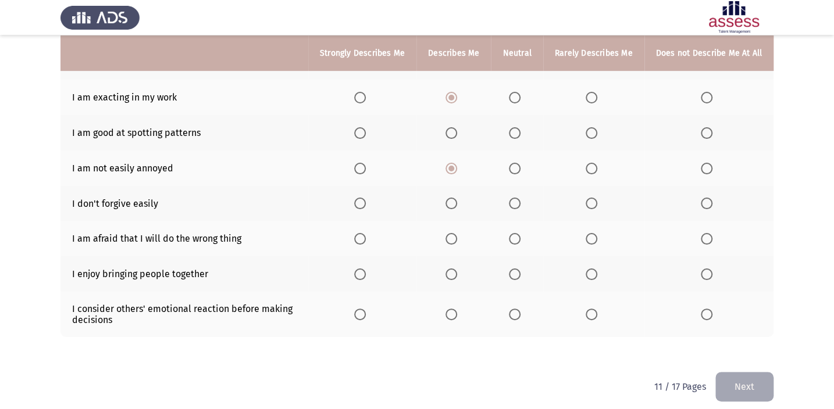
click at [511, 166] on th at bounding box center [517, 168] width 52 height 35
click at [519, 163] on span "Select an option" at bounding box center [515, 169] width 12 height 12
click at [519, 163] on input "Select an option" at bounding box center [515, 169] width 12 height 12
drag, startPoint x: 444, startPoint y: 130, endPoint x: 468, endPoint y: 130, distance: 23.3
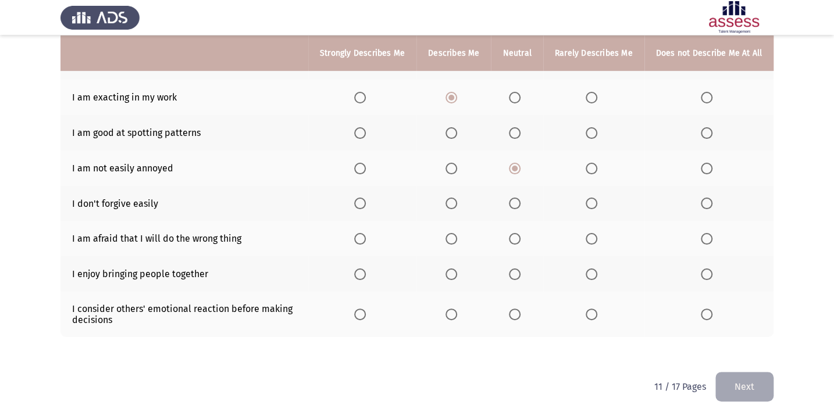
click at [465, 130] on th at bounding box center [453, 132] width 74 height 35
click at [590, 127] on span "Select an option" at bounding box center [592, 133] width 12 height 12
click at [590, 127] on input "Select an option" at bounding box center [592, 133] width 12 height 12
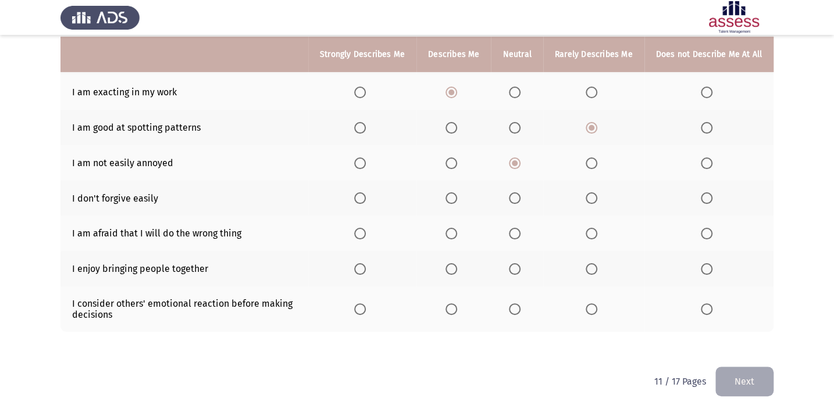
scroll to position [218, 0]
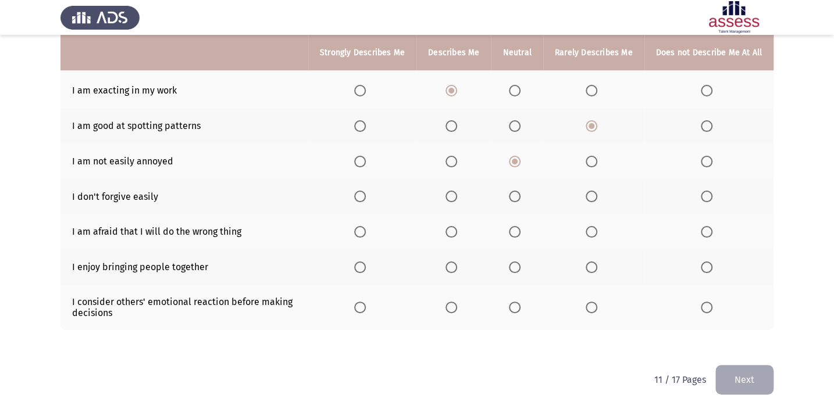
click at [366, 196] on span "Select an option" at bounding box center [360, 197] width 12 height 12
click at [366, 196] on input "Select an option" at bounding box center [360, 197] width 12 height 12
click at [462, 195] on label "Select an option" at bounding box center [454, 197] width 16 height 12
click at [457, 195] on input "Select an option" at bounding box center [452, 197] width 12 height 12
click at [361, 226] on span "Select an option" at bounding box center [360, 232] width 12 height 12
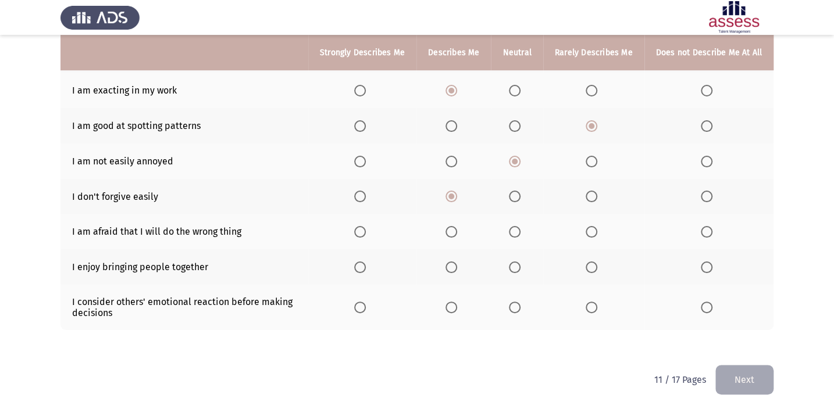
click at [361, 226] on input "Select an option" at bounding box center [360, 232] width 12 height 12
click at [457, 266] on span "Select an option" at bounding box center [452, 268] width 12 height 12
click at [457, 266] on input "Select an option" at bounding box center [452, 268] width 12 height 12
click at [617, 300] on span "Select an option" at bounding box center [707, 308] width 12 height 12
click at [617, 300] on input "Select an option" at bounding box center [707, 308] width 12 height 12
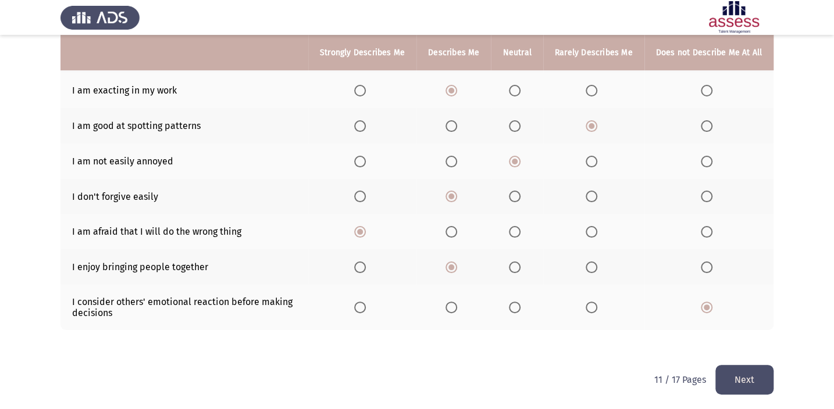
click at [617, 300] on div "To what extent do the following statements describe you: Strongly Describes Me …" at bounding box center [416, 116] width 713 height 497
click at [617, 300] on button "Next" at bounding box center [744, 380] width 58 height 30
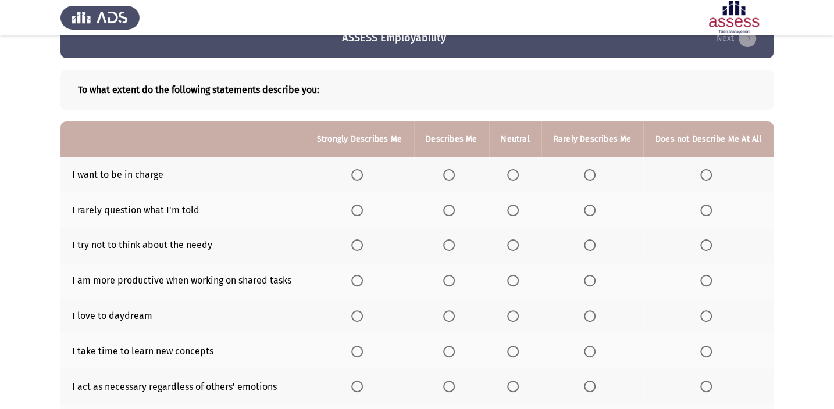
scroll to position [52, 0]
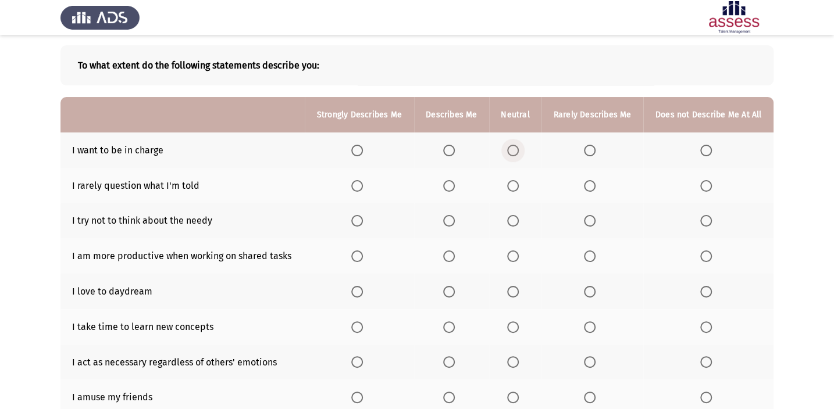
click at [521, 151] on label "Select an option" at bounding box center [515, 151] width 16 height 12
click at [519, 151] on input "Select an option" at bounding box center [513, 151] width 12 height 12
click at [454, 180] on span "Select an option" at bounding box center [449, 186] width 12 height 12
click at [454, 180] on input "Select an option" at bounding box center [449, 186] width 12 height 12
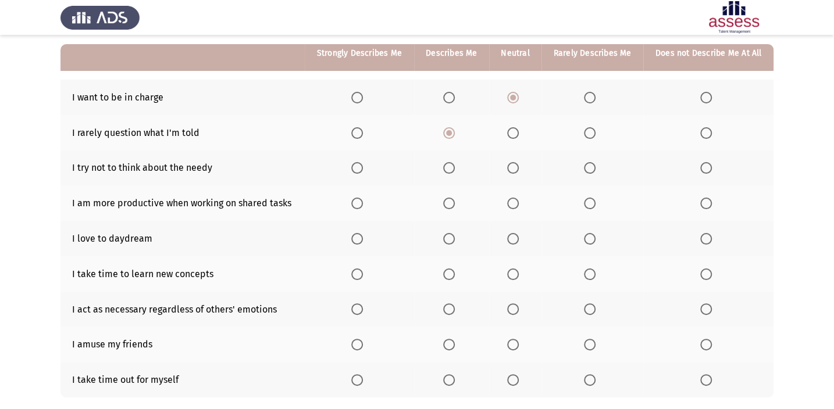
click at [516, 167] on span "Select an option" at bounding box center [513, 168] width 12 height 12
click at [516, 167] on input "Select an option" at bounding box center [513, 168] width 12 height 12
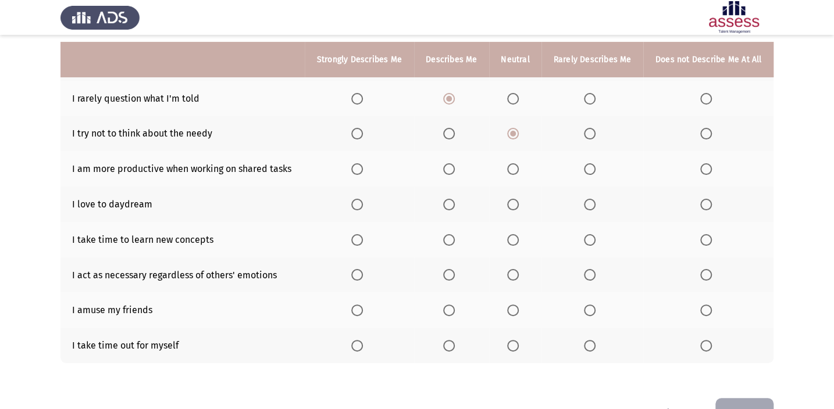
scroll to position [158, 0]
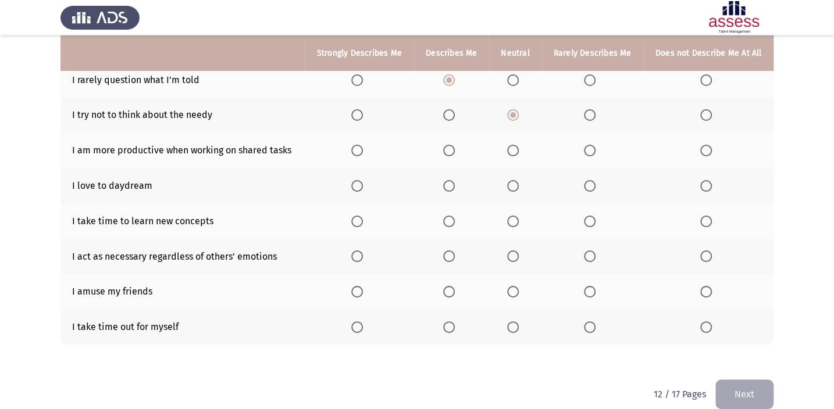
click at [592, 152] on span "Select an option" at bounding box center [590, 151] width 12 height 12
click at [592, 152] on input "Select an option" at bounding box center [590, 151] width 12 height 12
click at [519, 185] on span "Select an option" at bounding box center [513, 186] width 12 height 12
click at [519, 185] on input "Select an option" at bounding box center [513, 186] width 12 height 12
click at [455, 216] on span "Select an option" at bounding box center [449, 222] width 12 height 12
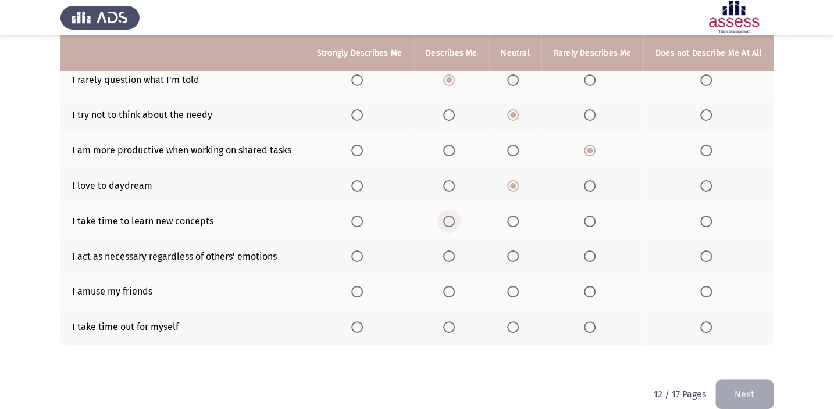
click at [455, 216] on input "Select an option" at bounding box center [449, 222] width 12 height 12
click at [508, 253] on span "Select an option" at bounding box center [513, 257] width 12 height 12
click at [508, 253] on input "Select an option" at bounding box center [513, 257] width 12 height 12
click at [453, 300] on span "Select an option" at bounding box center [449, 328] width 12 height 12
click at [453, 300] on input "Select an option" at bounding box center [449, 328] width 12 height 12
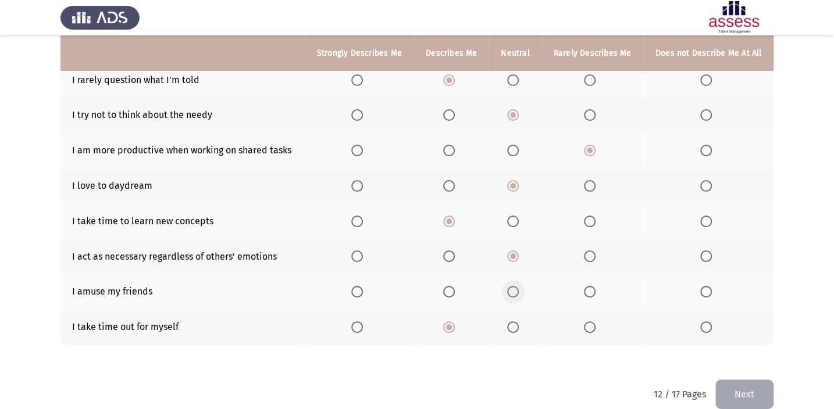
click at [515, 289] on span "Select an option" at bounding box center [513, 292] width 12 height 12
click at [515, 289] on input "Select an option" at bounding box center [513, 292] width 12 height 12
click at [617, 300] on button "Next" at bounding box center [744, 395] width 58 height 30
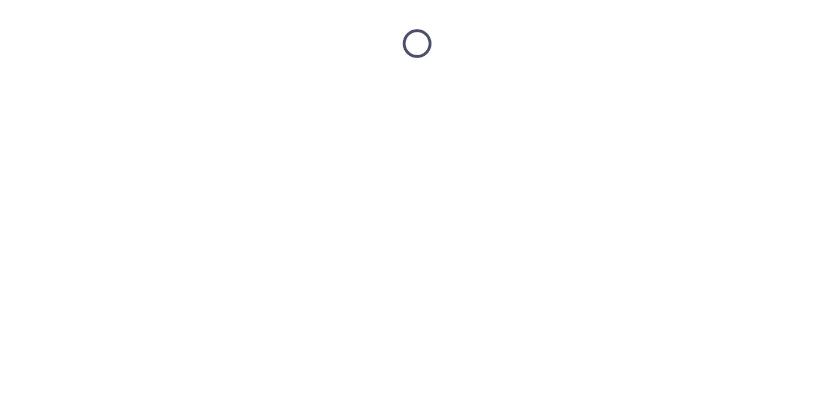
scroll to position [0, 0]
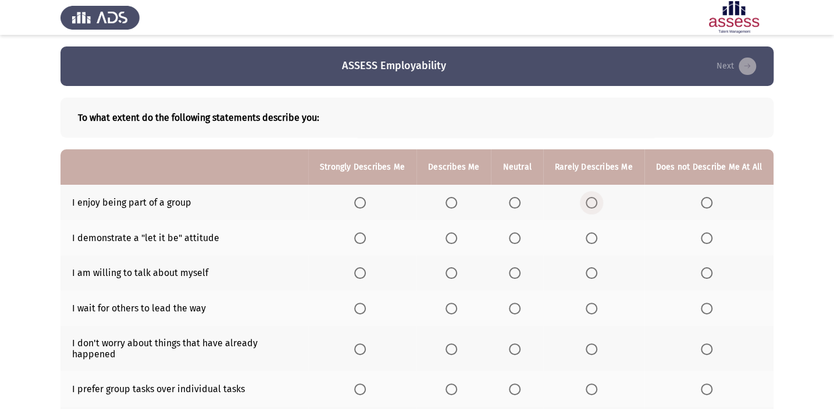
click at [594, 199] on span "Select an option" at bounding box center [592, 203] width 12 height 12
click at [594, 199] on input "Select an option" at bounding box center [592, 203] width 12 height 12
drag, startPoint x: 507, startPoint y: 201, endPoint x: 519, endPoint y: 204, distance: 11.9
click at [507, 202] on th at bounding box center [517, 202] width 52 height 35
click at [519, 204] on span "Select an option" at bounding box center [515, 203] width 12 height 12
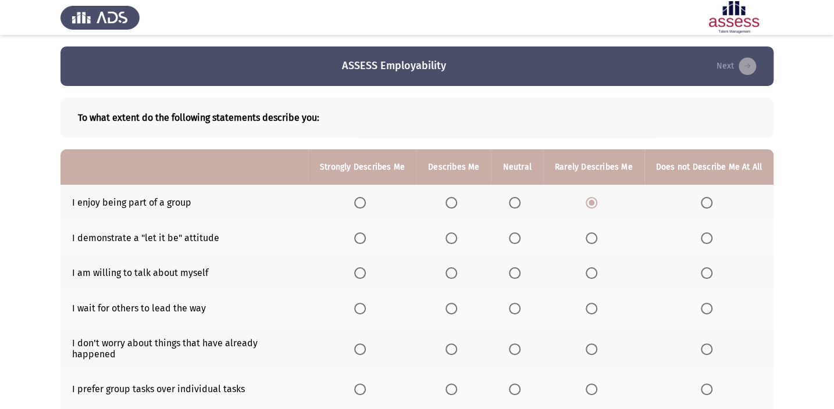
click at [519, 204] on input "Select an option" at bounding box center [515, 203] width 12 height 12
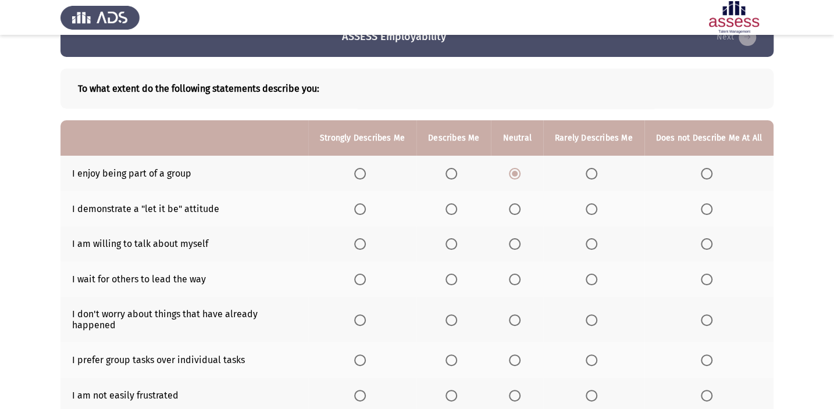
scroll to position [52, 0]
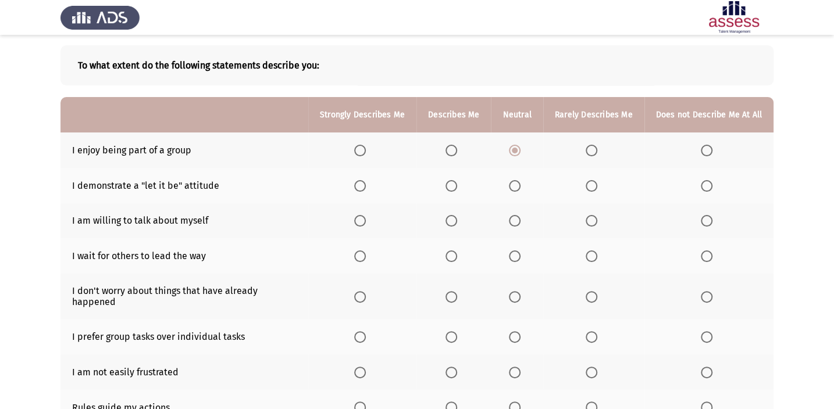
click at [451, 181] on span "Select an option" at bounding box center [452, 186] width 12 height 12
click at [451, 181] on input "Select an option" at bounding box center [452, 186] width 12 height 12
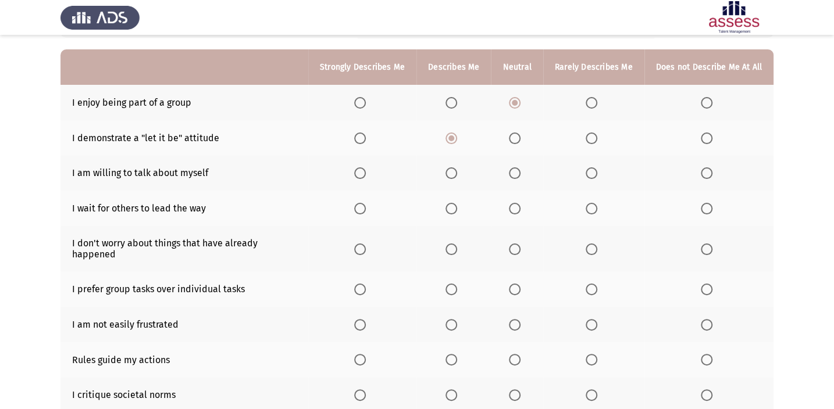
scroll to position [105, 0]
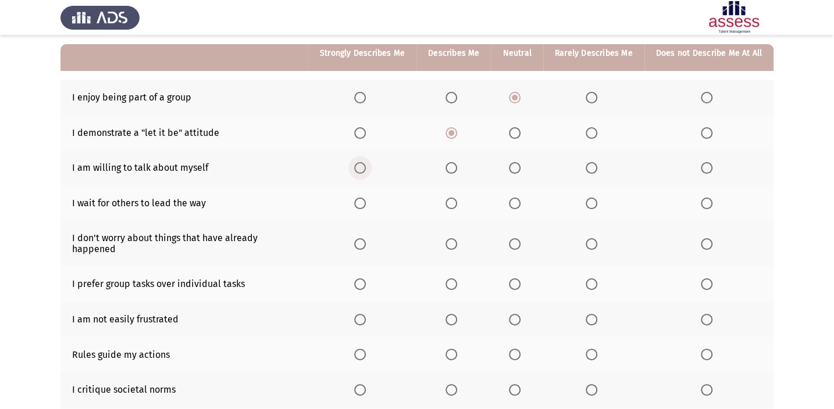
click at [359, 166] on span "Select an option" at bounding box center [360, 168] width 12 height 12
click at [359, 166] on input "Select an option" at bounding box center [360, 168] width 12 height 12
click at [515, 204] on span "Select an option" at bounding box center [515, 204] width 12 height 12
click at [515, 204] on input "Select an option" at bounding box center [515, 204] width 12 height 12
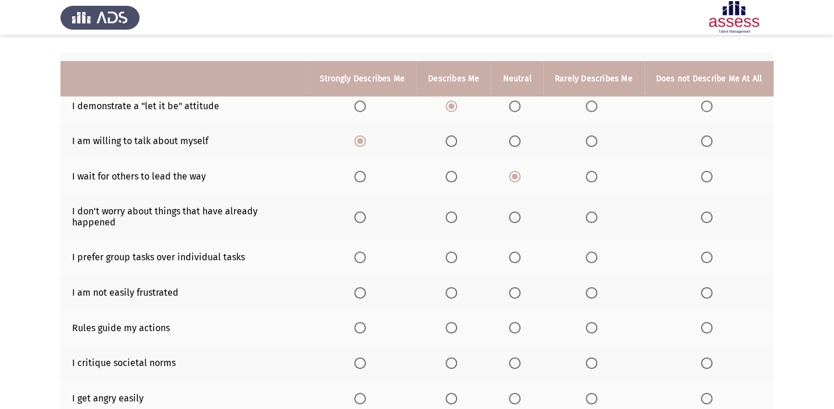
scroll to position [158, 0]
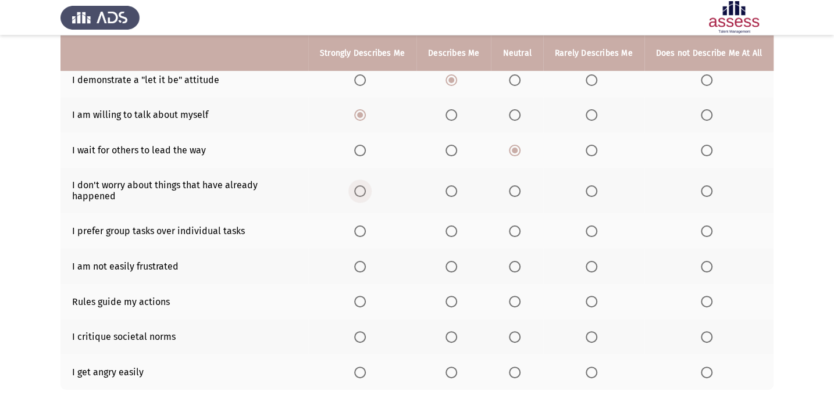
click at [362, 186] on span "Select an option" at bounding box center [360, 192] width 12 height 12
click at [362, 186] on input "Select an option" at bounding box center [360, 192] width 12 height 12
click at [457, 145] on span "Select an option" at bounding box center [452, 151] width 12 height 12
click at [457, 145] on input "Select an option" at bounding box center [452, 151] width 12 height 12
click at [521, 226] on span "Select an option" at bounding box center [515, 232] width 12 height 12
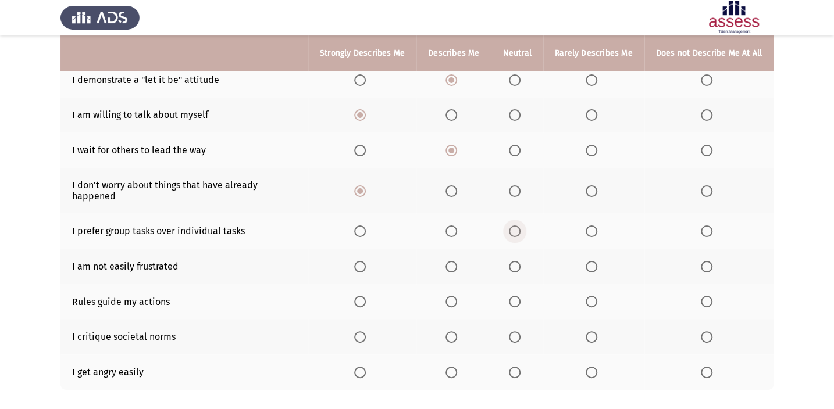
click at [521, 226] on input "Select an option" at bounding box center [515, 232] width 12 height 12
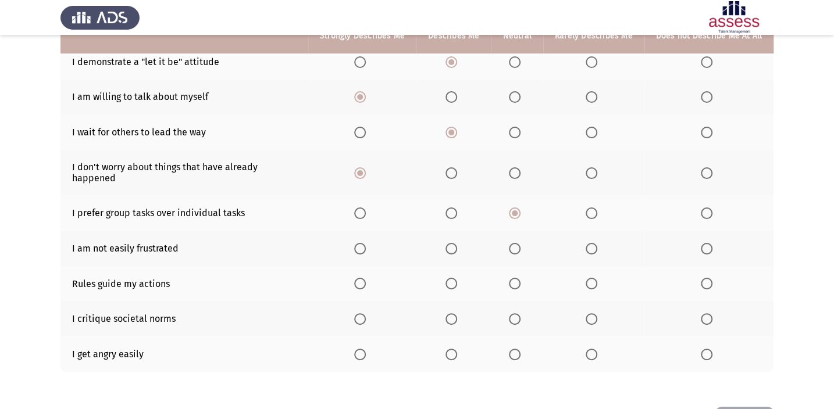
scroll to position [208, 0]
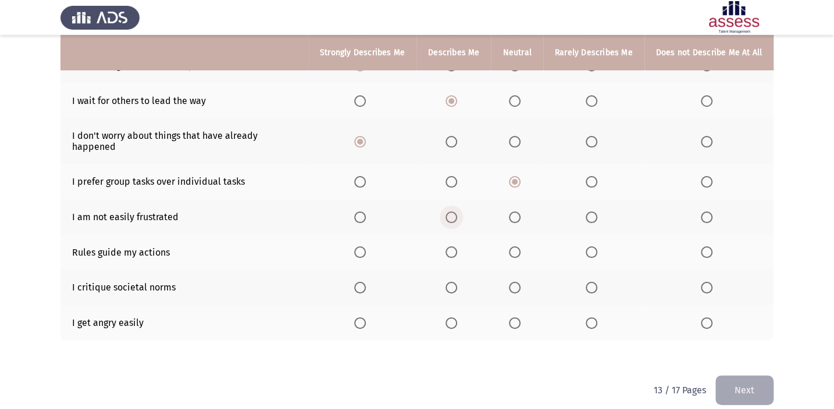
click at [455, 212] on span "Select an option" at bounding box center [452, 218] width 12 height 12
click at [455, 212] on input "Select an option" at bounding box center [452, 218] width 12 height 12
click at [457, 247] on span "Select an option" at bounding box center [452, 253] width 12 height 12
click at [457, 247] on input "Select an option" at bounding box center [452, 253] width 12 height 12
click at [520, 282] on span "Select an option" at bounding box center [515, 288] width 12 height 12
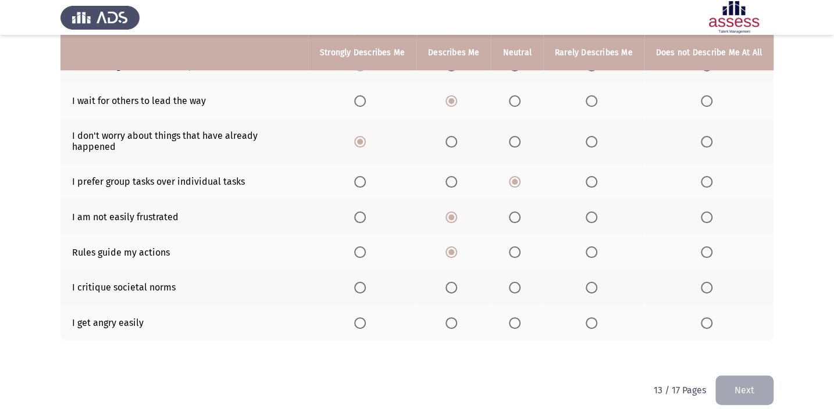
click at [520, 282] on input "Select an option" at bounding box center [515, 288] width 12 height 12
click at [524, 300] on label "Select an option" at bounding box center [517, 324] width 16 height 12
click at [521, 300] on input "Select an option" at bounding box center [515, 324] width 12 height 12
click at [597, 300] on span "Select an option" at bounding box center [592, 324] width 12 height 12
click at [597, 300] on input "Select an option" at bounding box center [592, 324] width 12 height 12
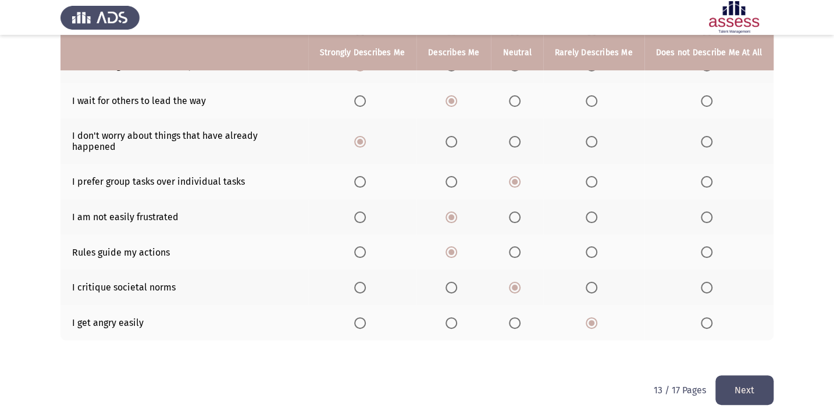
click at [525, 300] on label "Select an option" at bounding box center [517, 324] width 16 height 12
click at [521, 300] on input "Select an option" at bounding box center [515, 324] width 12 height 12
click at [617, 300] on button "Next" at bounding box center [744, 391] width 58 height 30
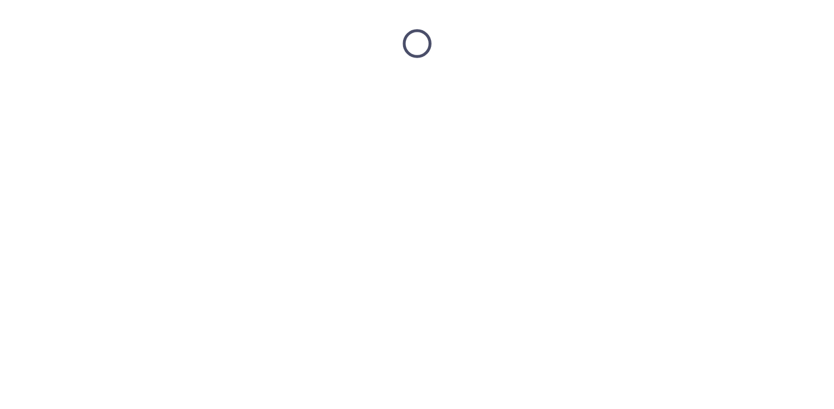
scroll to position [0, 0]
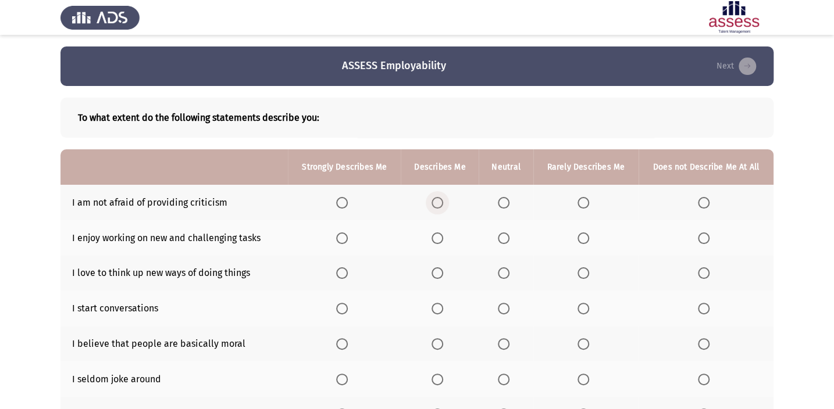
click at [443, 204] on span "Select an option" at bounding box center [438, 203] width 12 height 12
click at [443, 204] on input "Select an option" at bounding box center [438, 203] width 12 height 12
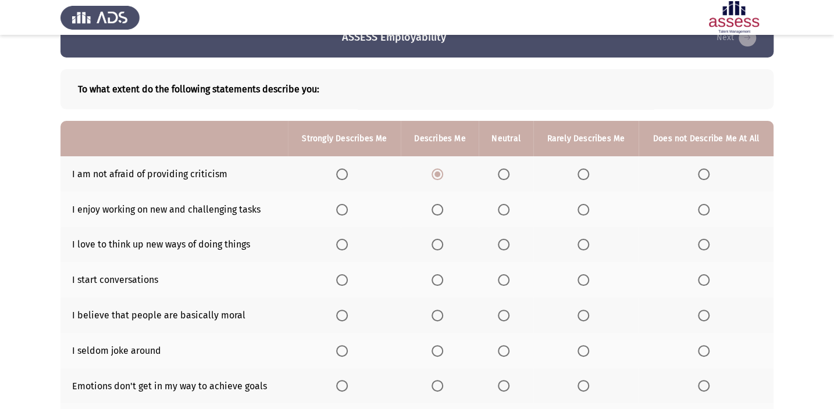
scroll to position [52, 0]
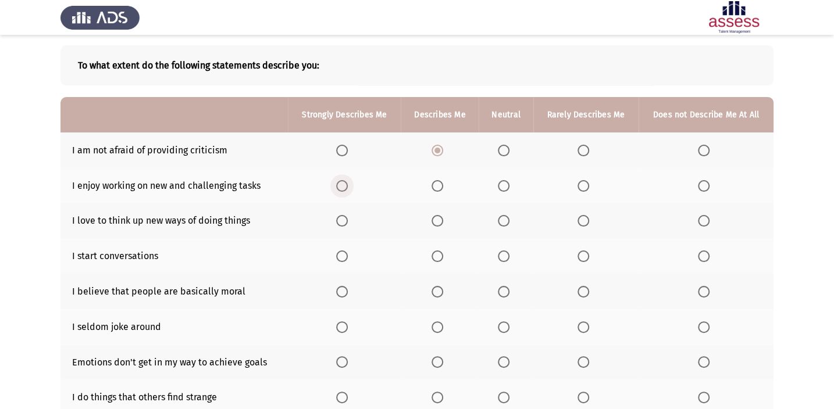
click at [350, 183] on label "Select an option" at bounding box center [344, 186] width 16 height 12
click at [348, 183] on input "Select an option" at bounding box center [342, 186] width 12 height 12
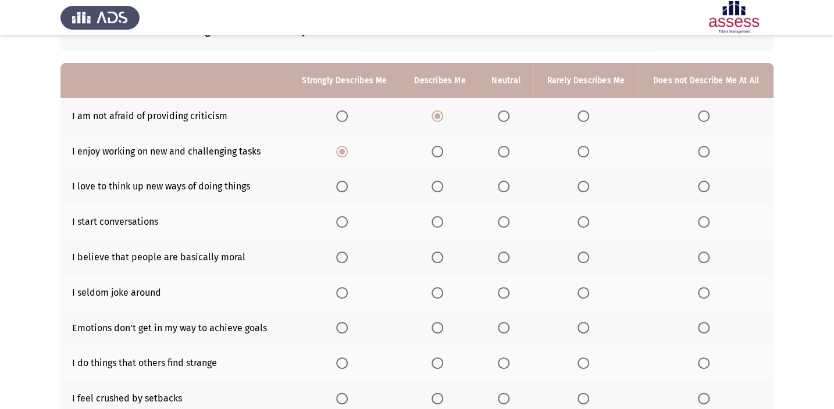
scroll to position [105, 0]
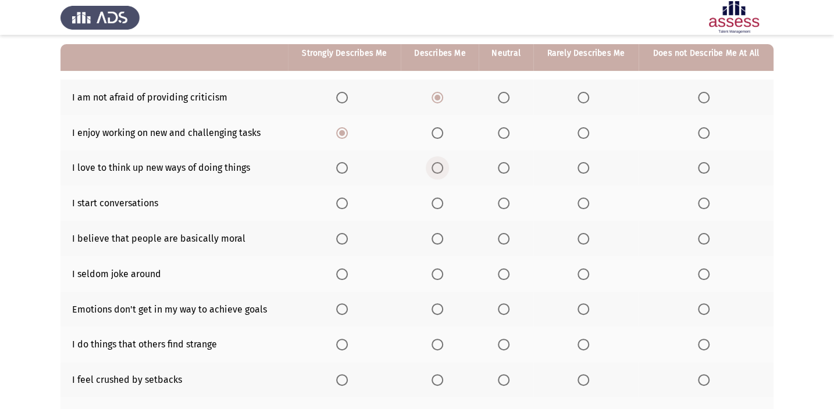
click at [439, 169] on span "Select an option" at bounding box center [438, 168] width 12 height 12
click at [439, 169] on input "Select an option" at bounding box center [438, 168] width 12 height 12
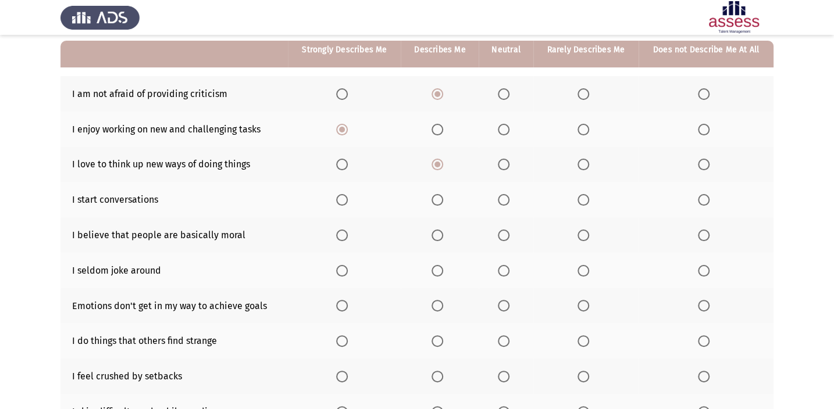
scroll to position [158, 0]
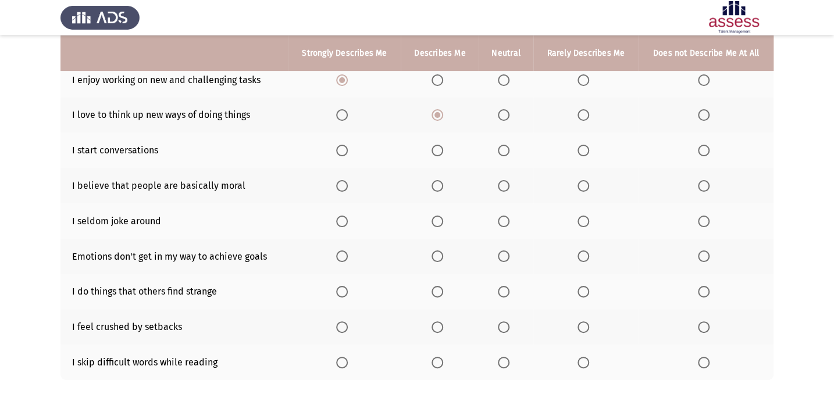
click at [342, 151] on span "Select an option" at bounding box center [342, 151] width 12 height 12
click at [342, 151] on input "Select an option" at bounding box center [342, 151] width 12 height 12
click at [506, 186] on span "Select an option" at bounding box center [504, 186] width 12 height 12
click at [506, 186] on input "Select an option" at bounding box center [504, 186] width 12 height 12
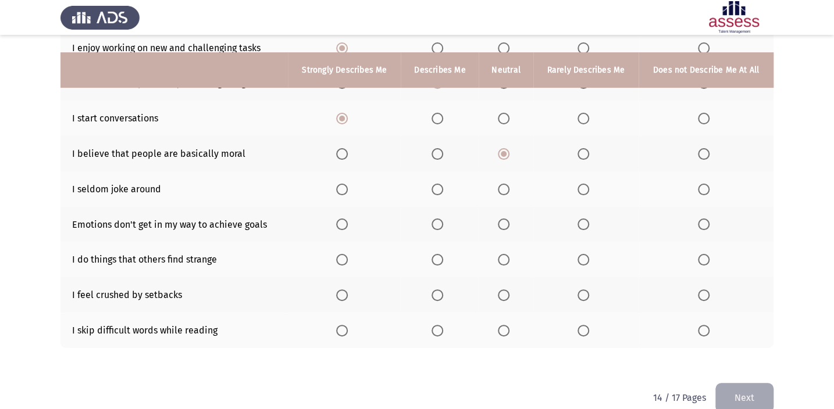
scroll to position [208, 0]
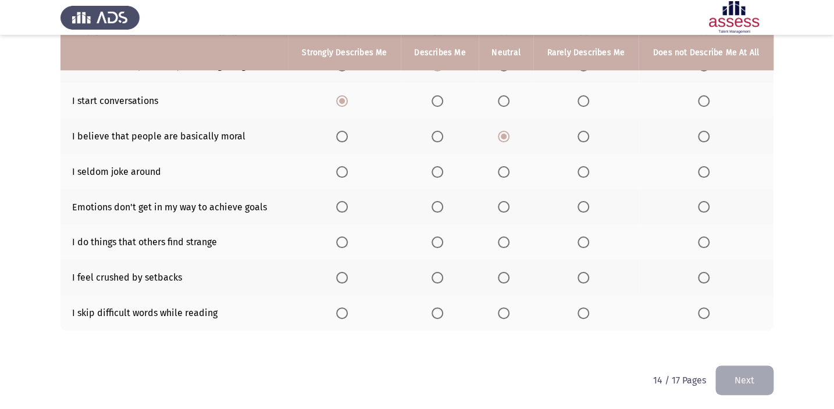
click at [505, 168] on span "Select an option" at bounding box center [504, 172] width 12 height 12
click at [505, 168] on input "Select an option" at bounding box center [504, 172] width 12 height 12
click at [345, 209] on span "Select an option" at bounding box center [342, 207] width 12 height 12
click at [345, 209] on input "Select an option" at bounding box center [342, 207] width 12 height 12
click at [587, 244] on span "Select an option" at bounding box center [584, 243] width 12 height 12
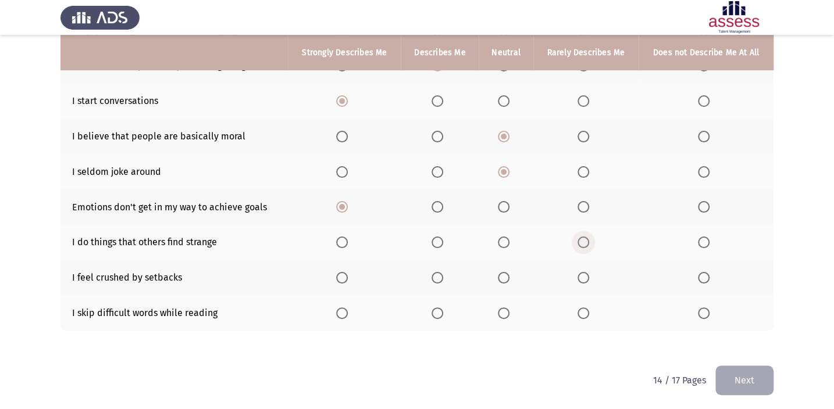
click at [587, 244] on input "Select an option" at bounding box center [584, 243] width 12 height 12
click at [430, 279] on th at bounding box center [440, 277] width 78 height 35
click at [436, 275] on span "Select an option" at bounding box center [438, 278] width 12 height 12
click at [436, 275] on input "Select an option" at bounding box center [438, 278] width 12 height 12
click at [444, 300] on th at bounding box center [440, 312] width 78 height 35
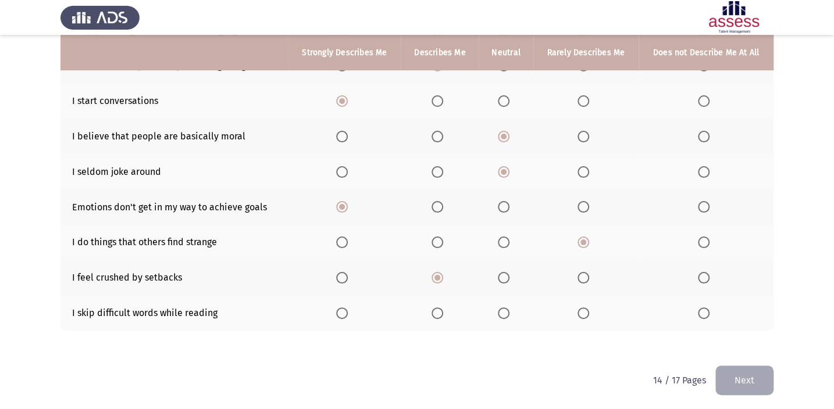
click at [442, 300] on th at bounding box center [440, 312] width 78 height 35
click at [345, 300] on span "Select an option" at bounding box center [342, 314] width 12 height 12
click at [345, 300] on input "Select an option" at bounding box center [342, 314] width 12 height 12
click at [437, 300] on span "Select an option" at bounding box center [438, 314] width 12 height 12
click at [437, 300] on input "Select an option" at bounding box center [438, 314] width 12 height 12
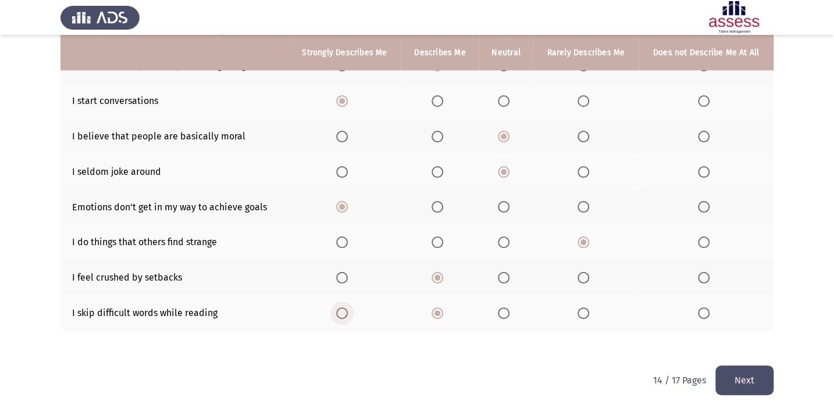
click at [347, 300] on span "Select an option" at bounding box center [342, 314] width 12 height 12
click at [347, 300] on input "Select an option" at bounding box center [342, 314] width 12 height 12
drag, startPoint x: 448, startPoint y: 311, endPoint x: 467, endPoint y: 321, distance: 21.6
click at [456, 300] on th at bounding box center [440, 312] width 78 height 35
click at [427, 300] on th at bounding box center [440, 312] width 78 height 35
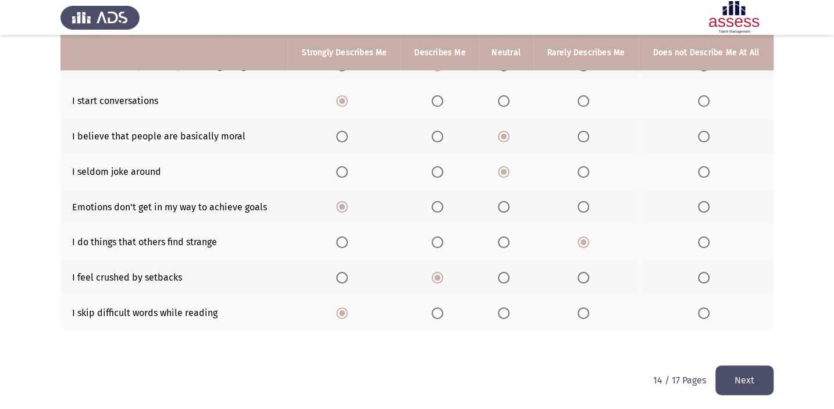
click at [446, 300] on th at bounding box center [440, 312] width 78 height 35
click at [445, 300] on label "Select an option" at bounding box center [440, 314] width 16 height 12
click at [443, 300] on input "Select an option" at bounding box center [438, 314] width 12 height 12
click at [617, 300] on button "Next" at bounding box center [744, 381] width 58 height 30
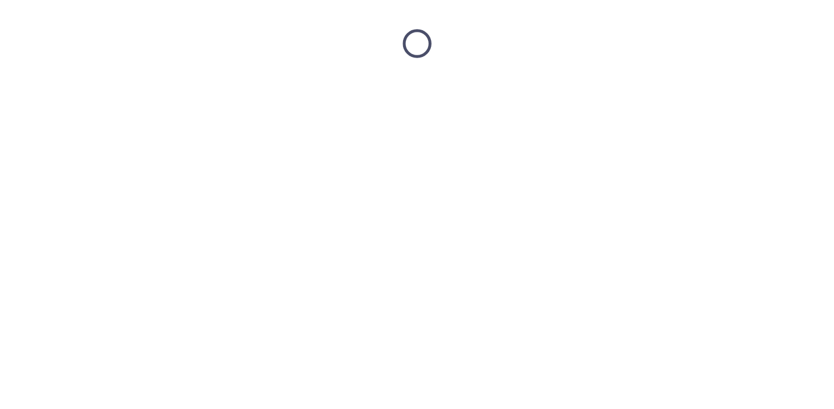
scroll to position [0, 0]
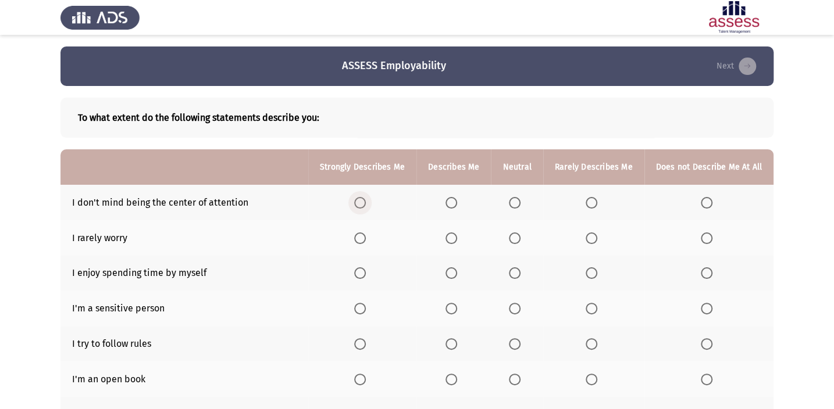
click at [365, 208] on span "Select an option" at bounding box center [360, 203] width 12 height 12
click at [365, 208] on input "Select an option" at bounding box center [360, 203] width 12 height 12
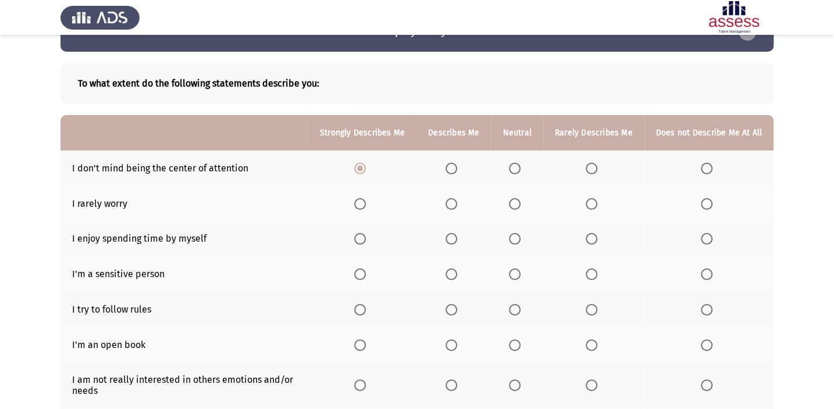
scroll to position [52, 0]
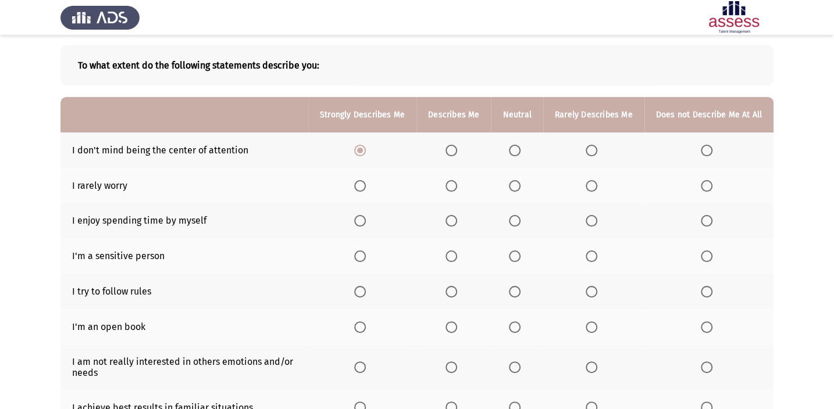
click at [617, 185] on span "Select an option" at bounding box center [707, 186] width 12 height 12
click at [617, 185] on input "Select an option" at bounding box center [707, 186] width 12 height 12
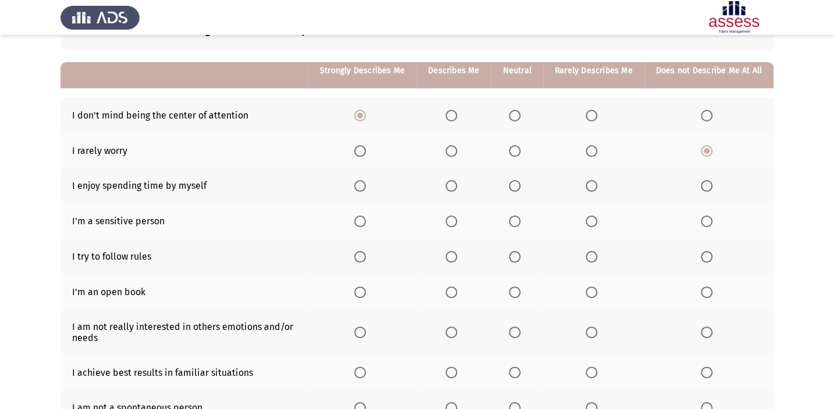
scroll to position [105, 0]
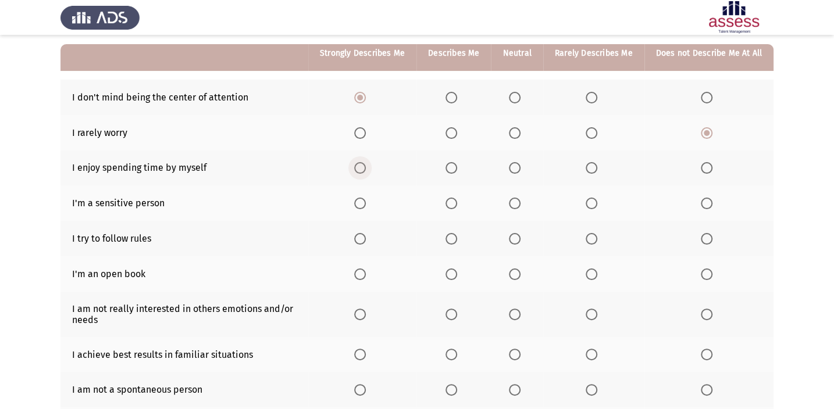
click at [362, 169] on span "Select an option" at bounding box center [360, 168] width 12 height 12
click at [362, 169] on input "Select an option" at bounding box center [360, 168] width 12 height 12
click at [517, 204] on span "Select an option" at bounding box center [515, 204] width 12 height 12
click at [517, 204] on input "Select an option" at bounding box center [515, 204] width 12 height 12
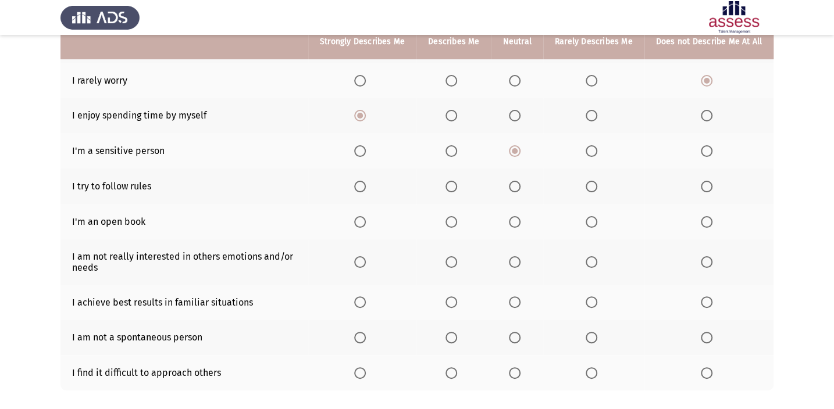
scroll to position [158, 0]
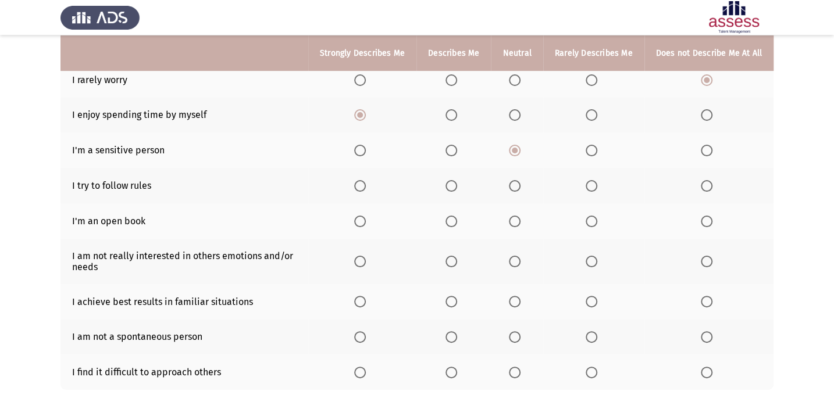
click at [457, 185] on span "Select an option" at bounding box center [452, 186] width 12 height 12
click at [457, 185] on input "Select an option" at bounding box center [452, 186] width 12 height 12
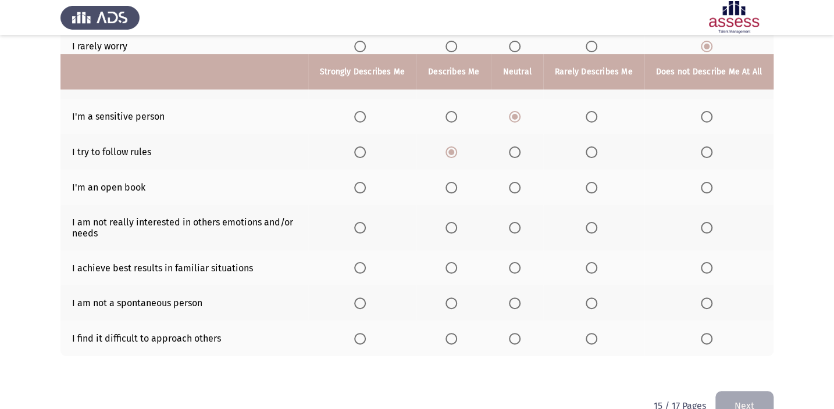
scroll to position [211, 0]
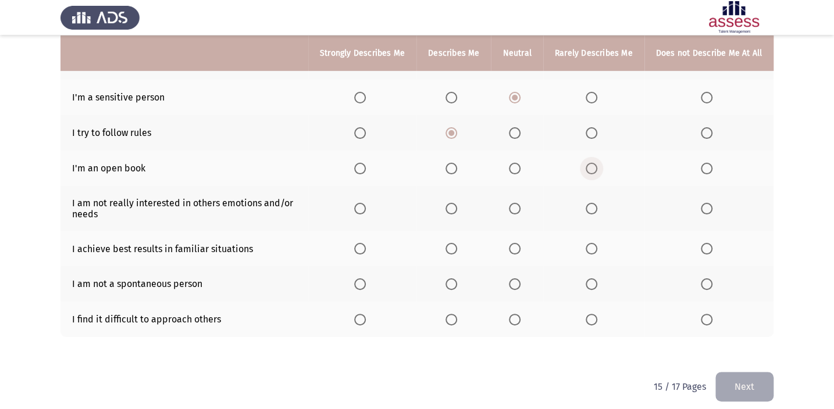
click at [589, 163] on span "Select an option" at bounding box center [592, 169] width 12 height 12
click at [589, 163] on input "Select an option" at bounding box center [592, 169] width 12 height 12
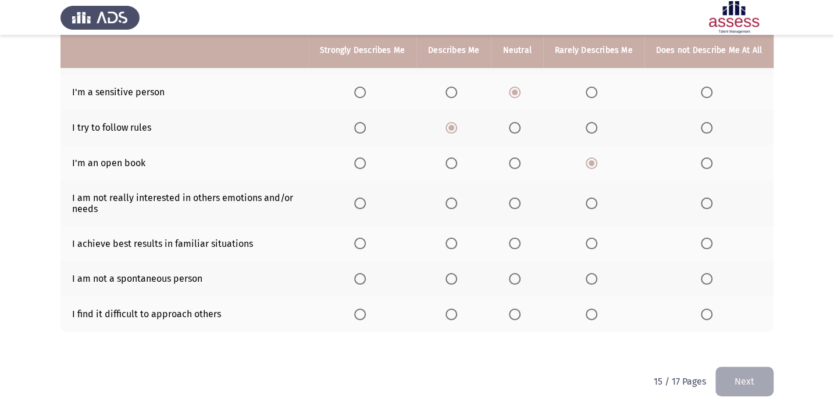
scroll to position [218, 0]
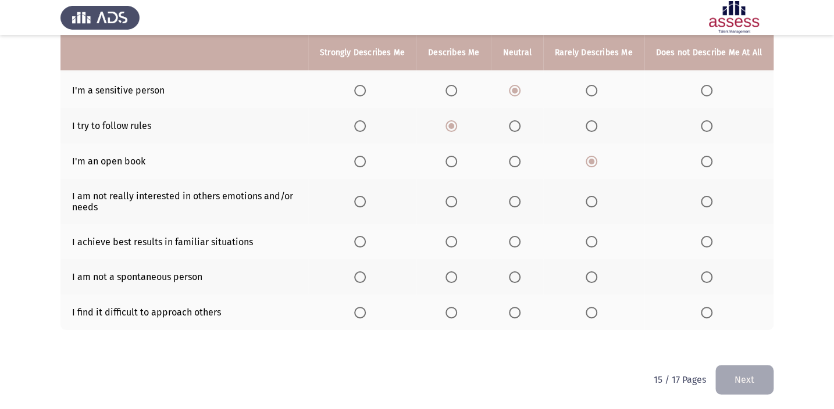
click at [502, 202] on th at bounding box center [517, 201] width 52 height 45
click at [513, 196] on span "Select an option" at bounding box center [515, 202] width 12 height 12
click at [513, 196] on input "Select an option" at bounding box center [515, 202] width 12 height 12
click at [518, 238] on span "Select an option" at bounding box center [515, 242] width 12 height 12
click at [518, 238] on input "Select an option" at bounding box center [515, 242] width 12 height 12
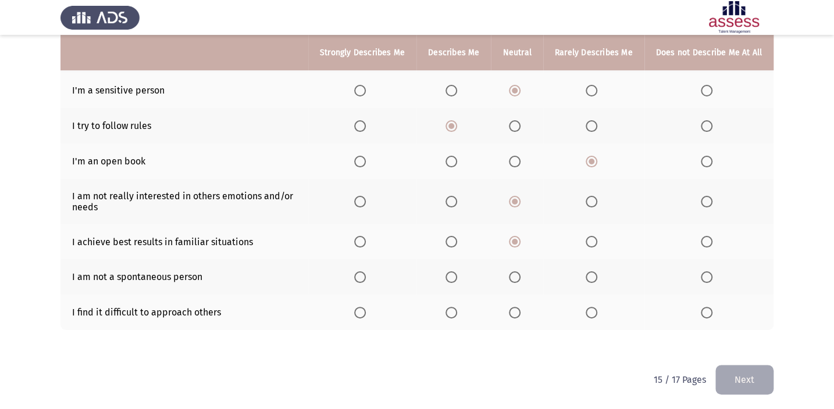
click at [453, 300] on span "Select an option" at bounding box center [452, 313] width 12 height 12
click at [453, 300] on input "Select an option" at bounding box center [452, 313] width 12 height 12
drag, startPoint x: 517, startPoint y: 263, endPoint x: 522, endPoint y: 280, distance: 17.1
click at [517, 266] on th at bounding box center [517, 276] width 52 height 35
click at [521, 280] on span "Select an option" at bounding box center [515, 278] width 12 height 12
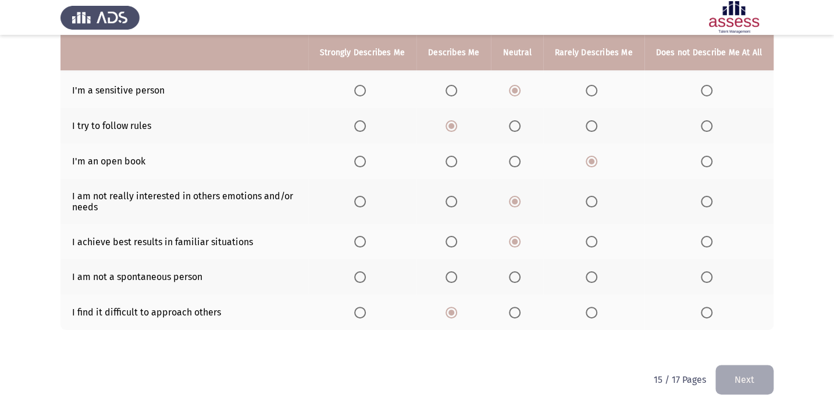
click at [521, 280] on input "Select an option" at bounding box center [515, 278] width 12 height 12
drag, startPoint x: 765, startPoint y: 377, endPoint x: 757, endPoint y: 382, distance: 9.7
click at [617, 300] on button "Next" at bounding box center [744, 380] width 58 height 30
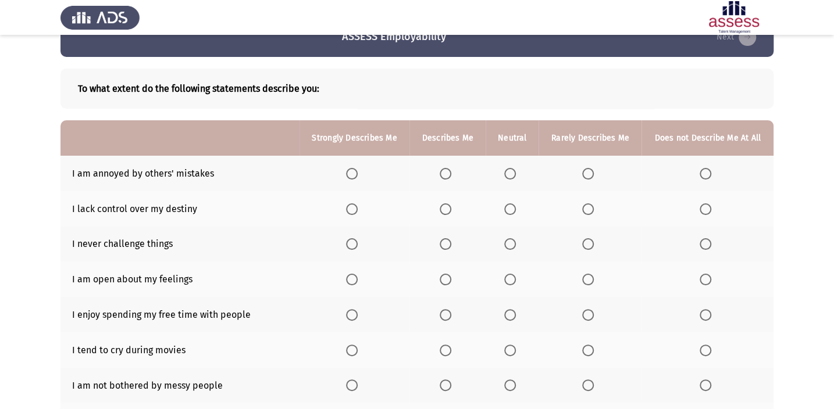
scroll to position [52, 0]
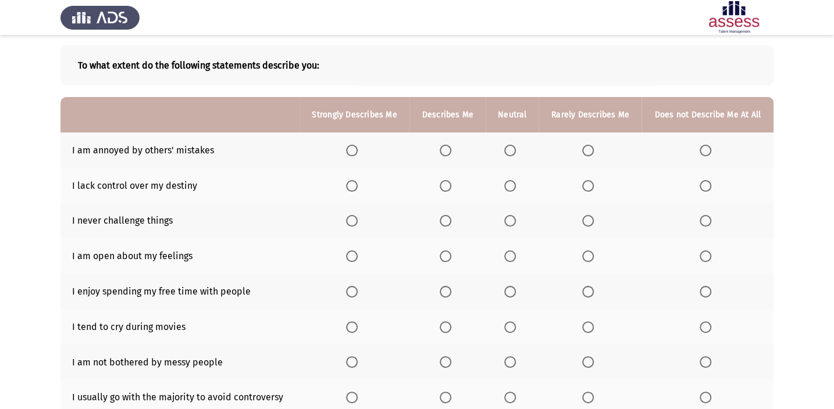
click at [449, 145] on span "Select an option" at bounding box center [446, 151] width 12 height 12
click at [449, 145] on input "Select an option" at bounding box center [446, 151] width 12 height 12
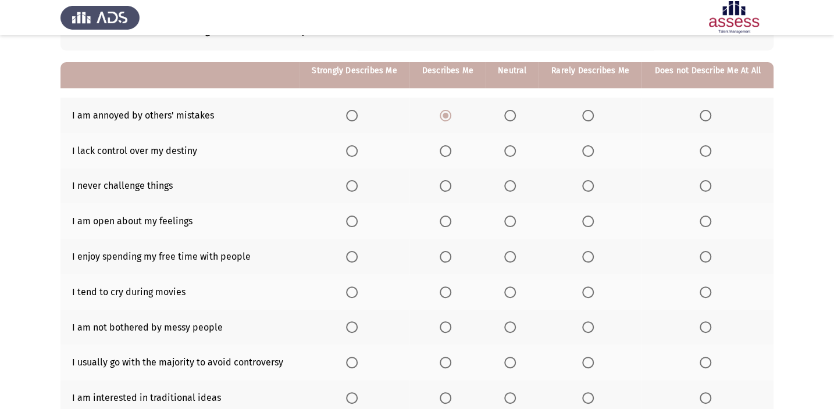
scroll to position [105, 0]
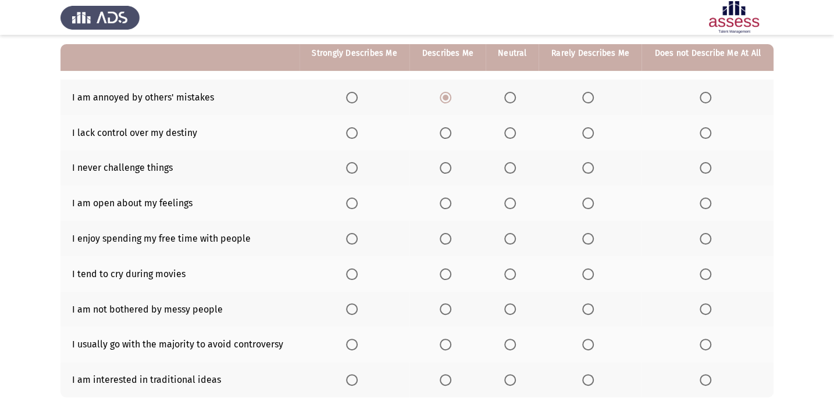
click at [617, 168] on span "Select an option" at bounding box center [706, 168] width 12 height 12
click at [617, 168] on input "Select an option" at bounding box center [706, 168] width 12 height 12
drag, startPoint x: 333, startPoint y: 125, endPoint x: 357, endPoint y: 130, distance: 23.7
click at [340, 124] on th at bounding box center [355, 132] width 111 height 35
click at [358, 130] on span "Select an option" at bounding box center [352, 133] width 12 height 12
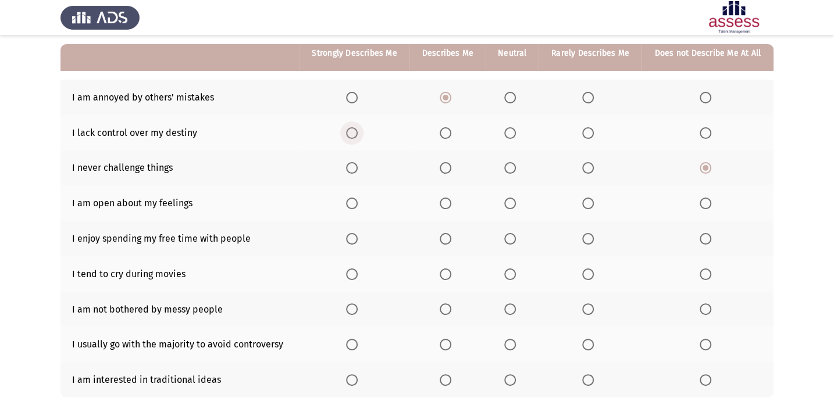
click at [358, 130] on input "Select an option" at bounding box center [352, 133] width 12 height 12
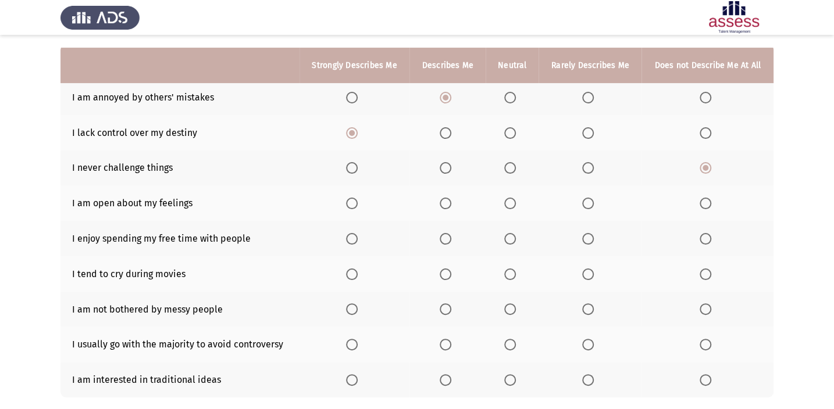
scroll to position [158, 0]
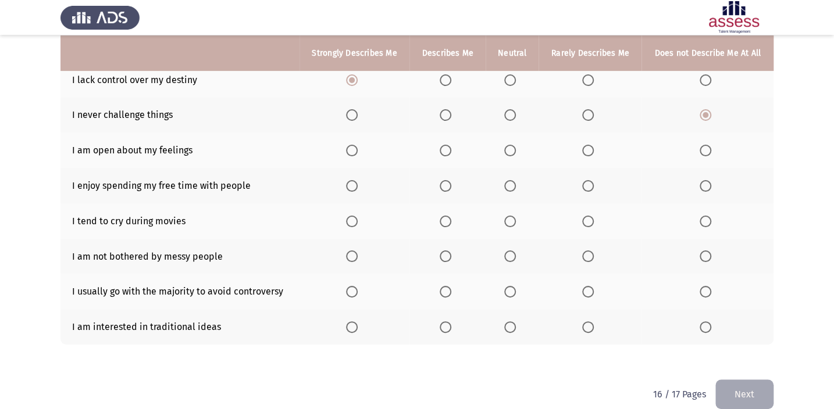
click at [446, 153] on span "Select an option" at bounding box center [446, 151] width 12 height 12
click at [446, 153] on input "Select an option" at bounding box center [446, 151] width 12 height 12
click at [510, 186] on span "Select an option" at bounding box center [510, 186] width 12 height 12
click at [510, 186] on input "Select an option" at bounding box center [510, 186] width 12 height 12
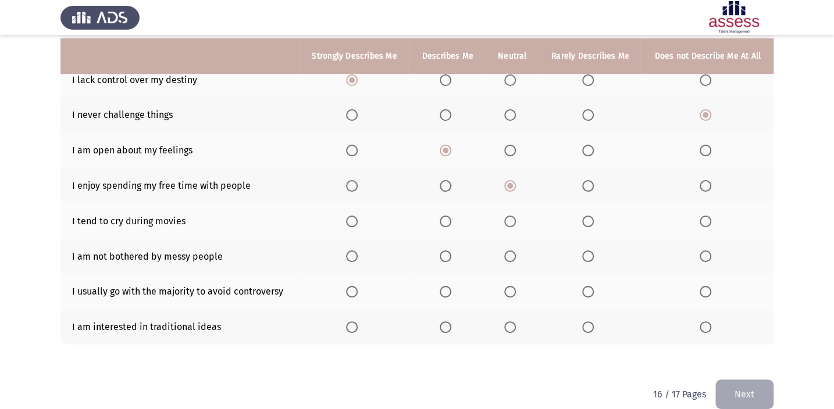
scroll to position [173, 0]
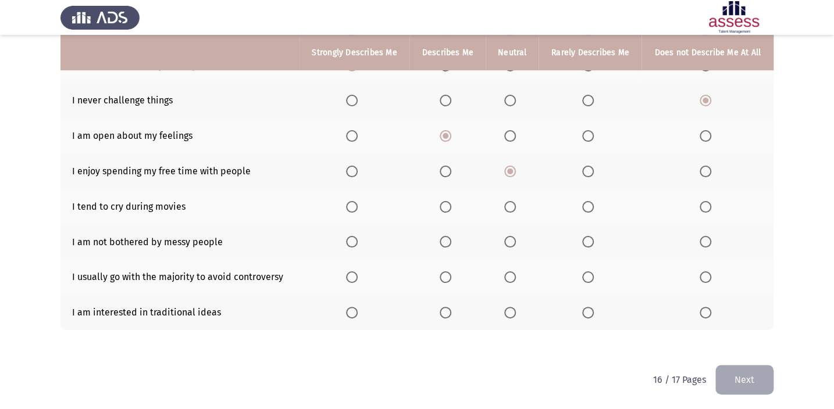
click at [356, 202] on span "Select an option" at bounding box center [352, 207] width 12 height 12
click at [356, 202] on input "Select an option" at bounding box center [352, 207] width 12 height 12
click at [446, 207] on span "Select an option" at bounding box center [446, 207] width 12 height 12
click at [446, 207] on input "Select an option" at bounding box center [446, 207] width 12 height 12
click at [448, 247] on th at bounding box center [447, 242] width 76 height 35
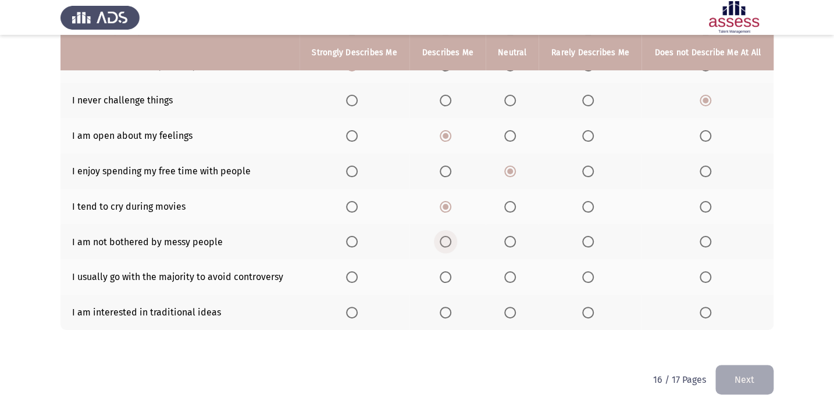
click at [448, 236] on span "Select an option" at bounding box center [446, 242] width 12 height 12
click at [448, 236] on input "Select an option" at bounding box center [446, 242] width 12 height 12
click at [515, 280] on span "Select an option" at bounding box center [510, 278] width 12 height 12
click at [515, 280] on input "Select an option" at bounding box center [510, 278] width 12 height 12
drag, startPoint x: 449, startPoint y: 312, endPoint x: 614, endPoint y: 361, distance: 172.1
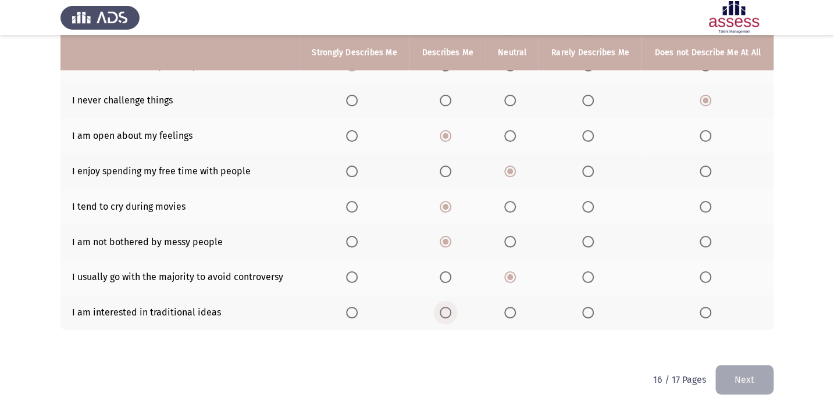
click at [449, 300] on span "Select an option" at bounding box center [446, 313] width 12 height 12
click at [449, 300] on input "Select an option" at bounding box center [446, 313] width 12 height 12
click at [617, 300] on button "Next" at bounding box center [744, 380] width 58 height 30
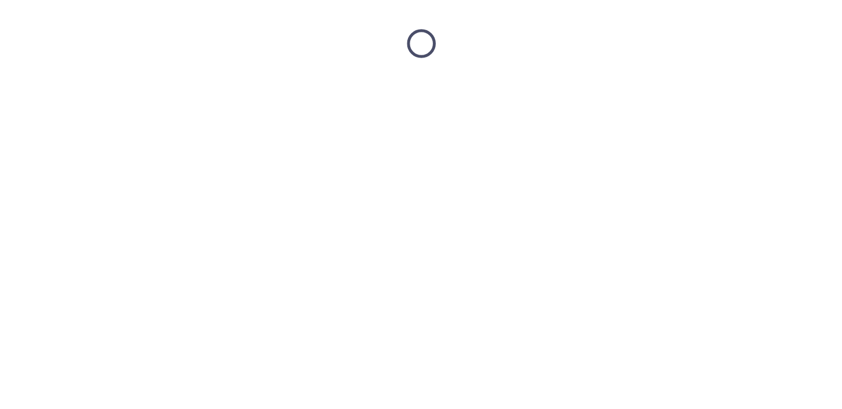
scroll to position [0, 0]
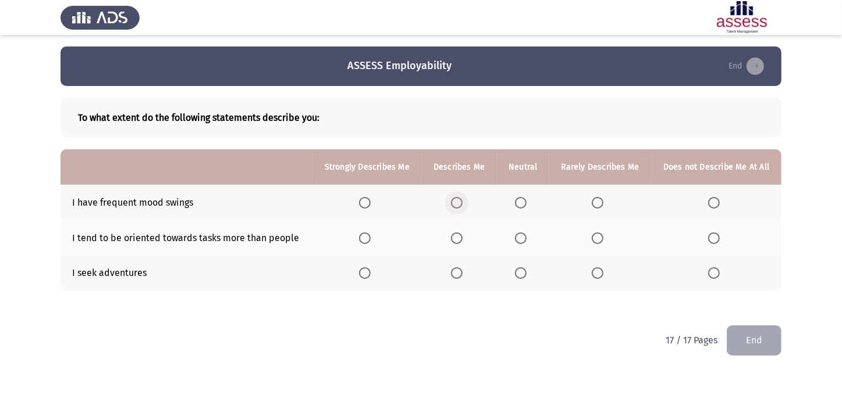
click at [459, 205] on span "Select an option" at bounding box center [457, 203] width 12 height 12
click at [459, 205] on input "Select an option" at bounding box center [457, 203] width 12 height 12
click at [364, 270] on span "Select an option" at bounding box center [365, 274] width 12 height 12
click at [364, 270] on input "Select an option" at bounding box center [365, 274] width 12 height 12
drag, startPoint x: 518, startPoint y: 241, endPoint x: 521, endPoint y: 250, distance: 9.0
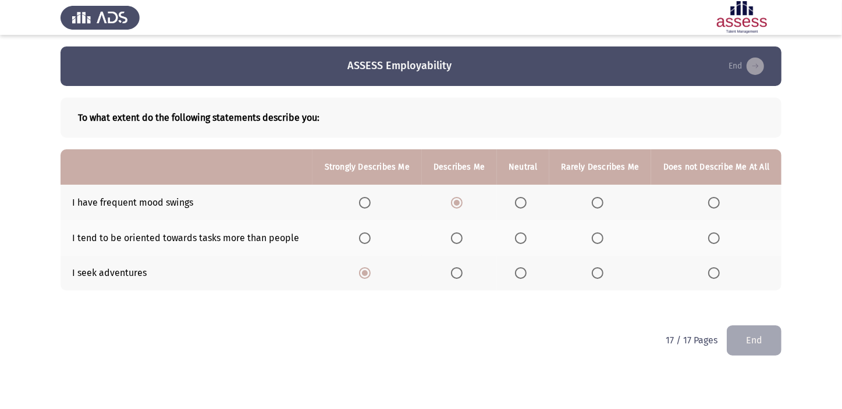
click at [521, 244] on th at bounding box center [523, 237] width 52 height 35
drag, startPoint x: 528, startPoint y: 233, endPoint x: 554, endPoint y: 253, distance: 32.8
click at [553, 252] on tr "I tend to be oriented towards tasks more than people" at bounding box center [420, 237] width 721 height 35
drag, startPoint x: 511, startPoint y: 233, endPoint x: 544, endPoint y: 238, distance: 33.7
click at [517, 233] on th at bounding box center [523, 237] width 52 height 35
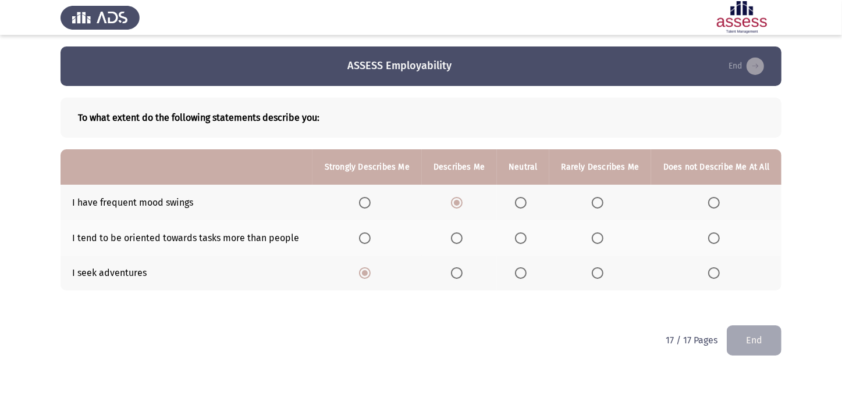
click at [546, 238] on th at bounding box center [523, 237] width 52 height 35
drag, startPoint x: 529, startPoint y: 230, endPoint x: 523, endPoint y: 237, distance: 8.6
click at [528, 230] on th at bounding box center [523, 237] width 52 height 35
click at [521, 238] on span "Select an option" at bounding box center [521, 239] width 12 height 12
click at [521, 238] on input "Select an option" at bounding box center [521, 239] width 12 height 12
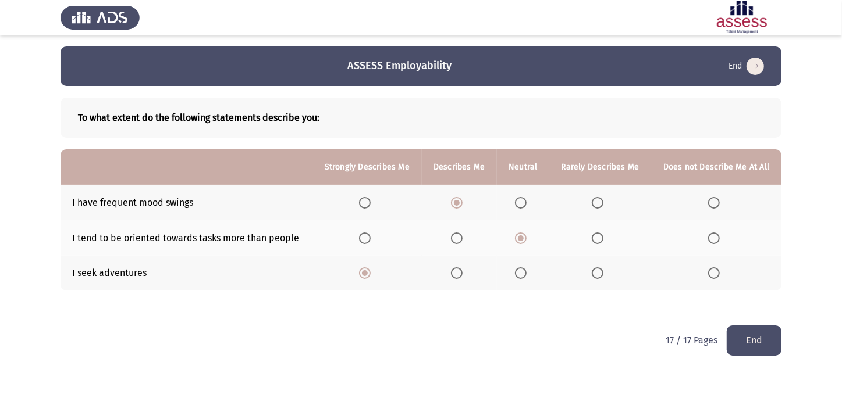
drag, startPoint x: 469, startPoint y: 241, endPoint x: 468, endPoint y: 249, distance: 7.7
click at [470, 242] on th at bounding box center [459, 237] width 75 height 35
click at [461, 247] on th at bounding box center [459, 237] width 75 height 35
click at [617, 300] on button "End" at bounding box center [753, 341] width 55 height 30
